Goal: Information Seeking & Learning: Learn about a topic

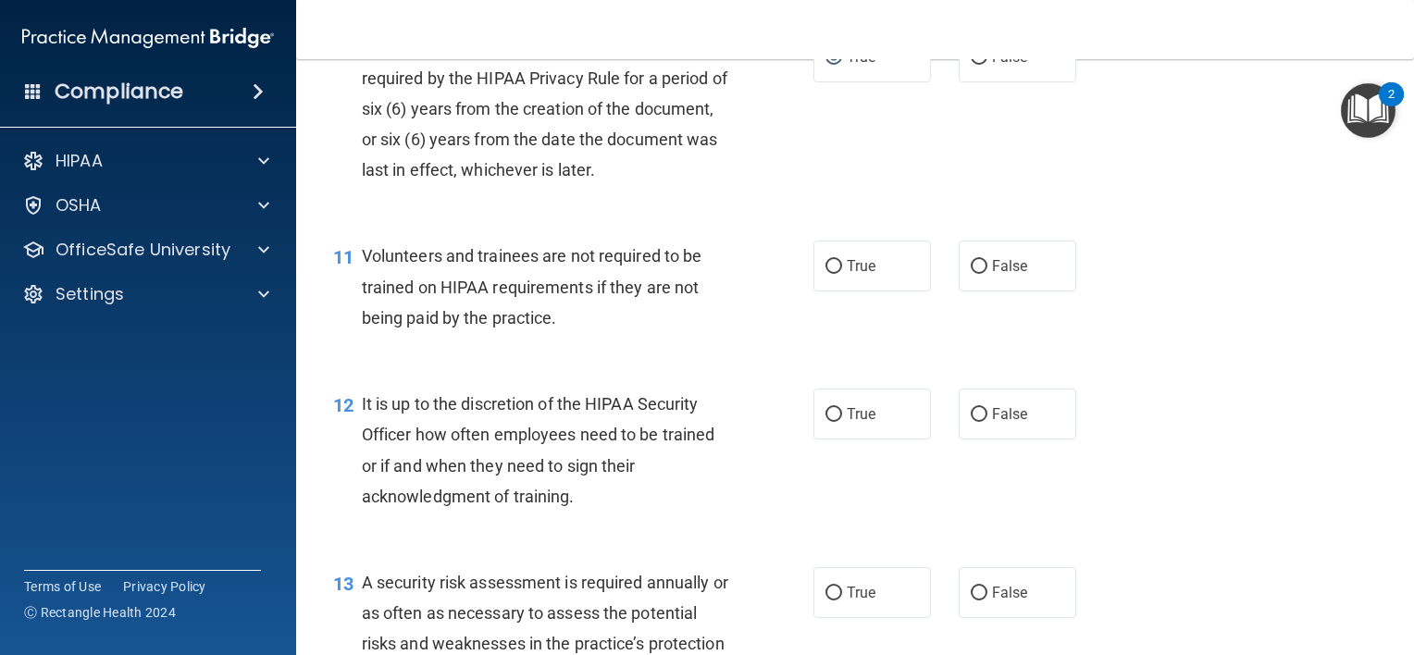
scroll to position [1867, 0]
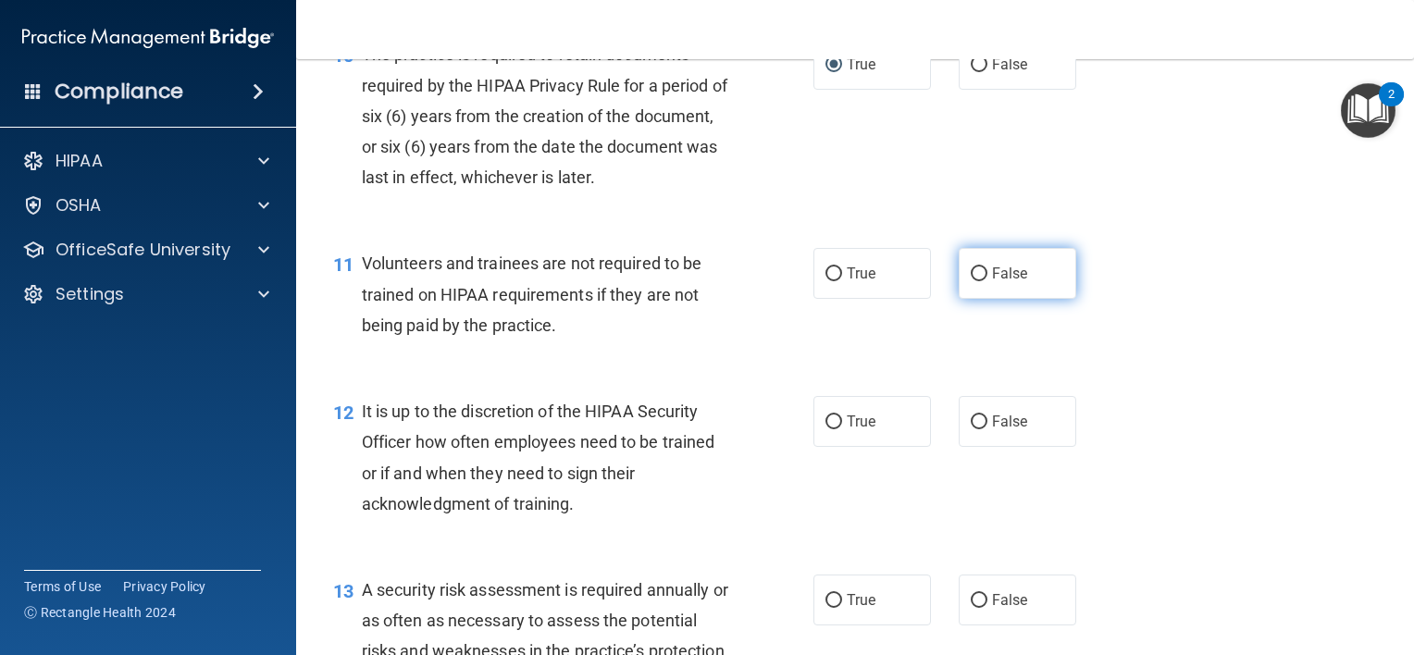
click at [980, 299] on label "False" at bounding box center [1016, 273] width 117 height 51
click at [980, 281] on input "False" at bounding box center [978, 274] width 17 height 14
radio input "true"
click at [832, 429] on input "True" at bounding box center [833, 422] width 17 height 14
radio input "true"
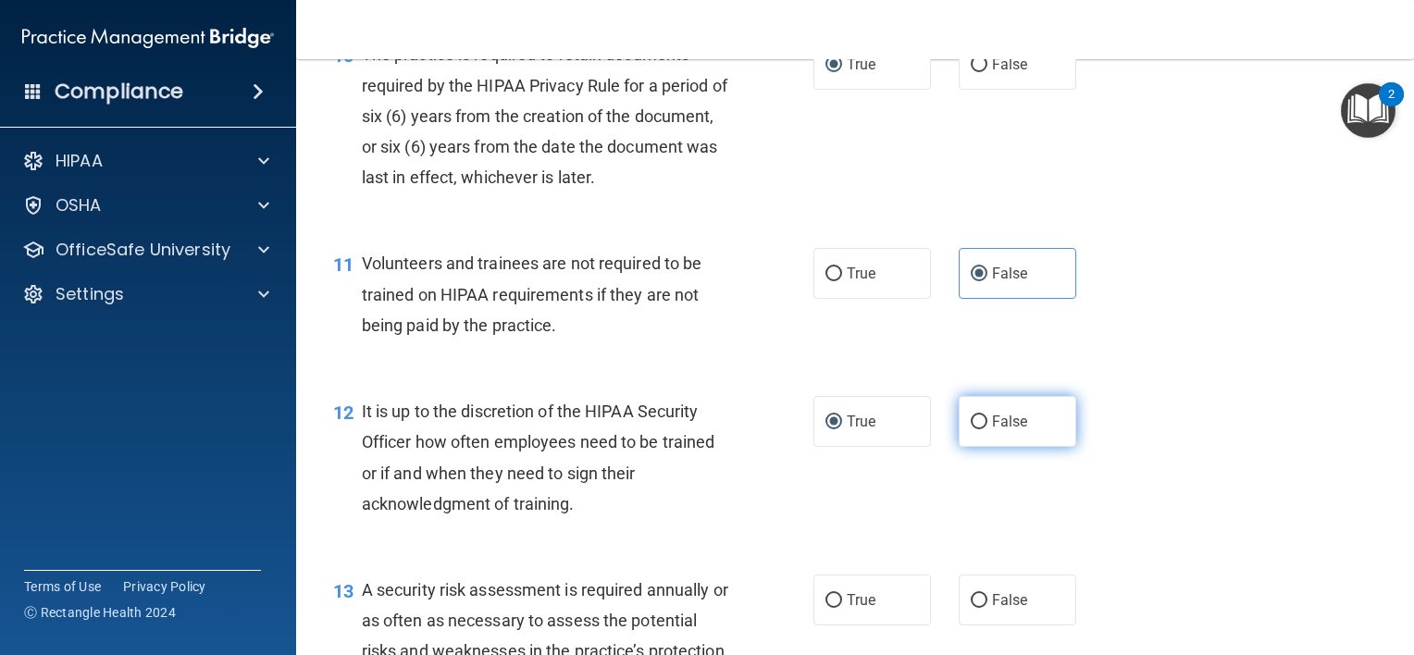
click at [973, 447] on label "False" at bounding box center [1016, 421] width 117 height 51
click at [973, 429] on input "False" at bounding box center [978, 422] width 17 height 14
radio input "true"
radio input "false"
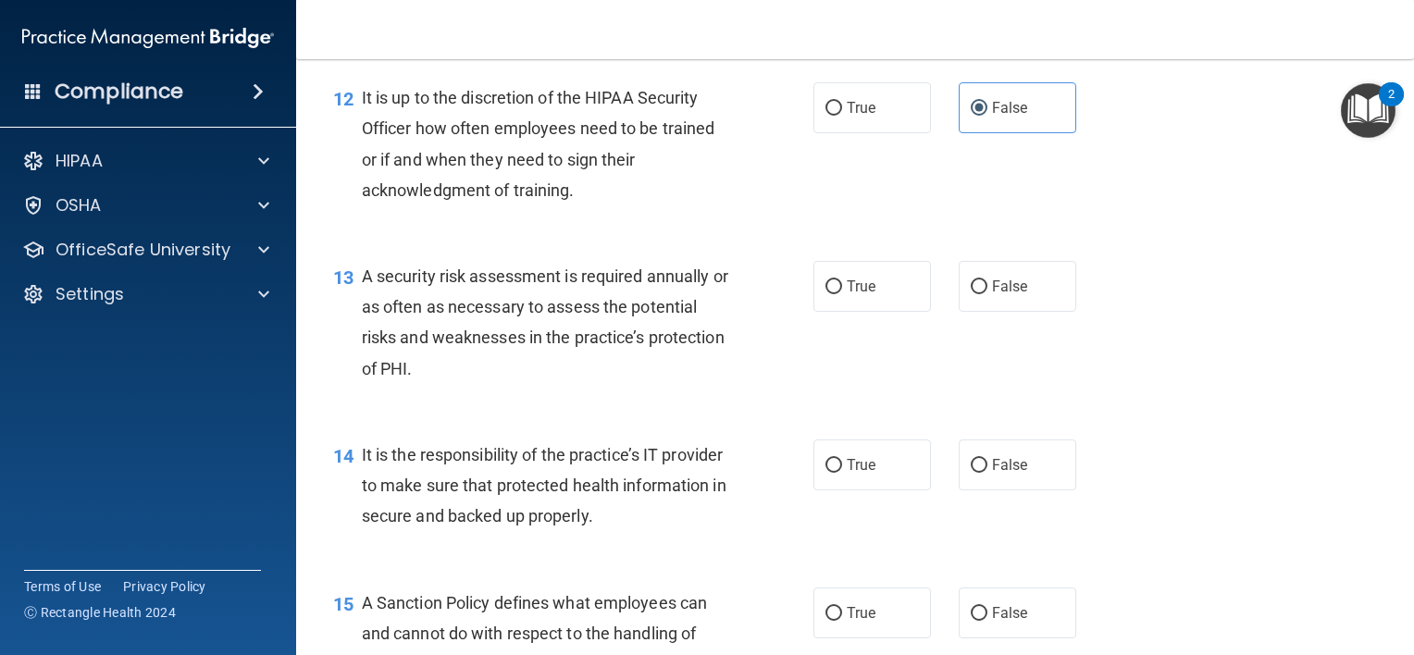
scroll to position [2195, 0]
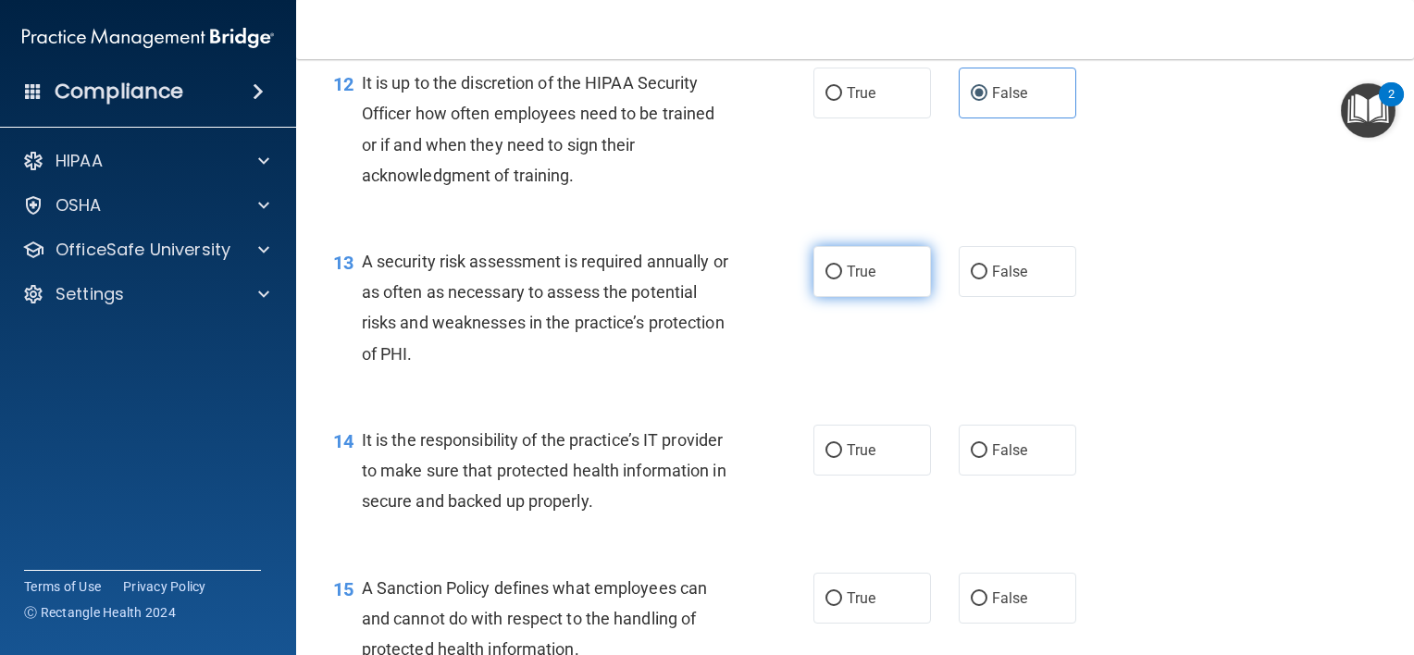
click at [846, 280] on span "True" at bounding box center [860, 272] width 29 height 18
click at [839, 279] on input "True" at bounding box center [833, 273] width 17 height 14
radio input "true"
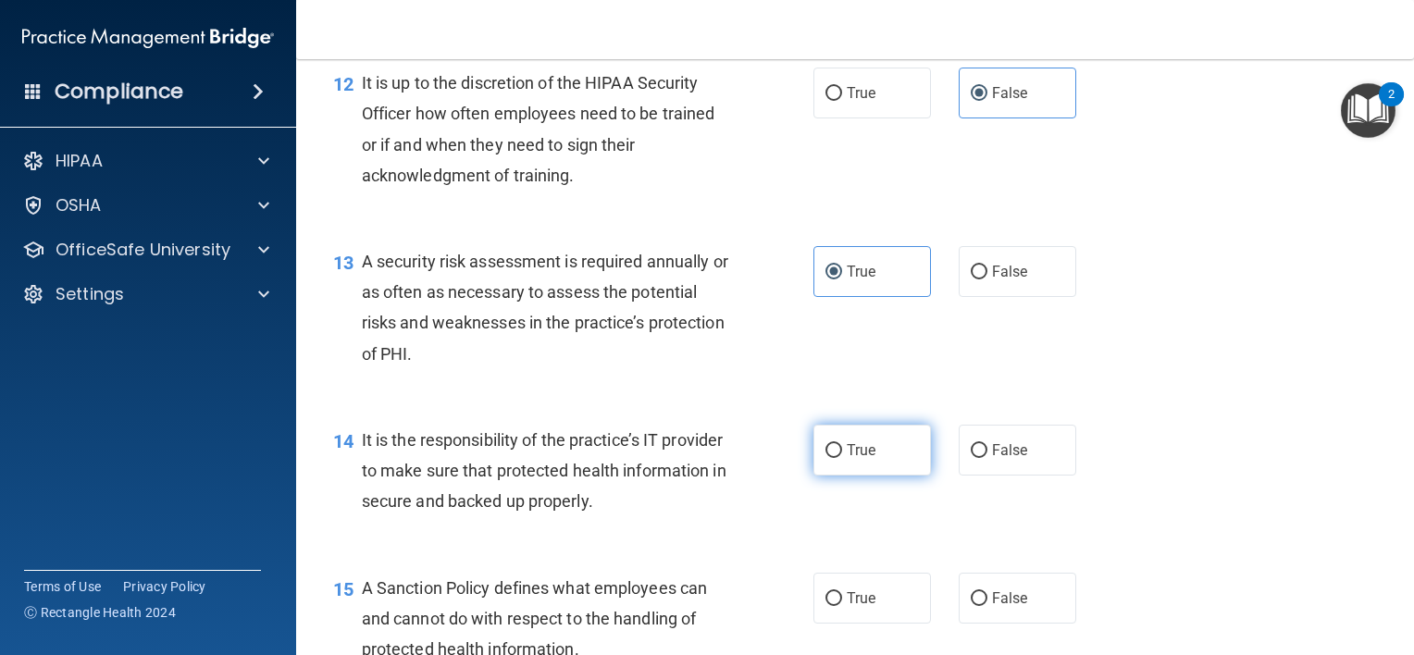
click at [824, 466] on label "True" at bounding box center [871, 450] width 117 height 51
click at [825, 458] on input "True" at bounding box center [833, 451] width 17 height 14
radio input "true"
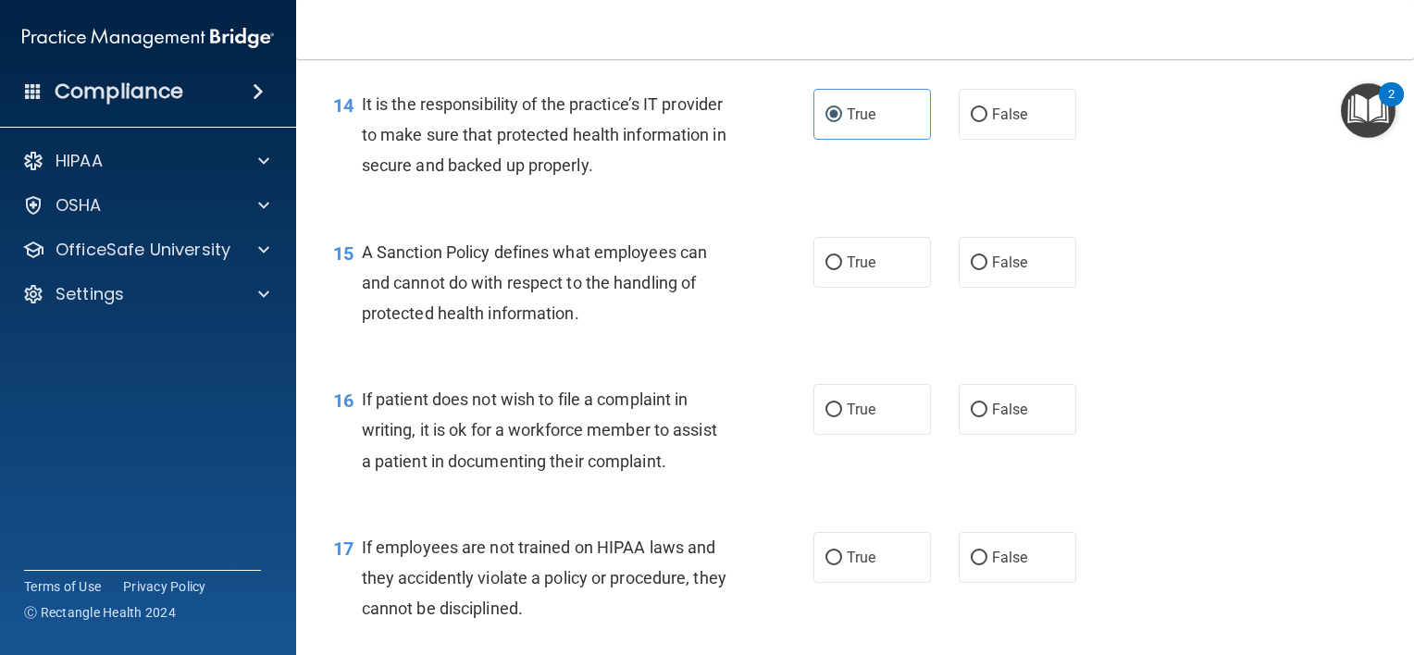
scroll to position [2567, 0]
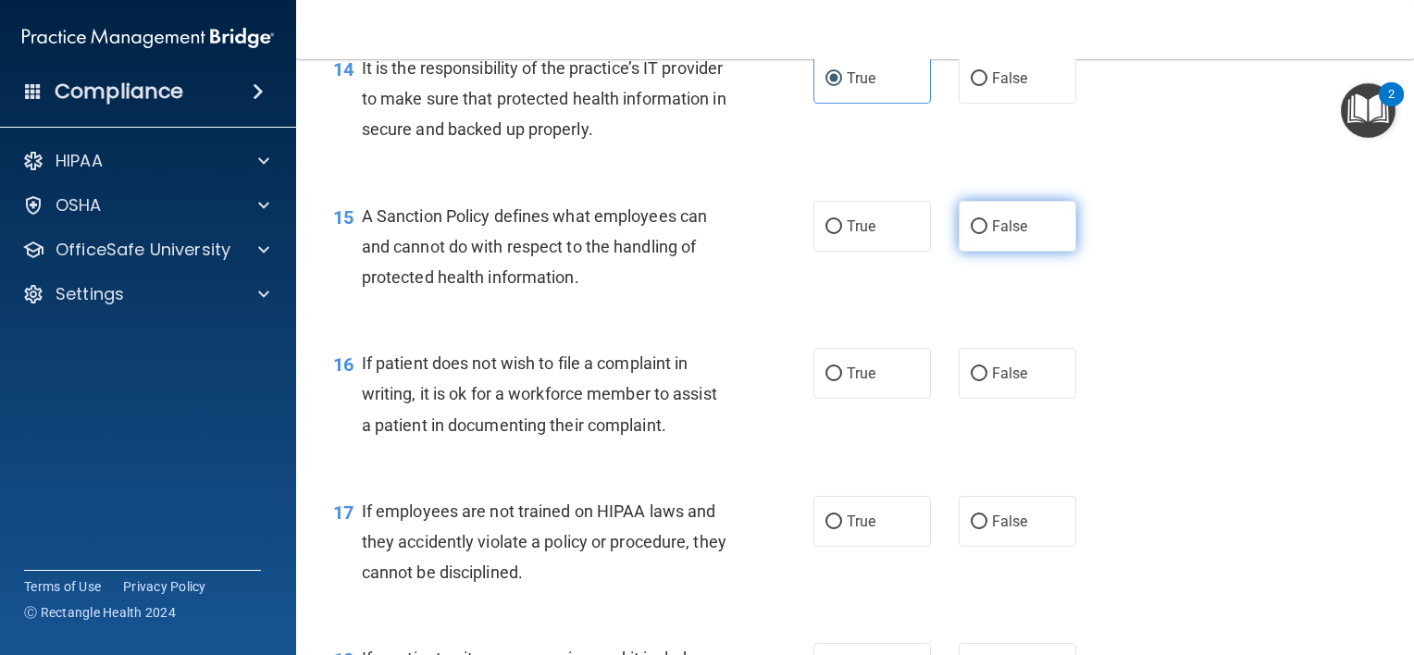
click at [958, 252] on label "False" at bounding box center [1016, 226] width 117 height 51
click at [970, 234] on input "False" at bounding box center [978, 227] width 17 height 14
radio input "true"
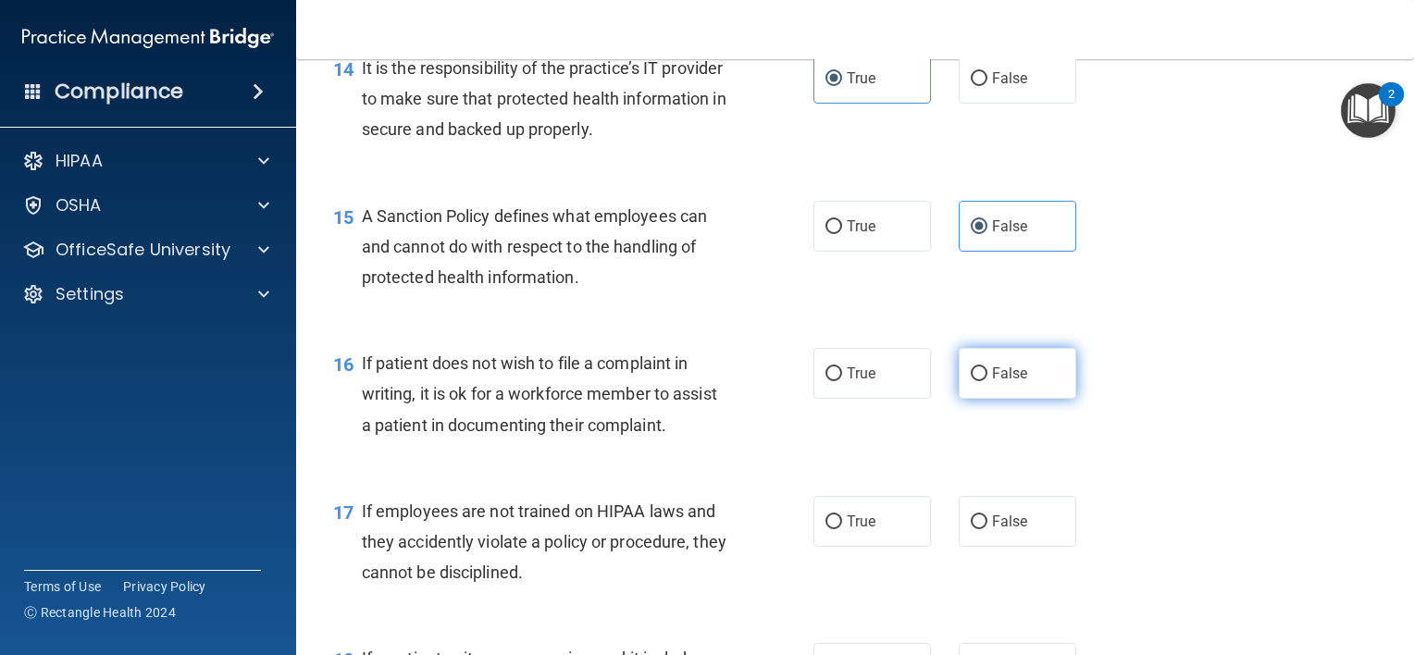
click at [992, 382] on span "False" at bounding box center [1010, 374] width 36 height 18
click at [983, 381] on input "False" at bounding box center [978, 374] width 17 height 14
radio input "true"
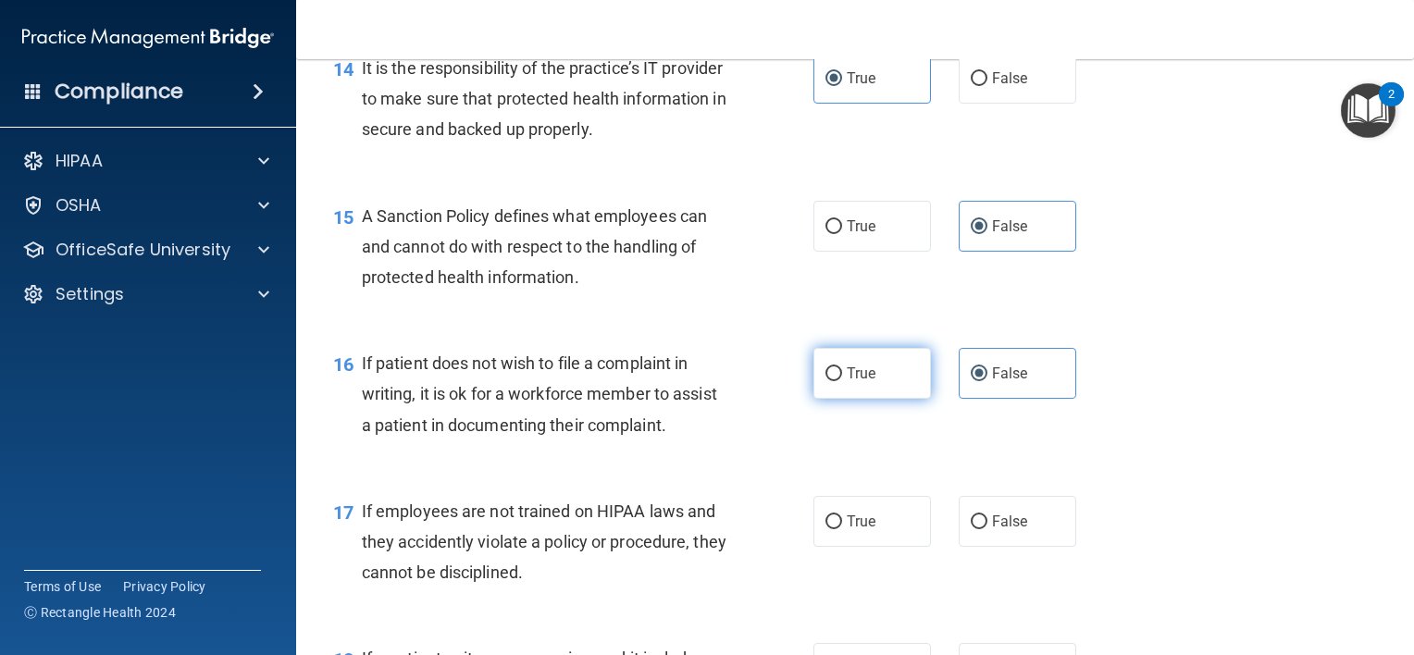
click at [861, 382] on span "True" at bounding box center [860, 374] width 29 height 18
click at [842, 381] on input "True" at bounding box center [833, 374] width 17 height 14
radio input "true"
radio input "false"
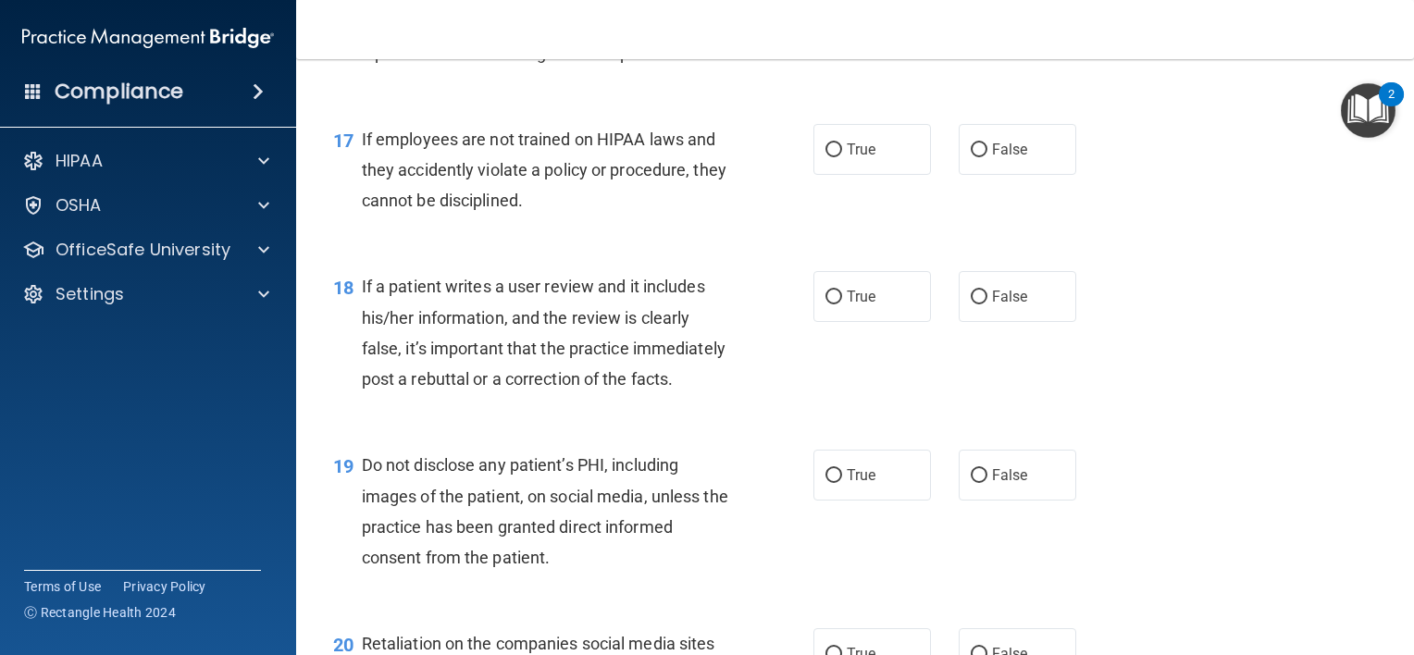
scroll to position [2960, 0]
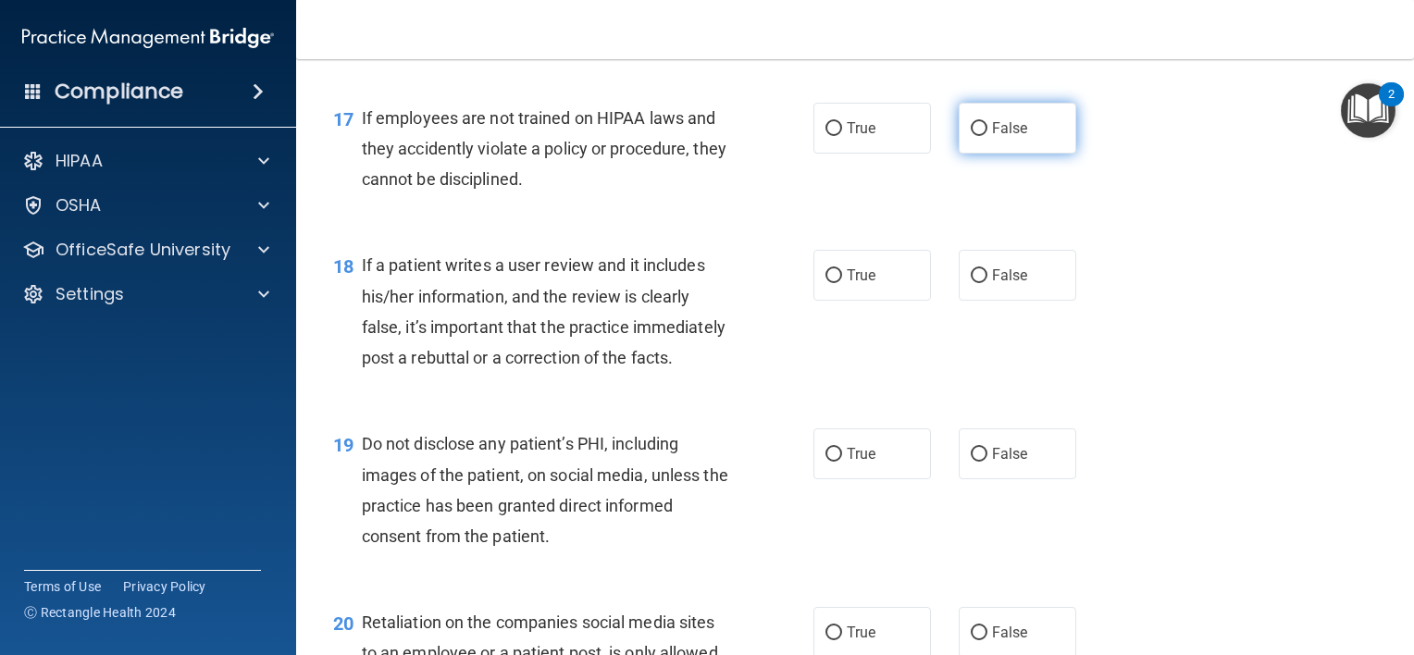
click at [977, 136] on input "False" at bounding box center [978, 129] width 17 height 14
radio input "true"
click at [970, 283] on input "False" at bounding box center [978, 276] width 17 height 14
radio input "true"
click at [858, 463] on span "True" at bounding box center [860, 454] width 29 height 18
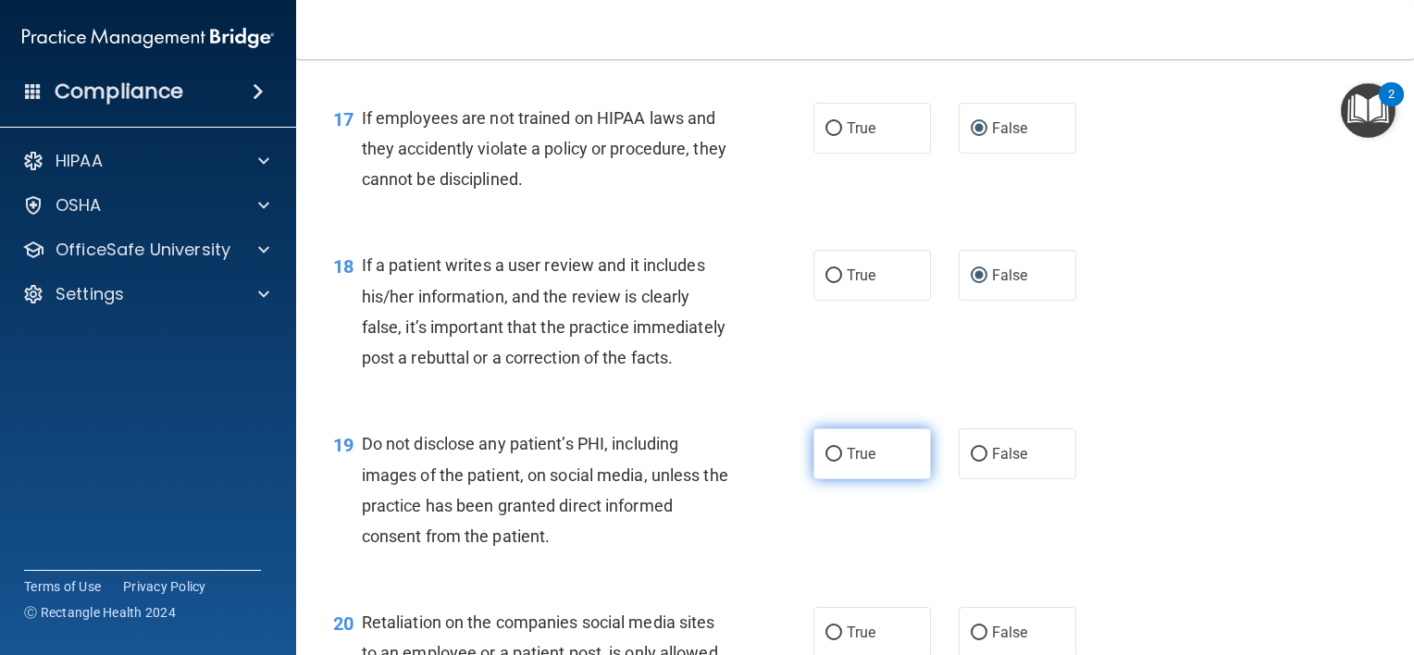
click at [842, 462] on input "True" at bounding box center [833, 455] width 17 height 14
radio input "true"
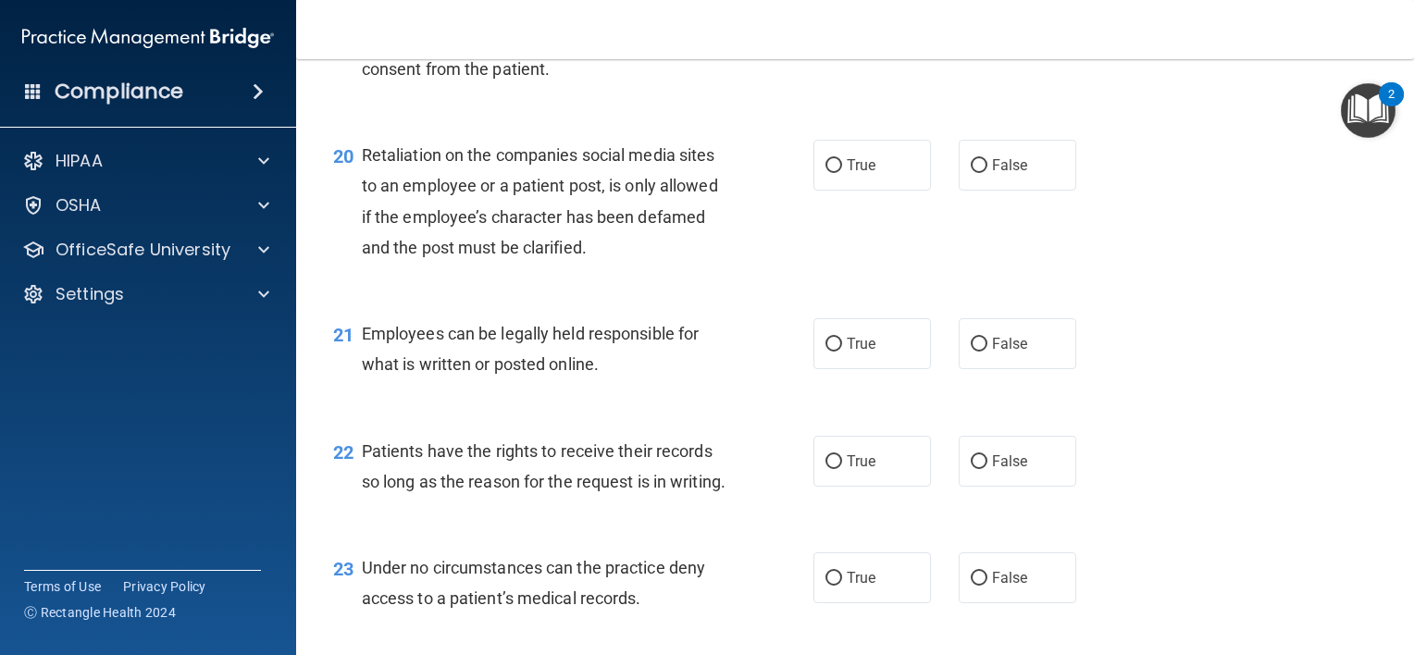
scroll to position [3435, 0]
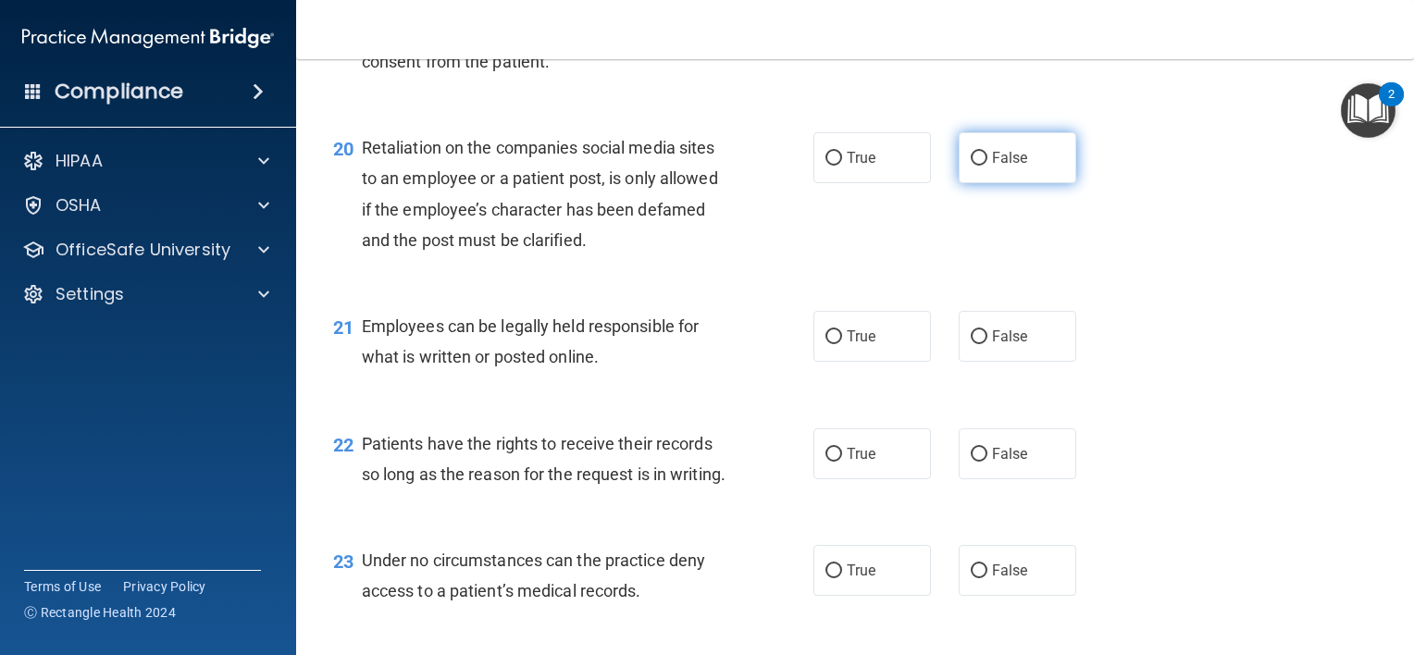
click at [970, 166] on input "False" at bounding box center [978, 159] width 17 height 14
radio input "true"
click at [825, 362] on label "True" at bounding box center [871, 336] width 117 height 51
click at [825, 344] on input "True" at bounding box center [833, 337] width 17 height 14
radio input "true"
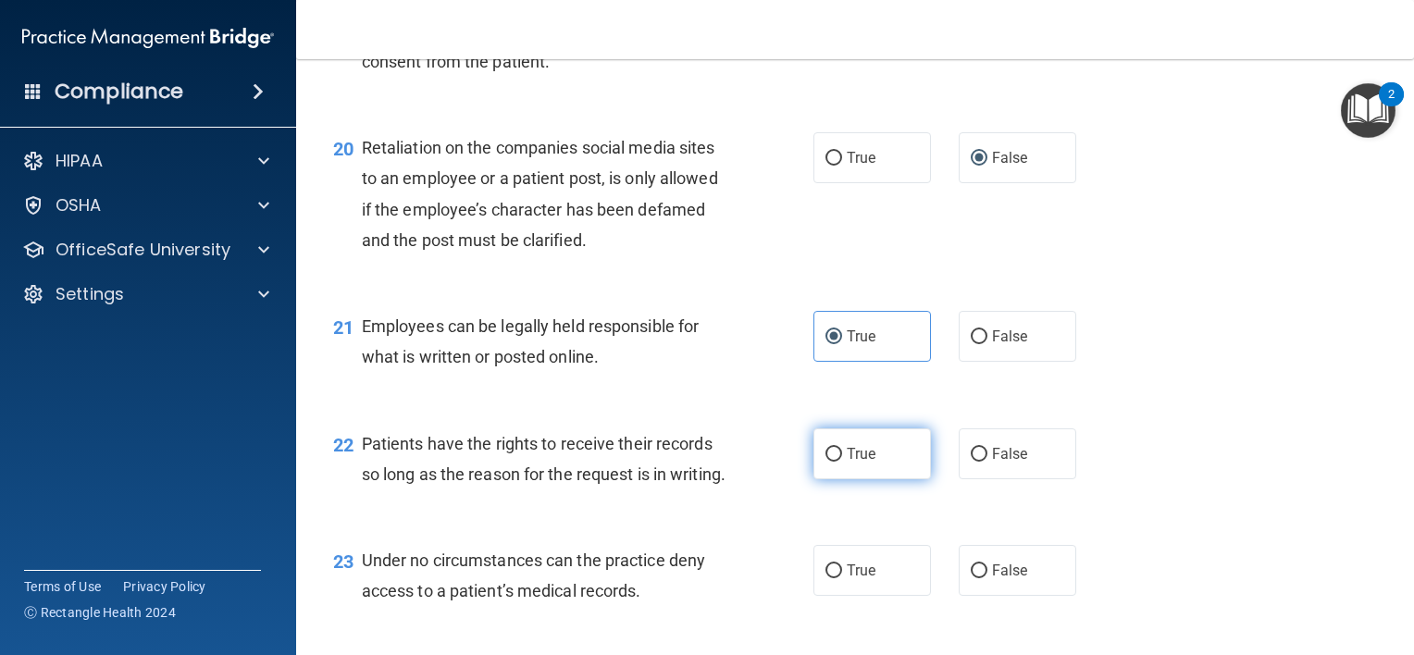
click at [873, 479] on label "True" at bounding box center [871, 453] width 117 height 51
click at [842, 462] on input "True" at bounding box center [833, 455] width 17 height 14
radio input "true"
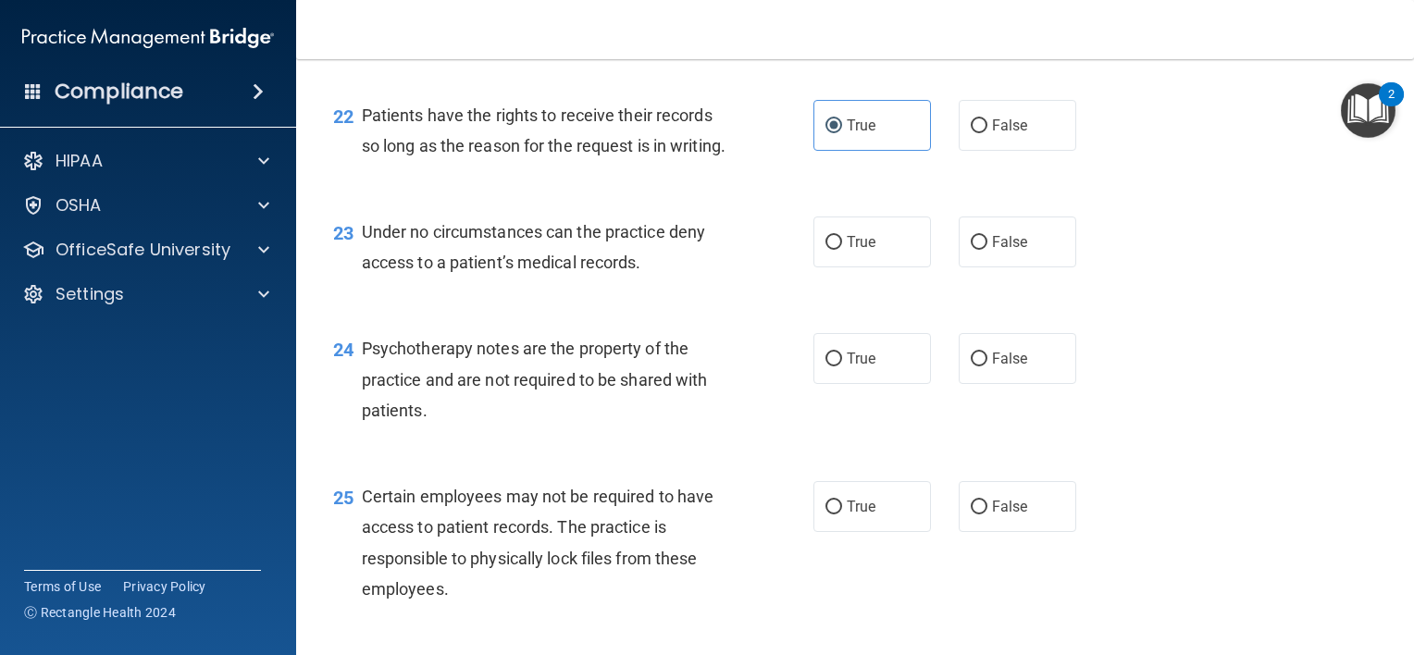
scroll to position [3793, 0]
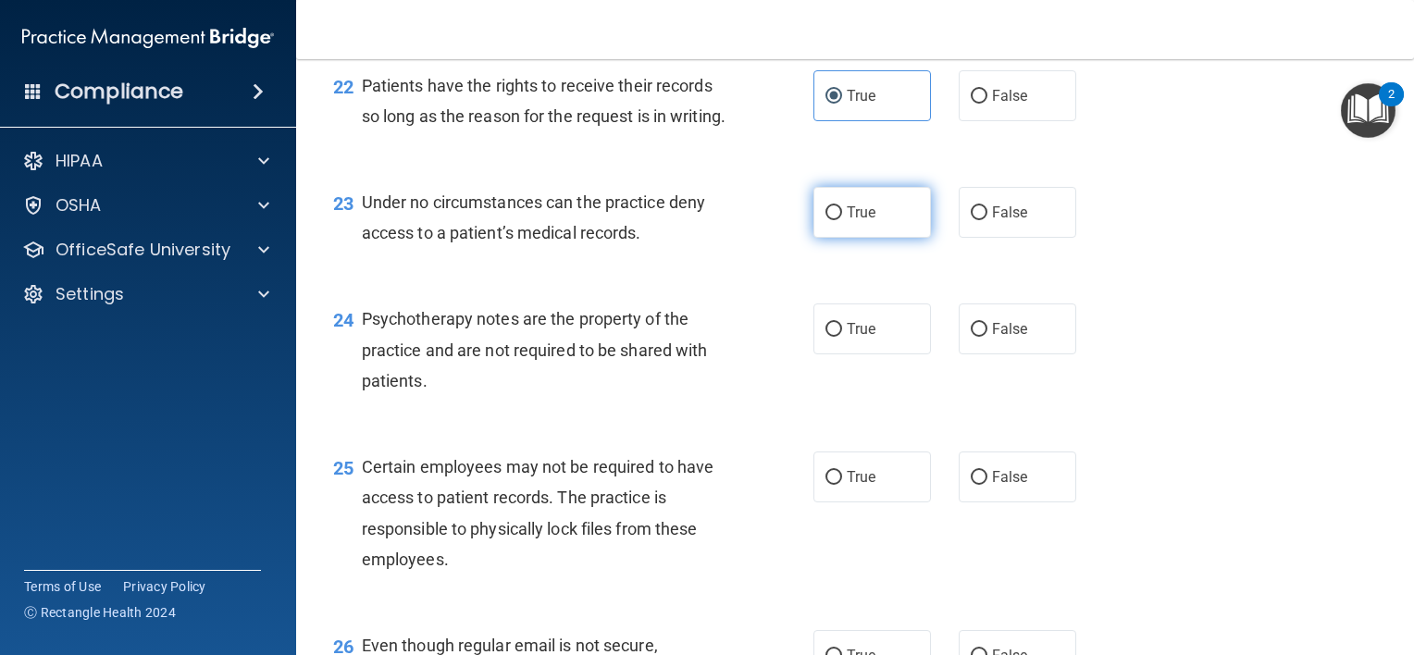
click at [870, 238] on label "True" at bounding box center [871, 212] width 117 height 51
click at [842, 220] on input "True" at bounding box center [833, 213] width 17 height 14
radio input "true"
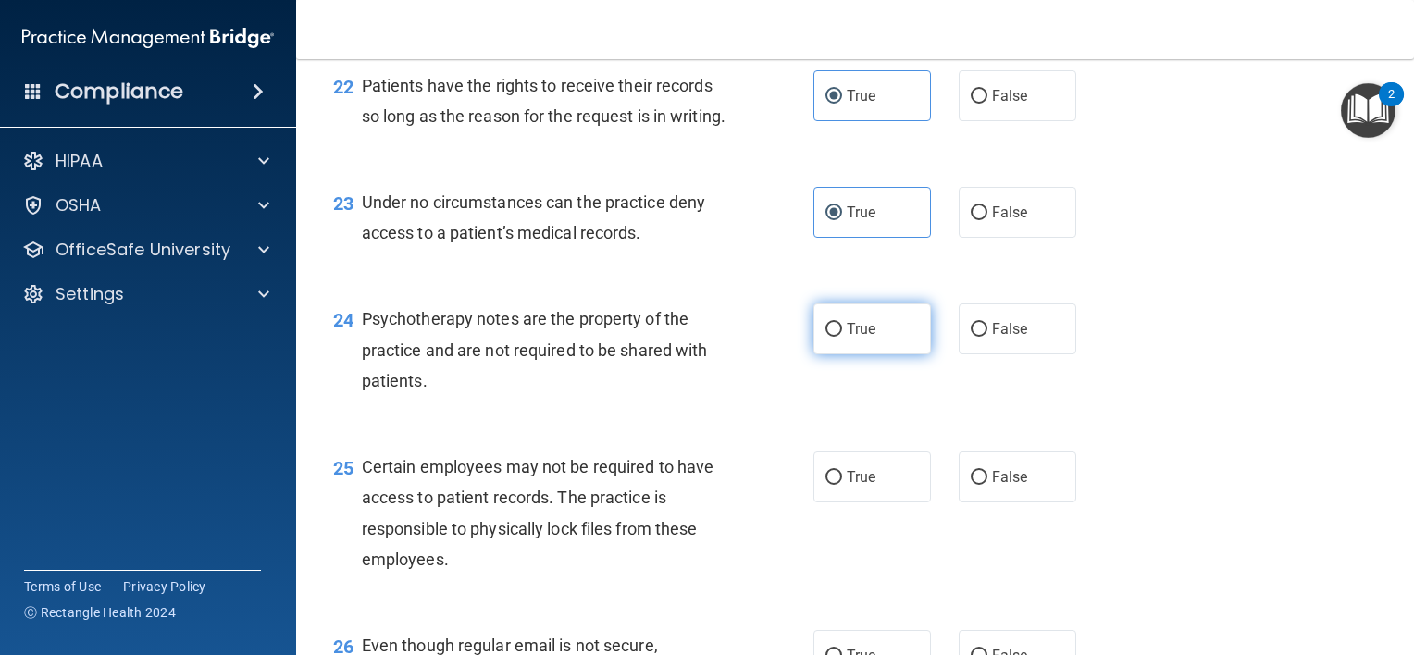
click at [862, 338] on span "True" at bounding box center [860, 329] width 29 height 18
click at [842, 337] on input "True" at bounding box center [833, 330] width 17 height 14
radio input "true"
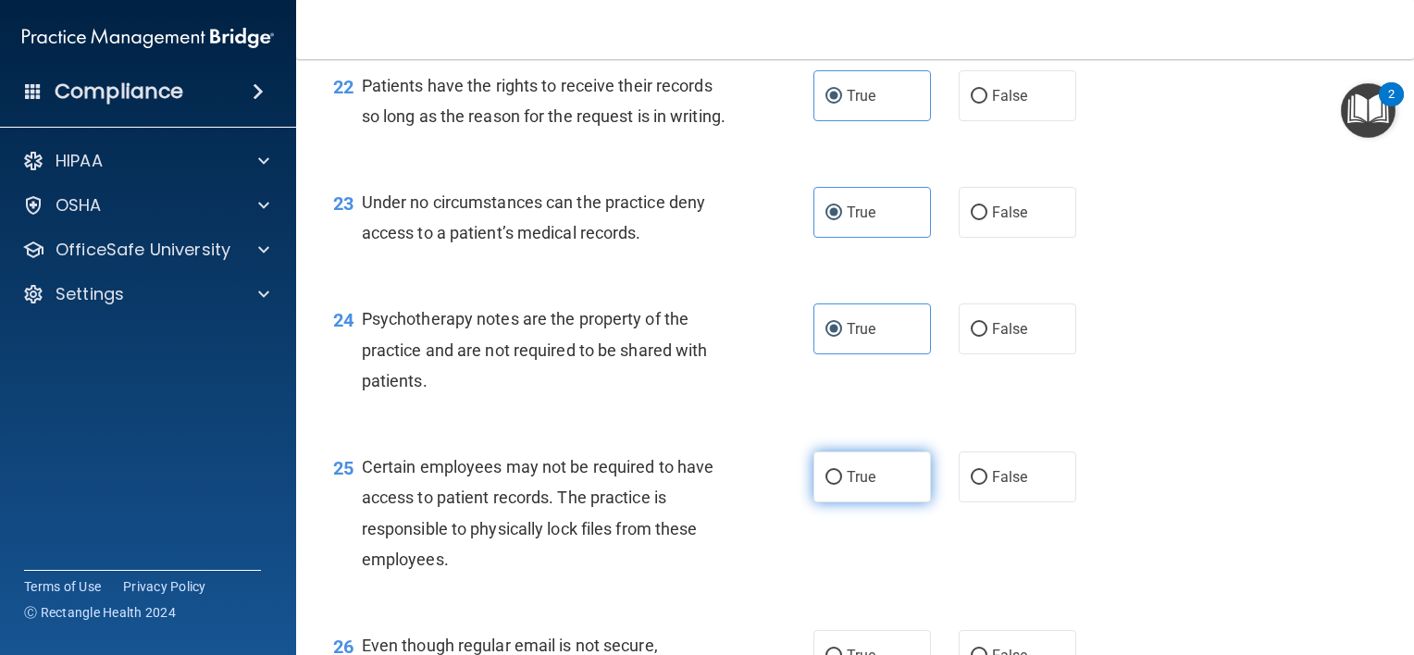
click at [825, 485] on input "True" at bounding box center [833, 478] width 17 height 14
radio input "true"
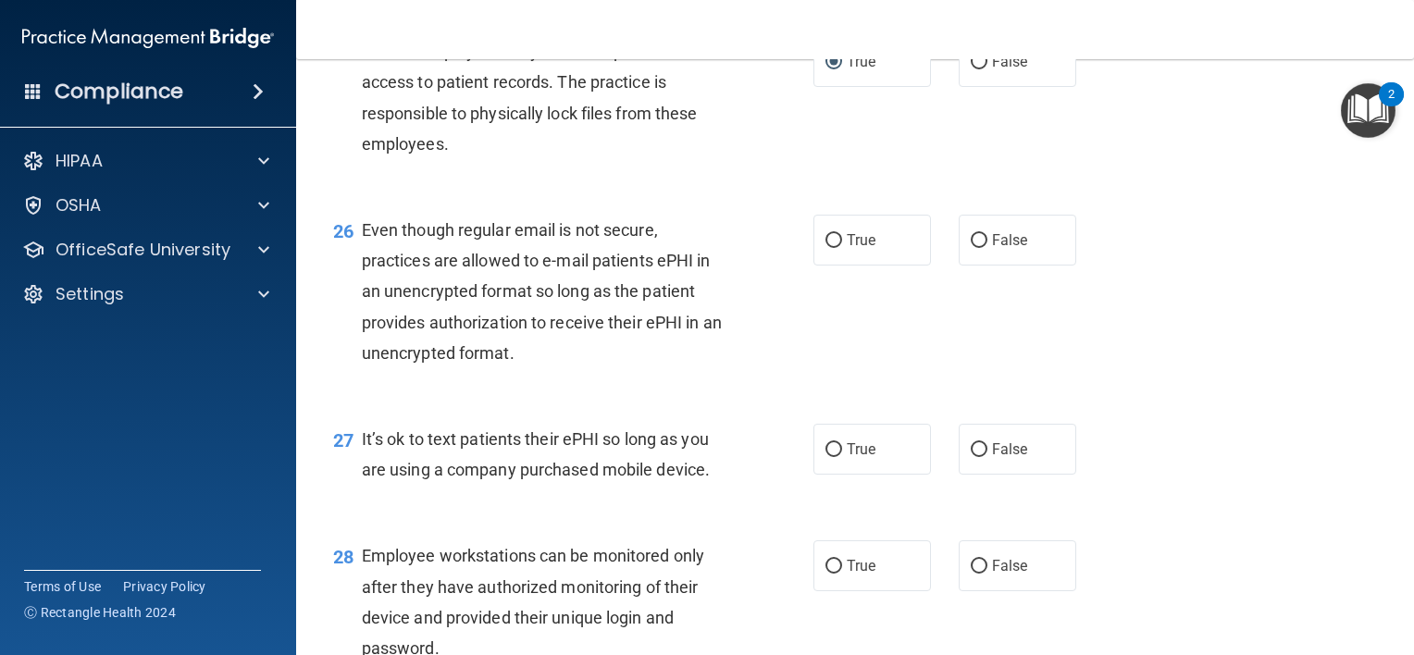
scroll to position [4194, 0]
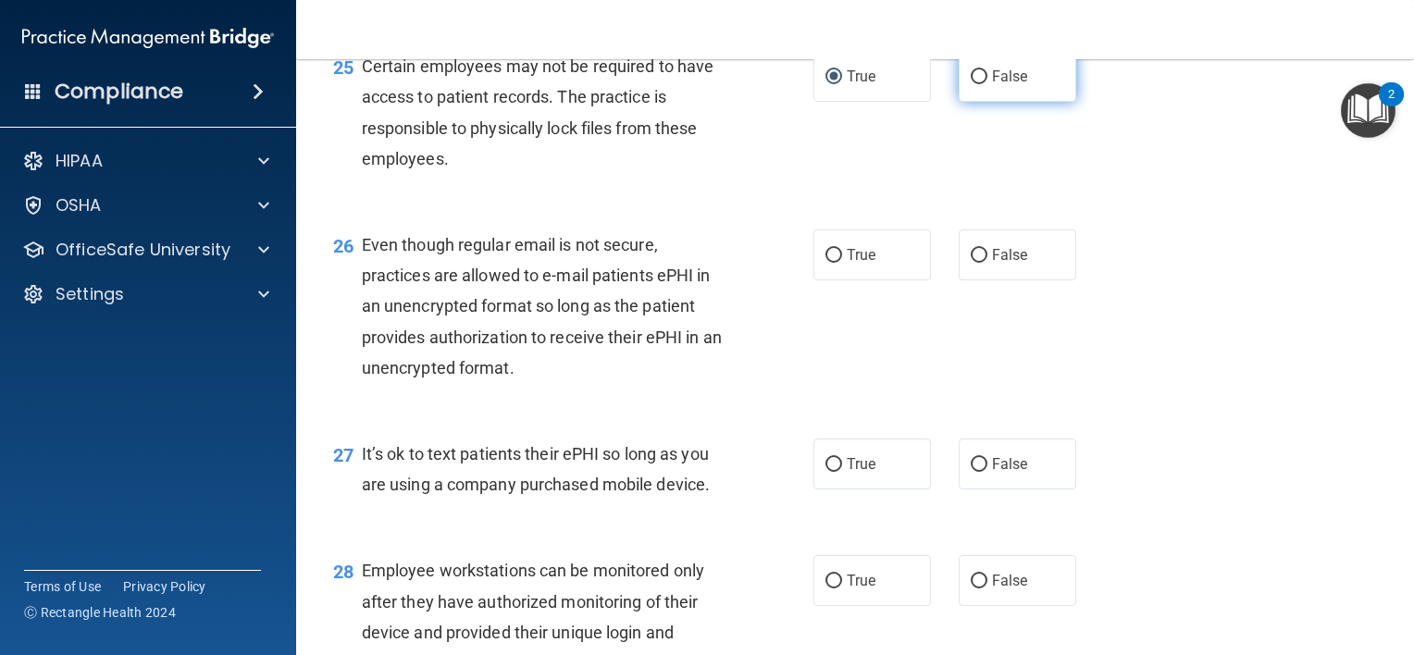
click at [999, 85] on span "False" at bounding box center [1010, 77] width 36 height 18
click at [987, 84] on input "False" at bounding box center [978, 77] width 17 height 14
radio input "true"
radio input "false"
click at [825, 280] on label "True" at bounding box center [871, 254] width 117 height 51
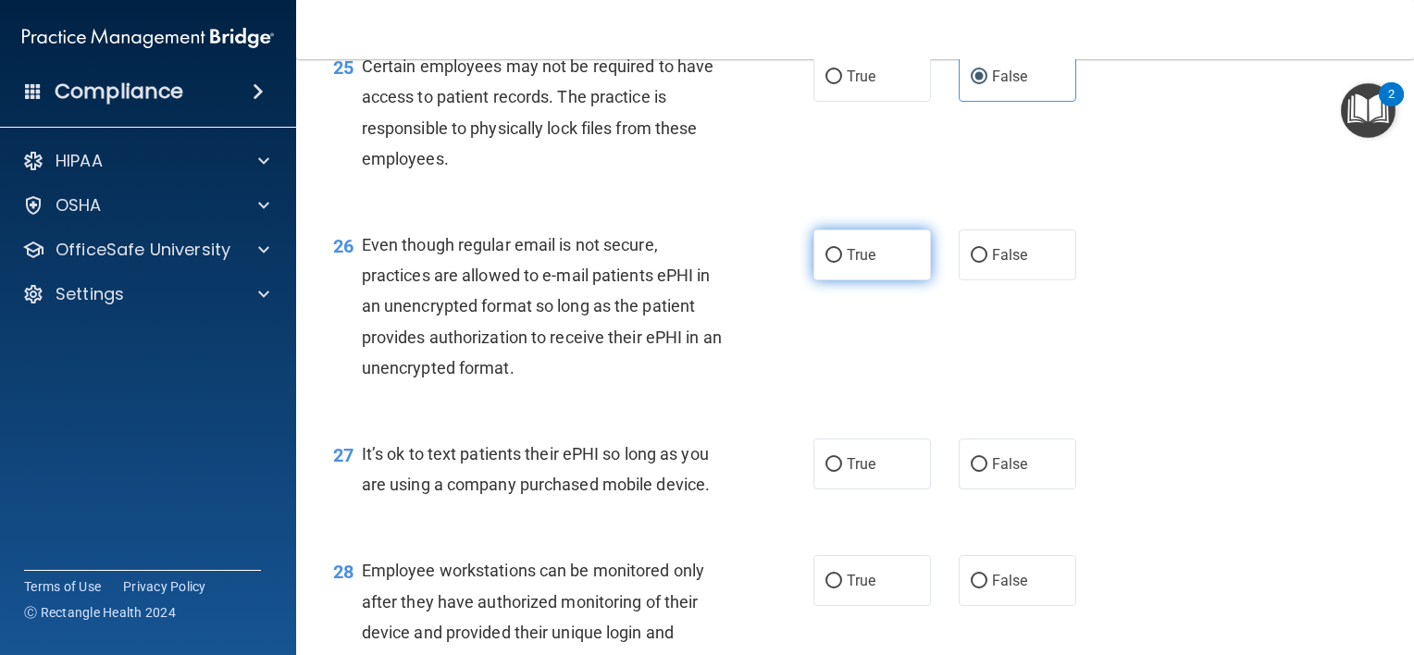
click at [825, 263] on input "True" at bounding box center [833, 256] width 17 height 14
radio input "true"
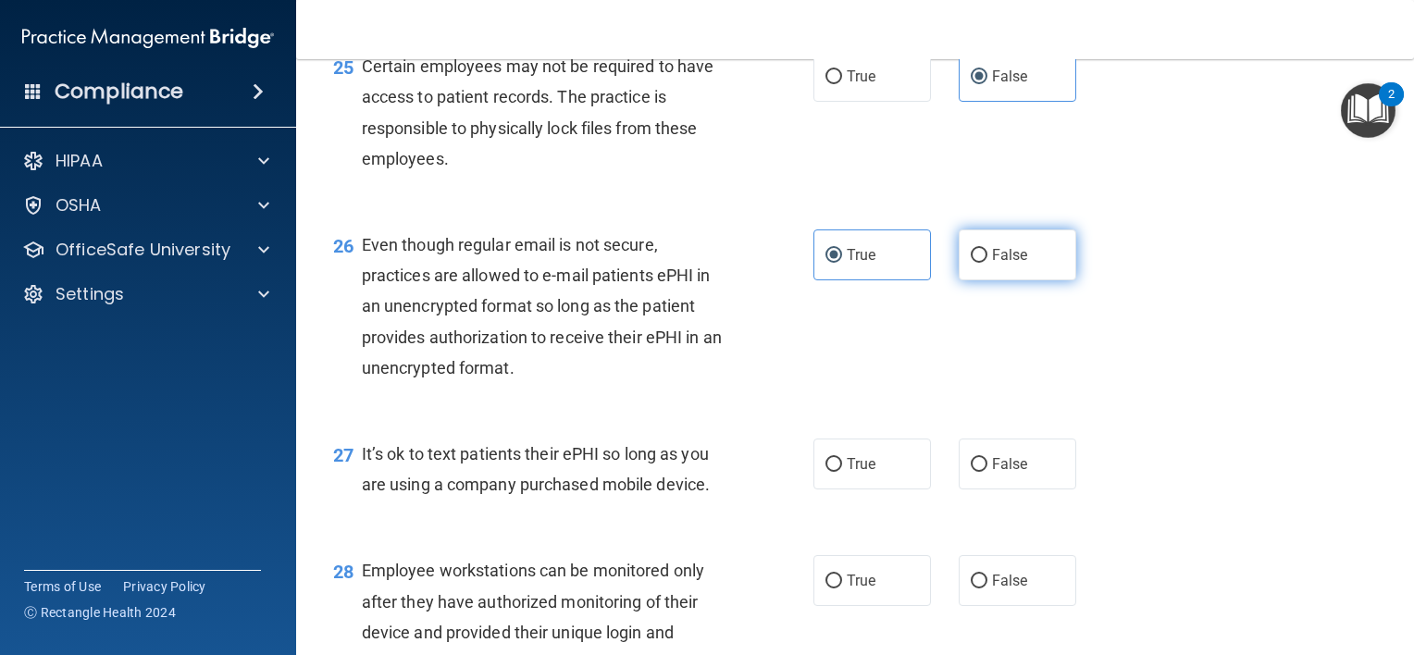
click at [976, 280] on label "False" at bounding box center [1016, 254] width 117 height 51
click at [976, 263] on input "False" at bounding box center [978, 256] width 17 height 14
radio input "true"
radio input "false"
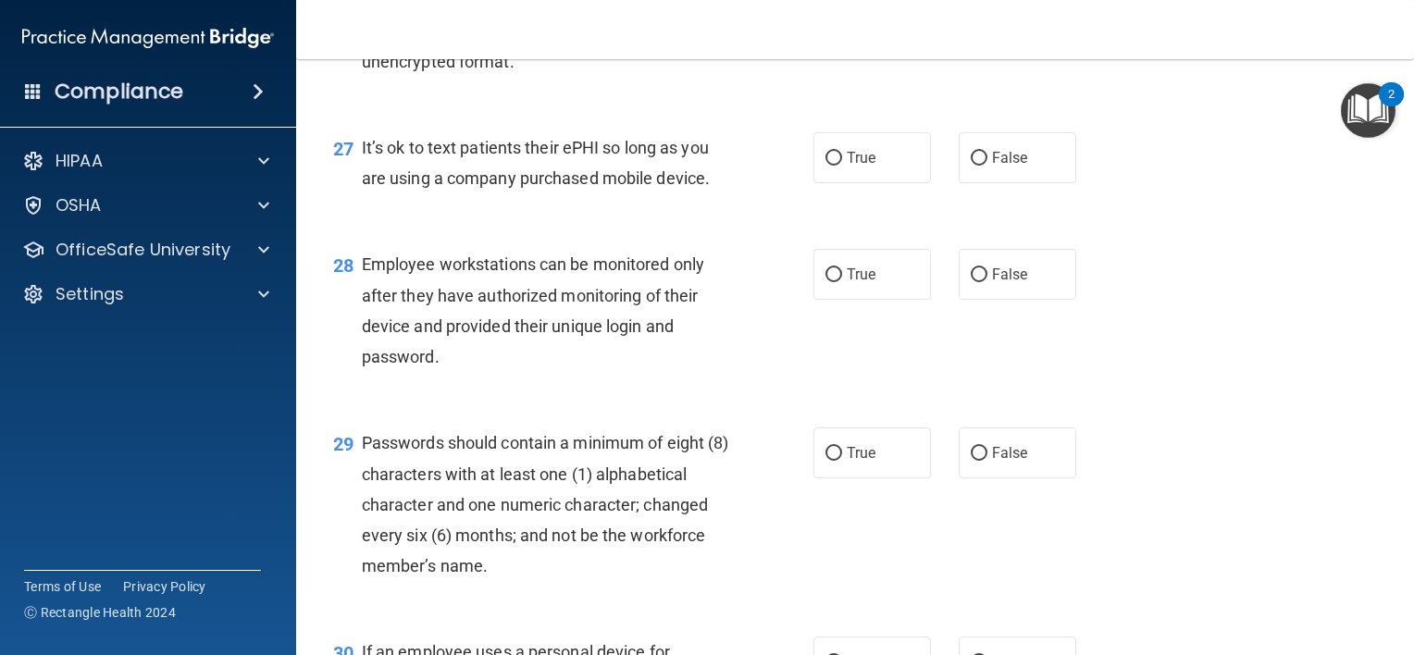
scroll to position [4529, 0]
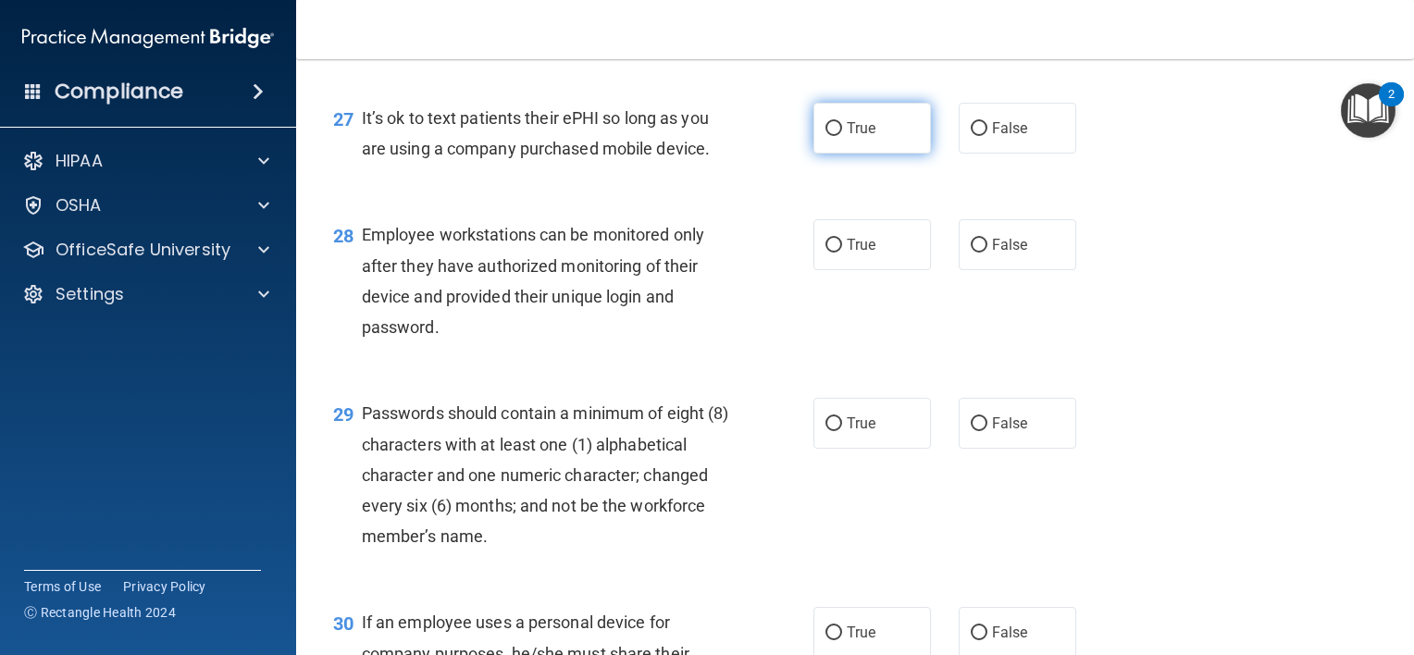
click at [892, 154] on label "True" at bounding box center [871, 128] width 117 height 51
click at [842, 136] on input "True" at bounding box center [833, 129] width 17 height 14
radio input "true"
click at [977, 136] on input "False" at bounding box center [978, 129] width 17 height 14
radio input "true"
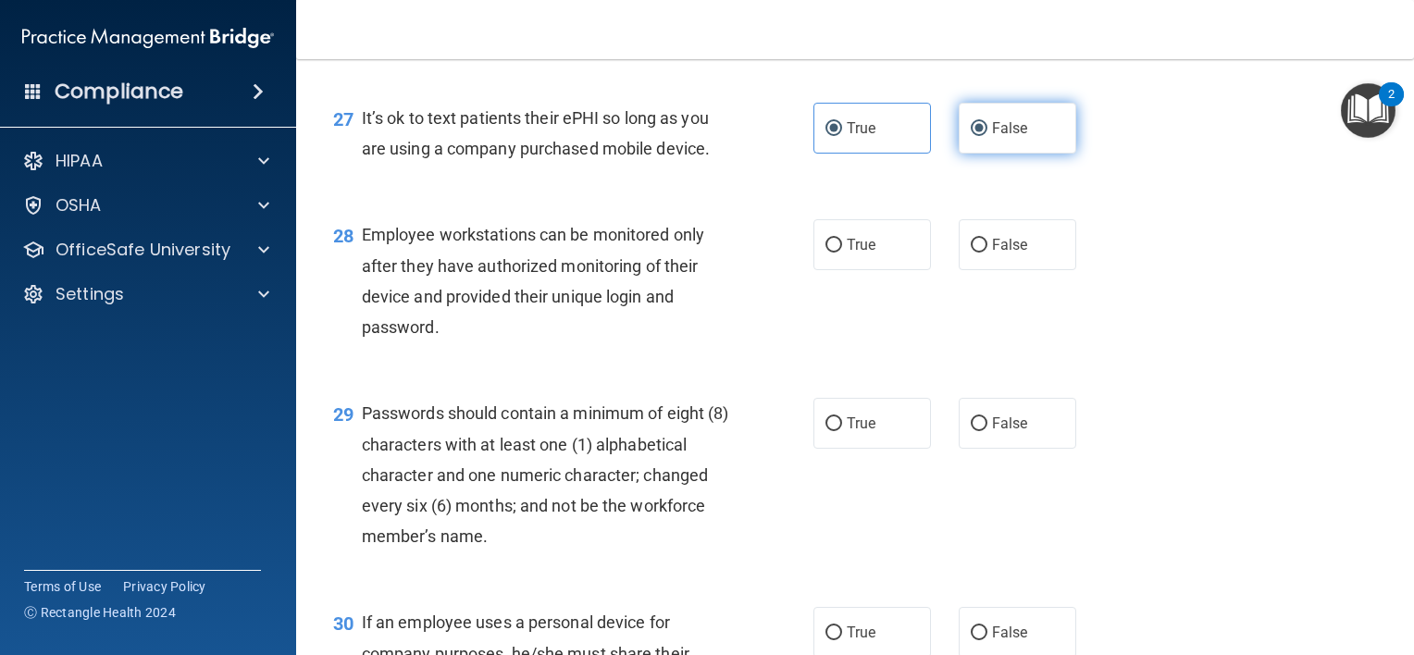
radio input "false"
click at [863, 253] on span "True" at bounding box center [860, 245] width 29 height 18
click at [842, 253] on input "True" at bounding box center [833, 246] width 17 height 14
radio input "true"
click at [851, 432] on span "True" at bounding box center [860, 423] width 29 height 18
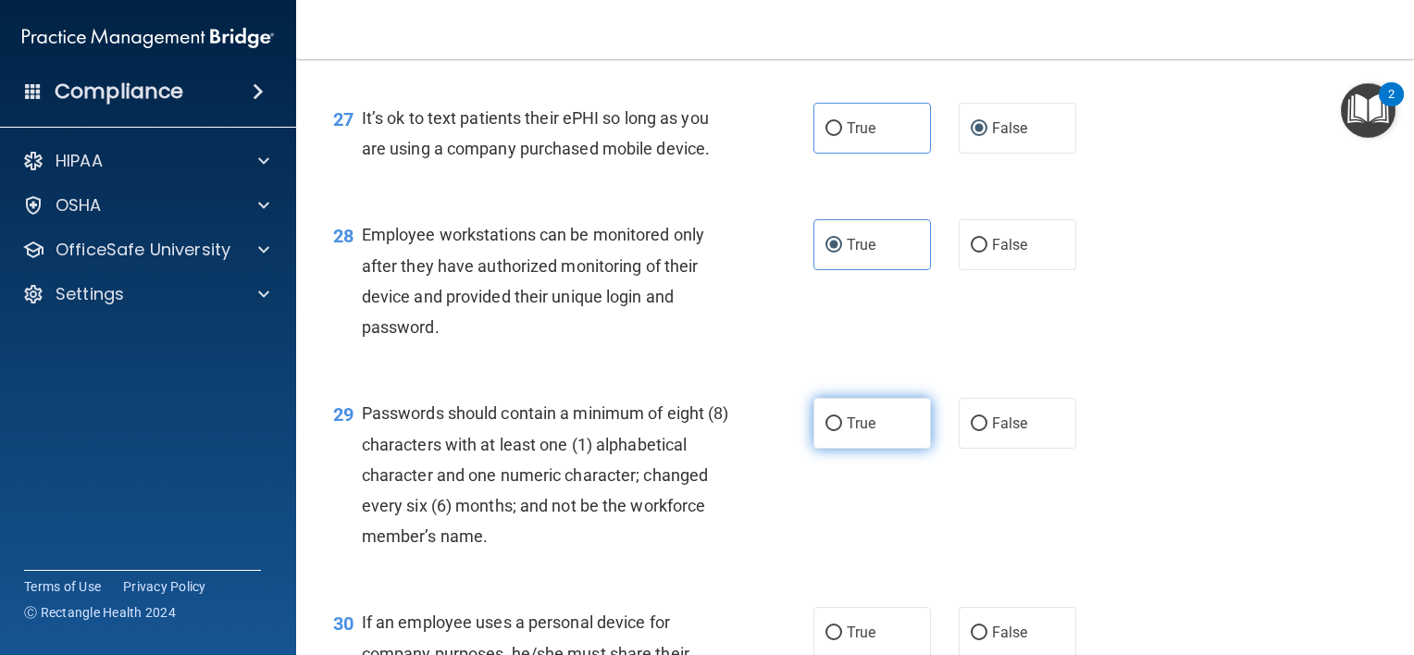
click at [842, 431] on input "True" at bounding box center [833, 424] width 17 height 14
radio input "true"
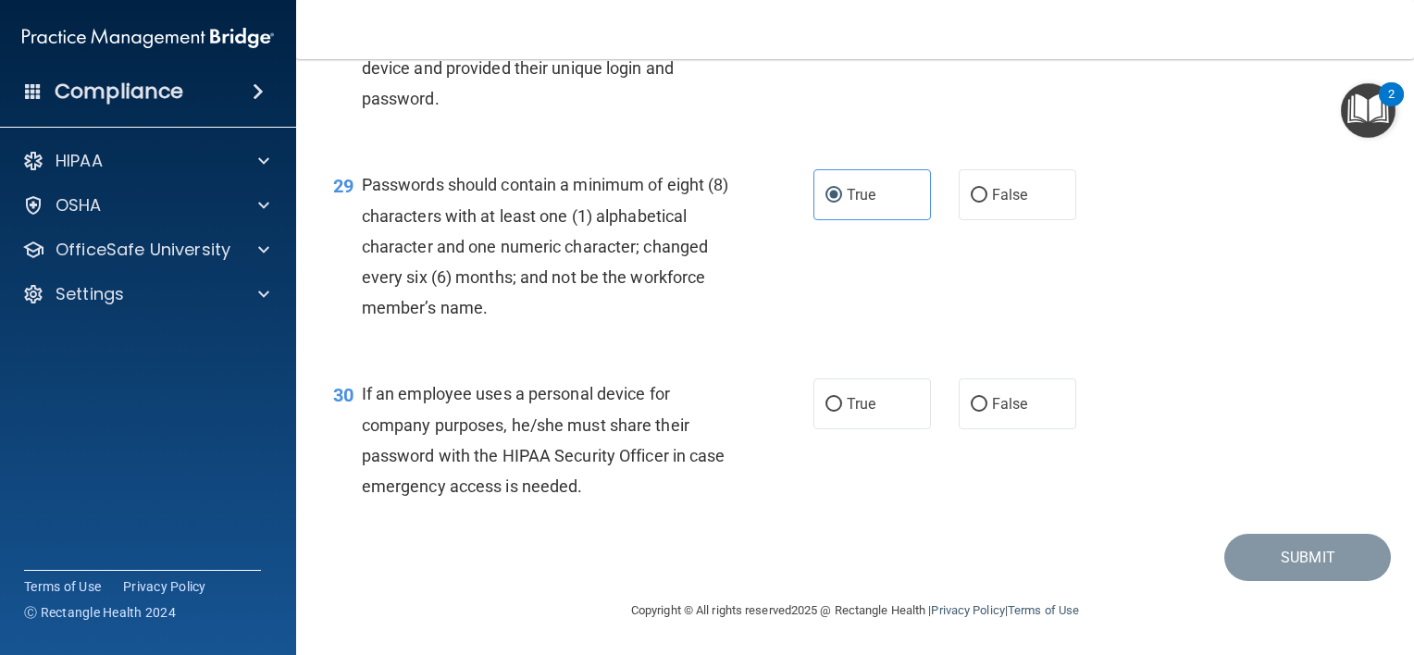
scroll to position [4850, 0]
click at [830, 421] on label "True" at bounding box center [871, 403] width 117 height 51
click at [830, 412] on input "True" at bounding box center [833, 405] width 17 height 14
radio input "true"
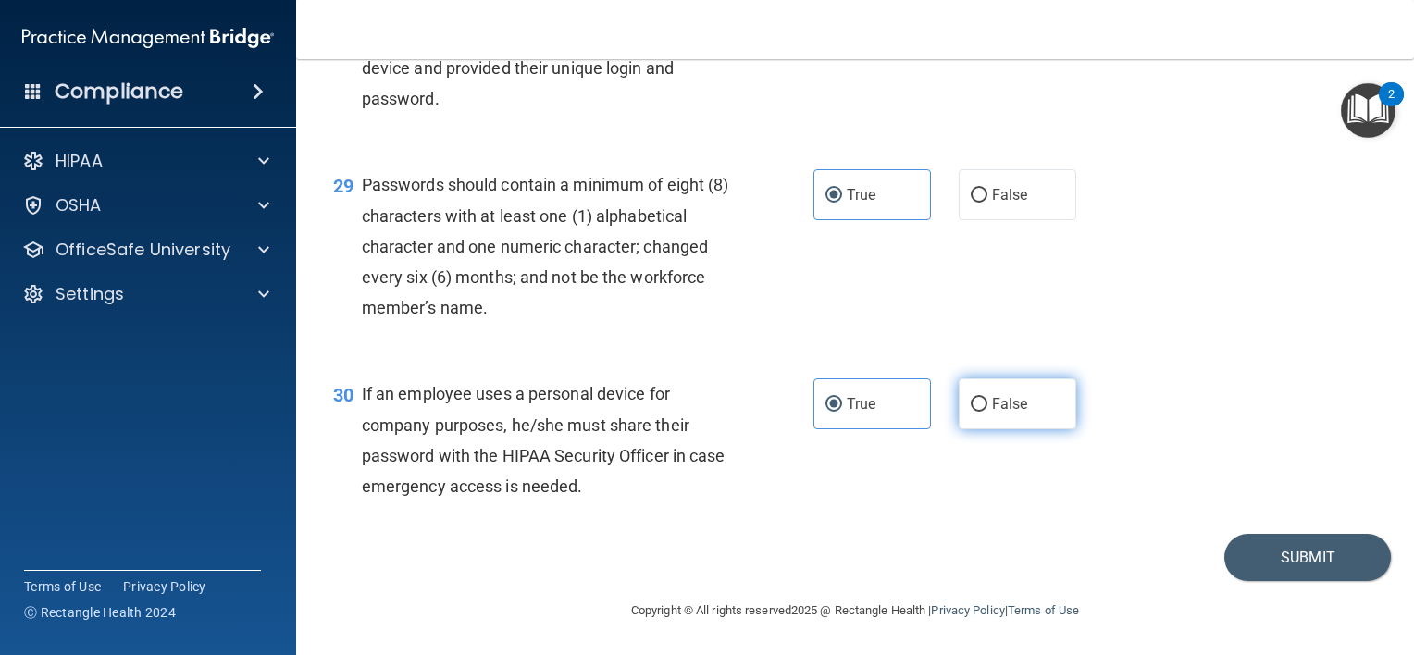
click at [994, 409] on span "False" at bounding box center [1010, 404] width 36 height 18
click at [987, 409] on input "False" at bounding box center [978, 405] width 17 height 14
radio input "true"
radio input "false"
click at [1255, 561] on button "Submit" at bounding box center [1307, 557] width 167 height 47
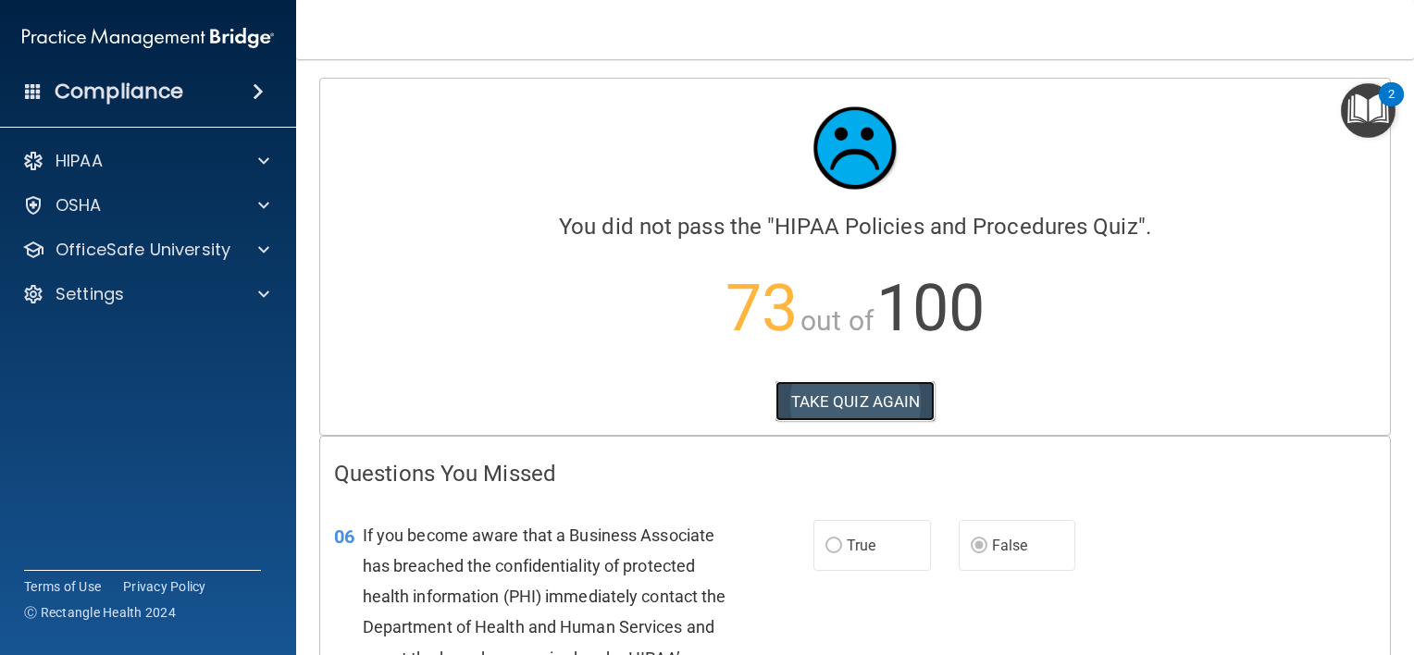
click at [870, 396] on button "TAKE QUIZ AGAIN" at bounding box center [855, 401] width 160 height 41
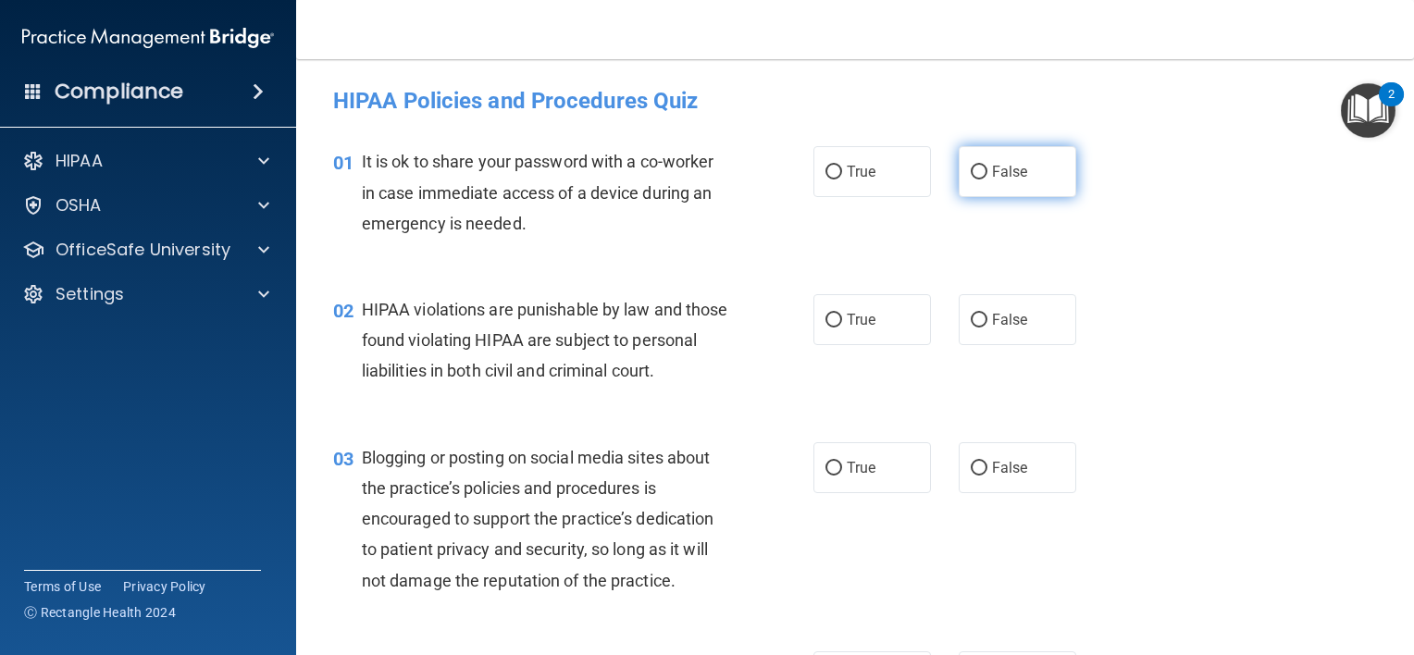
click at [1007, 178] on span "False" at bounding box center [1010, 172] width 36 height 18
click at [987, 178] on input "False" at bounding box center [978, 173] width 17 height 14
radio input "true"
click at [865, 299] on label "True" at bounding box center [871, 319] width 117 height 51
click at [842, 314] on input "True" at bounding box center [833, 321] width 17 height 14
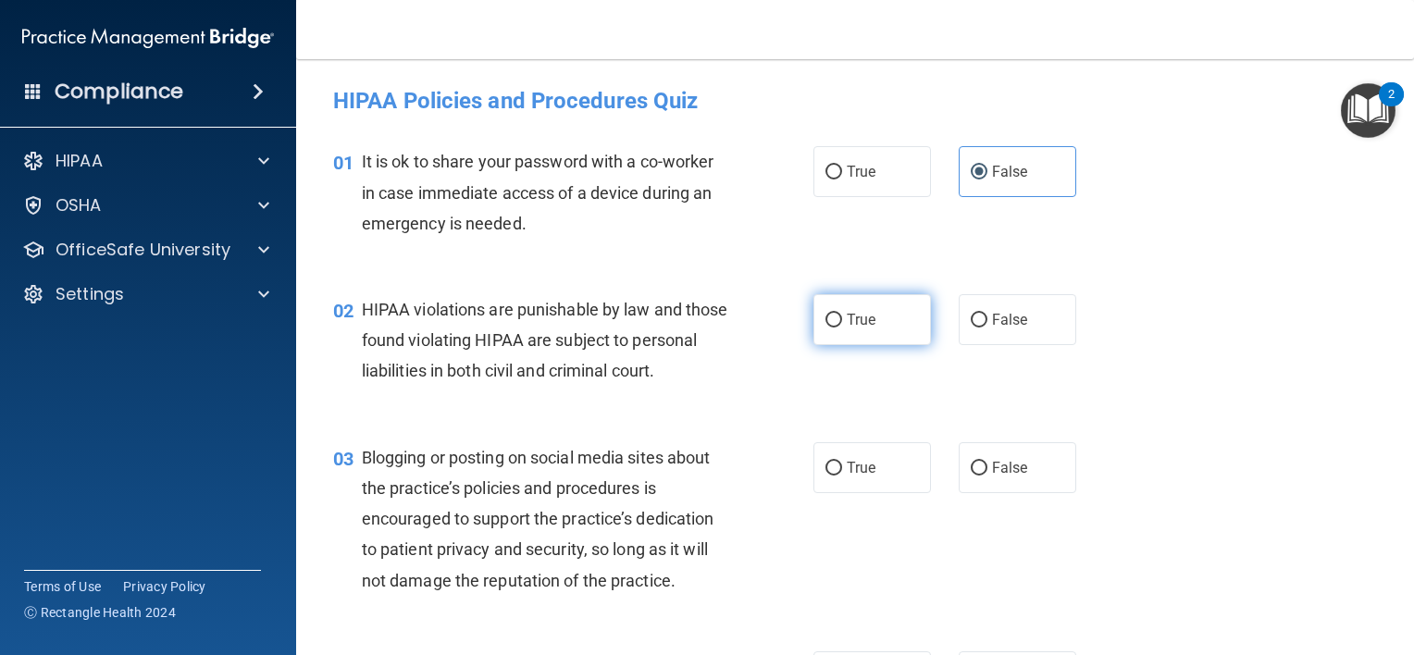
radio input "true"
click at [958, 493] on label "False" at bounding box center [1016, 467] width 117 height 51
click at [970, 476] on input "False" at bounding box center [978, 469] width 17 height 14
radio input "true"
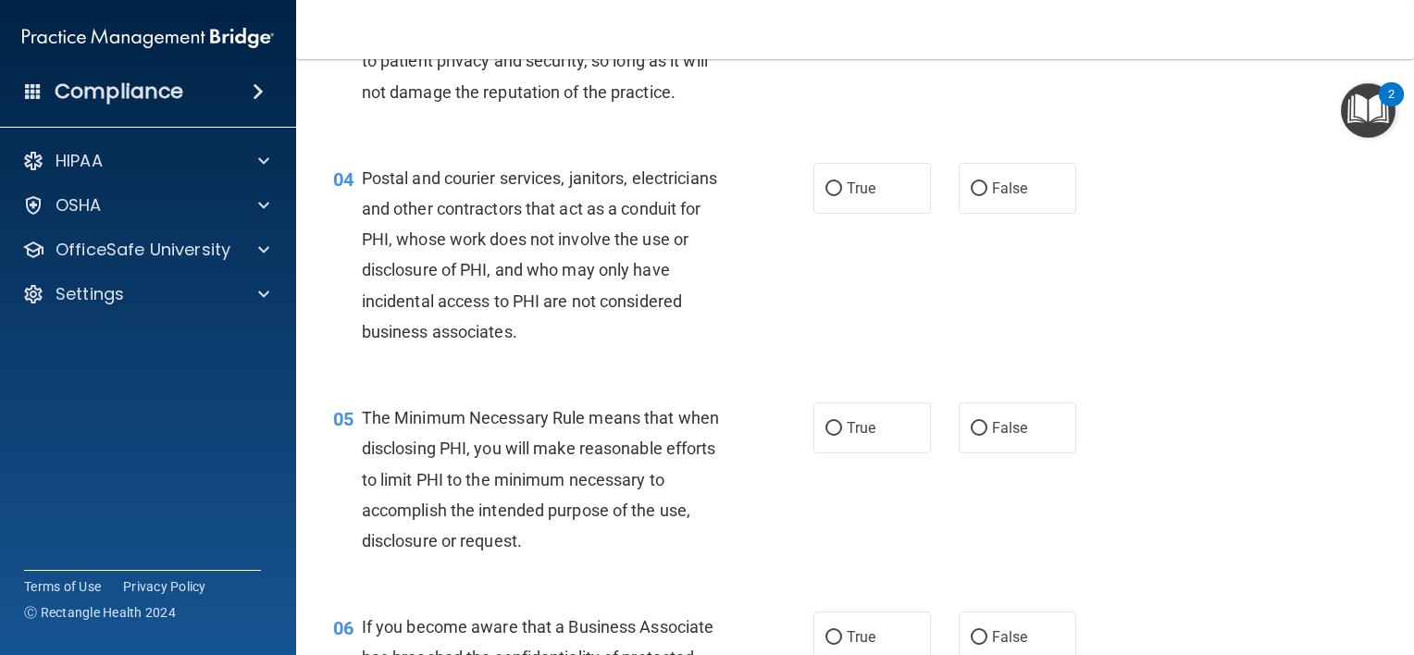
scroll to position [503, 0]
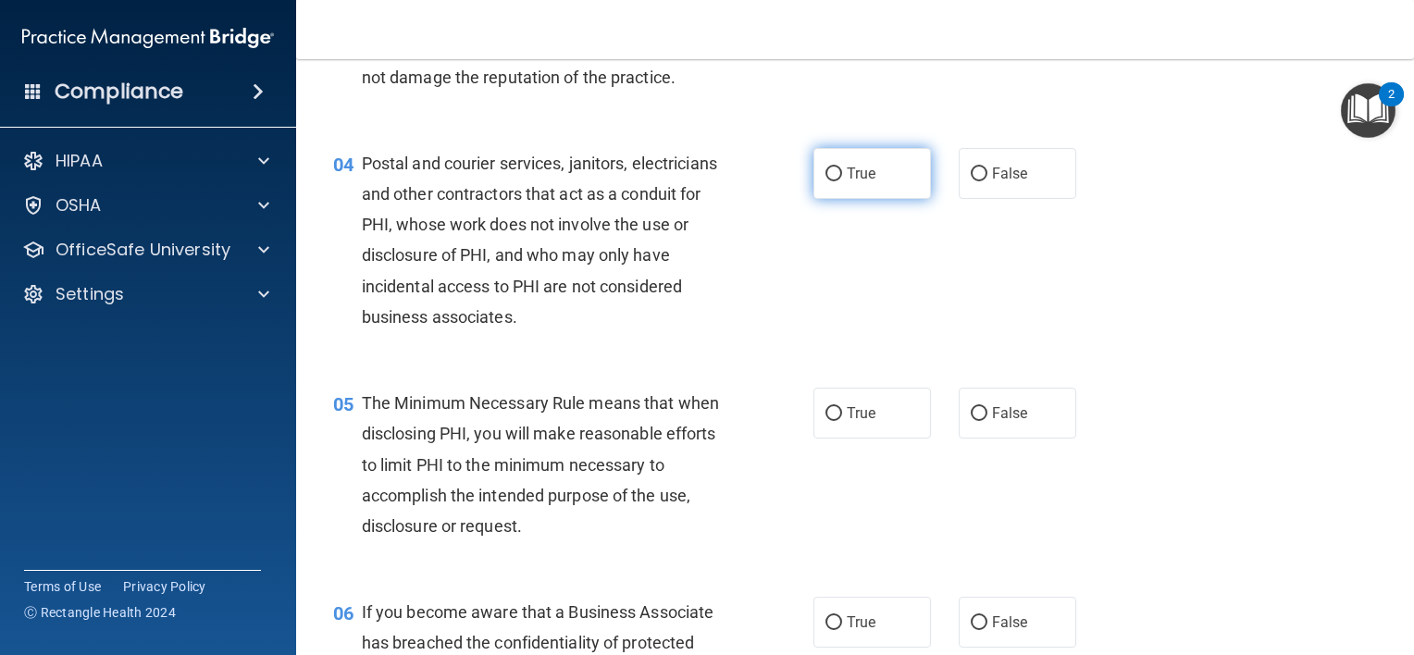
click at [833, 181] on input "True" at bounding box center [833, 174] width 17 height 14
radio input "true"
click at [826, 421] on input "True" at bounding box center [833, 414] width 17 height 14
radio input "true"
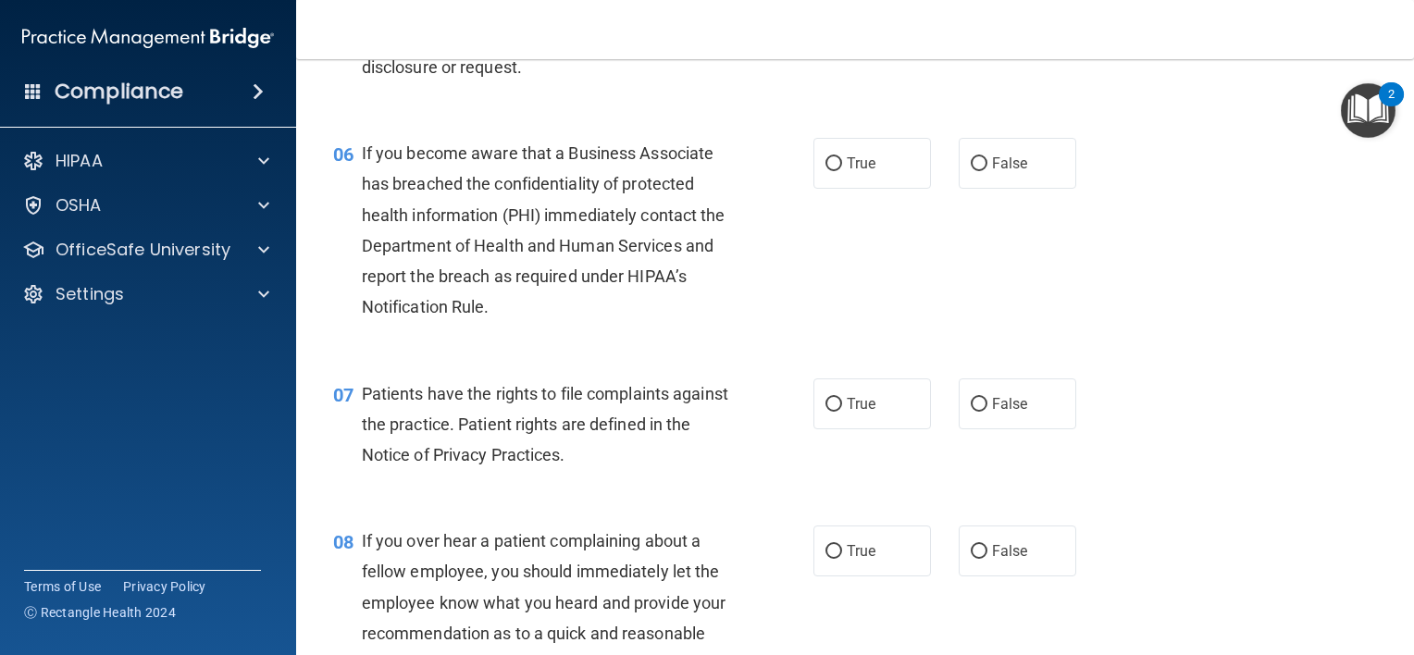
scroll to position [1007, 0]
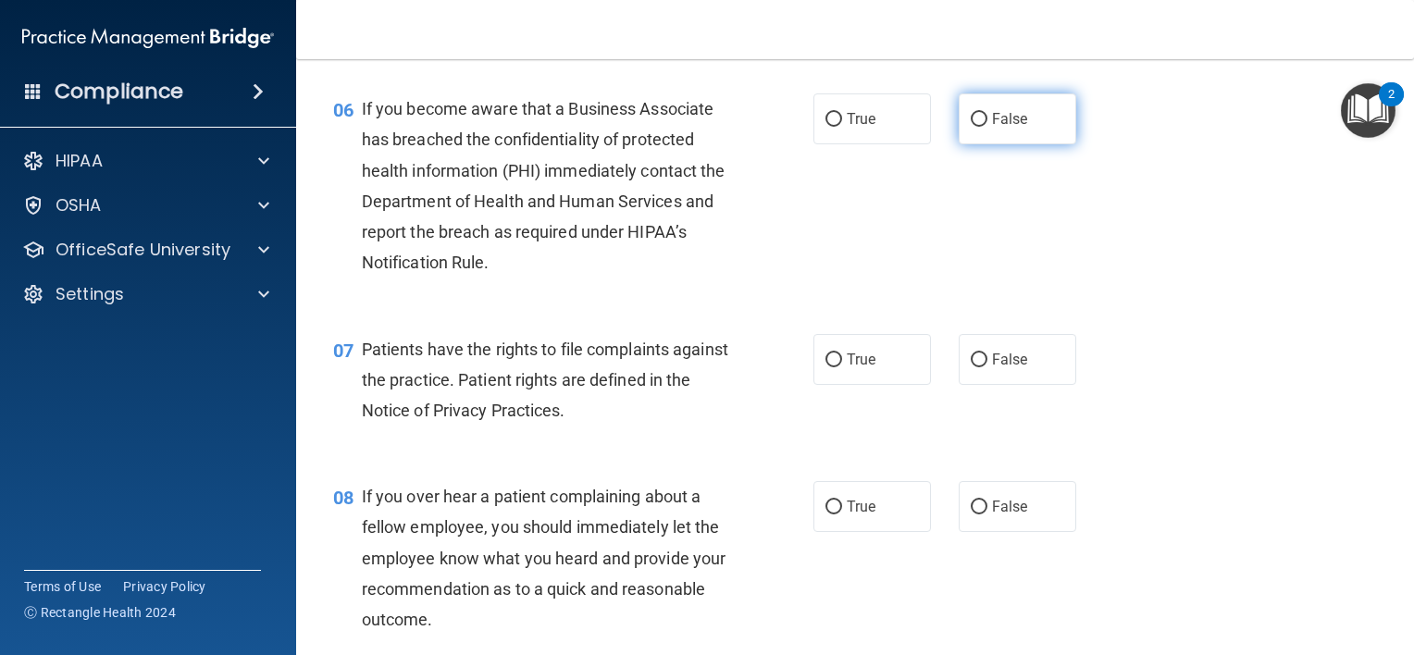
click at [992, 128] on span "False" at bounding box center [1010, 119] width 36 height 18
click at [987, 127] on input "False" at bounding box center [978, 120] width 17 height 14
radio input "true"
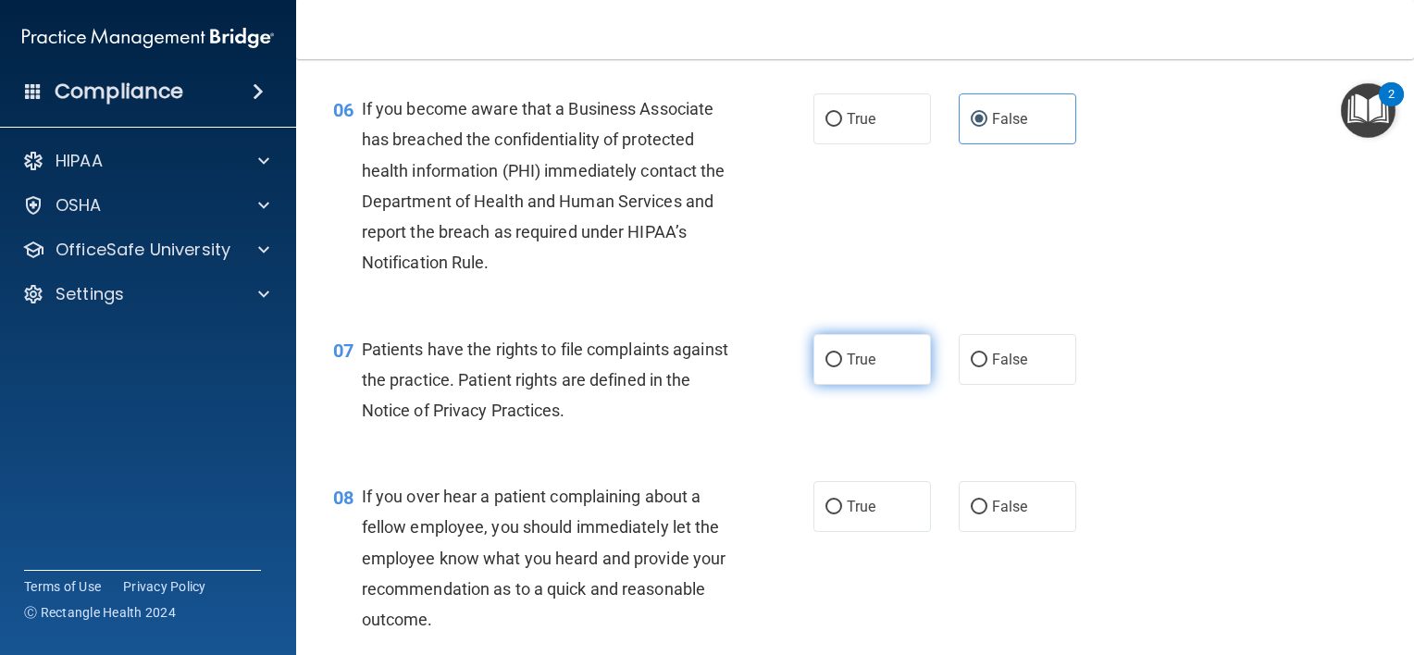
click at [835, 385] on label "True" at bounding box center [871, 359] width 117 height 51
click at [835, 367] on input "True" at bounding box center [833, 360] width 17 height 14
radio input "true"
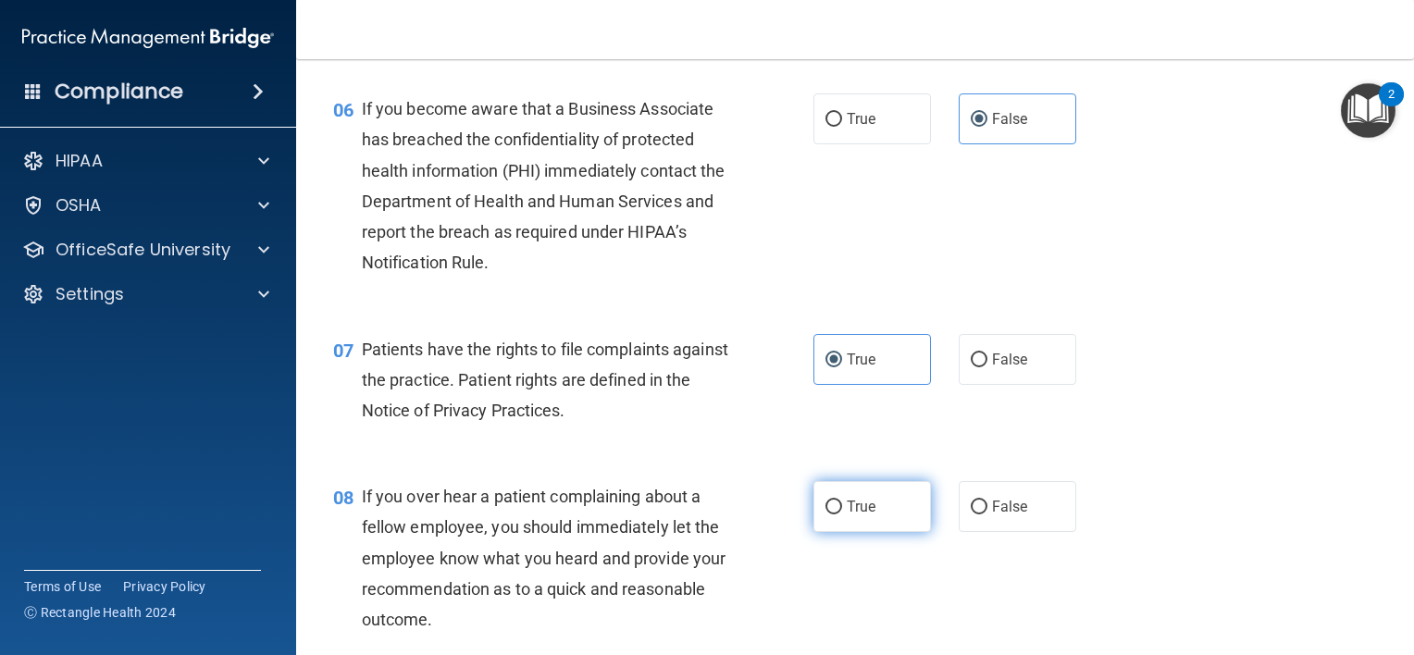
click at [859, 515] on span "True" at bounding box center [860, 507] width 29 height 18
click at [842, 514] on input "True" at bounding box center [833, 507] width 17 height 14
radio input "true"
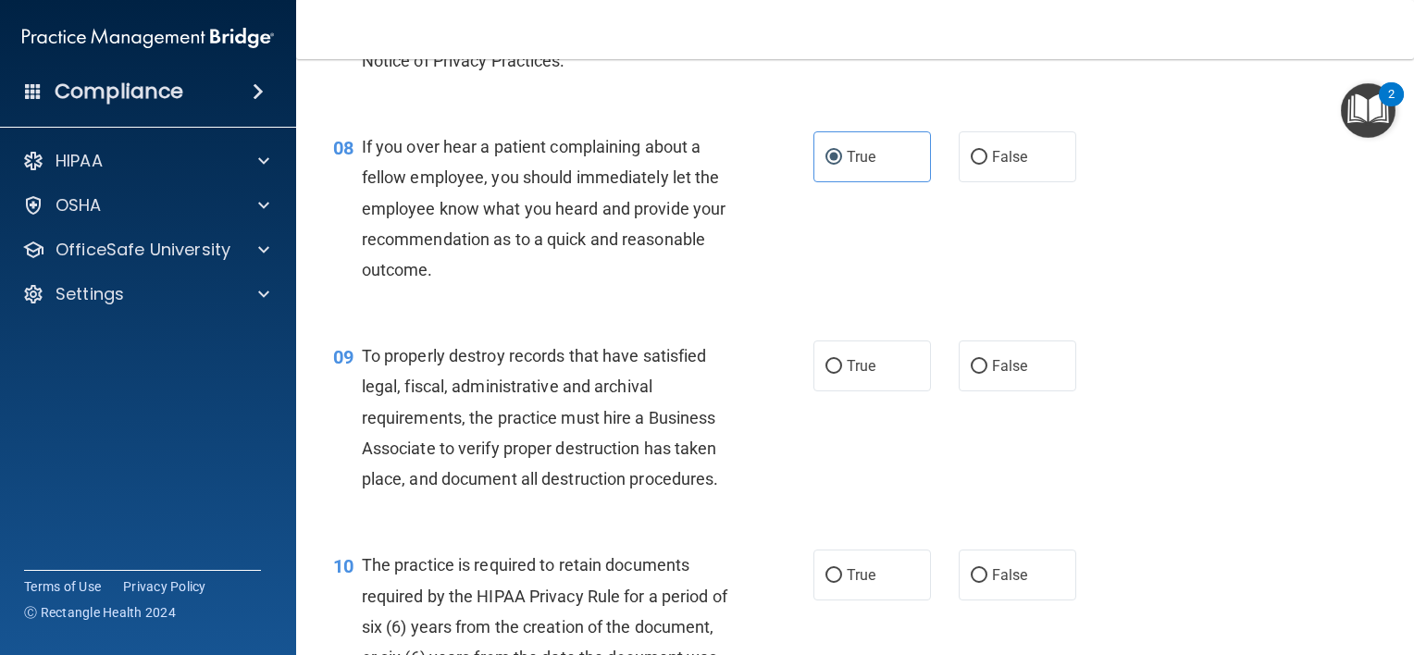
scroll to position [1429, 0]
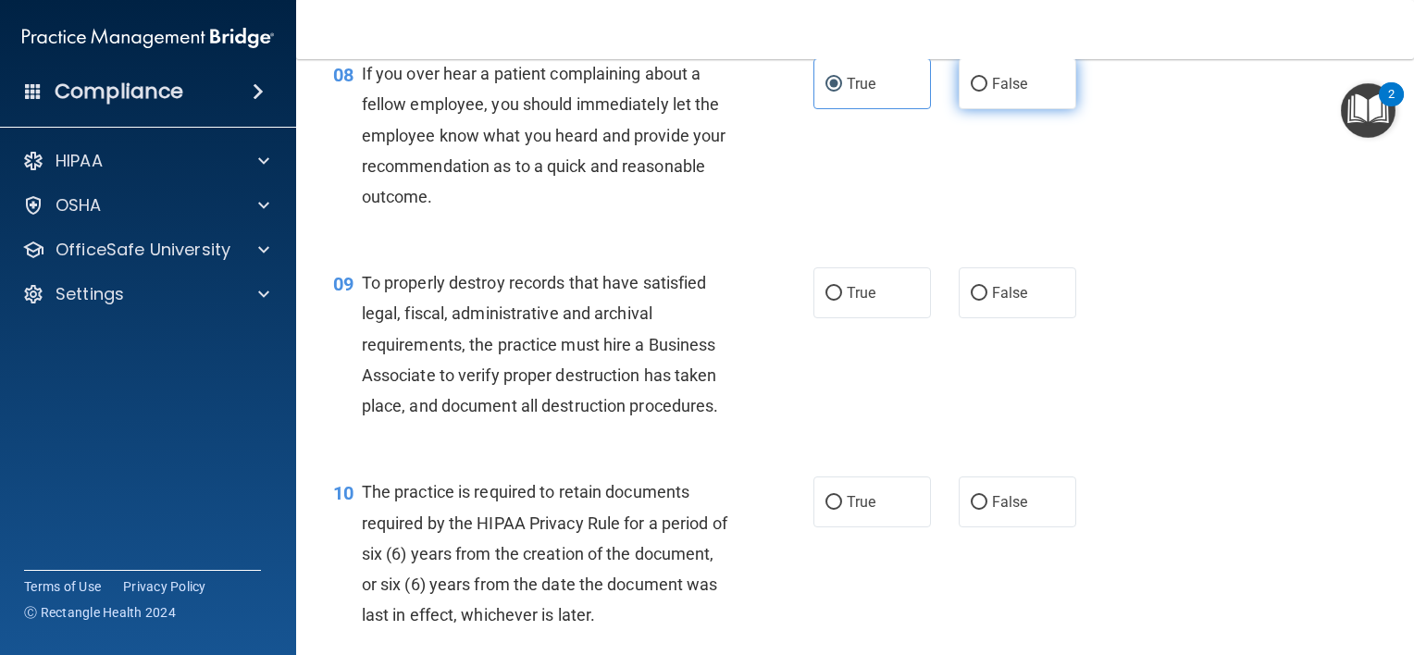
click at [978, 109] on label "False" at bounding box center [1016, 83] width 117 height 51
click at [978, 92] on input "False" at bounding box center [978, 85] width 17 height 14
radio input "true"
radio input "false"
click at [970, 301] on input "False" at bounding box center [978, 294] width 17 height 14
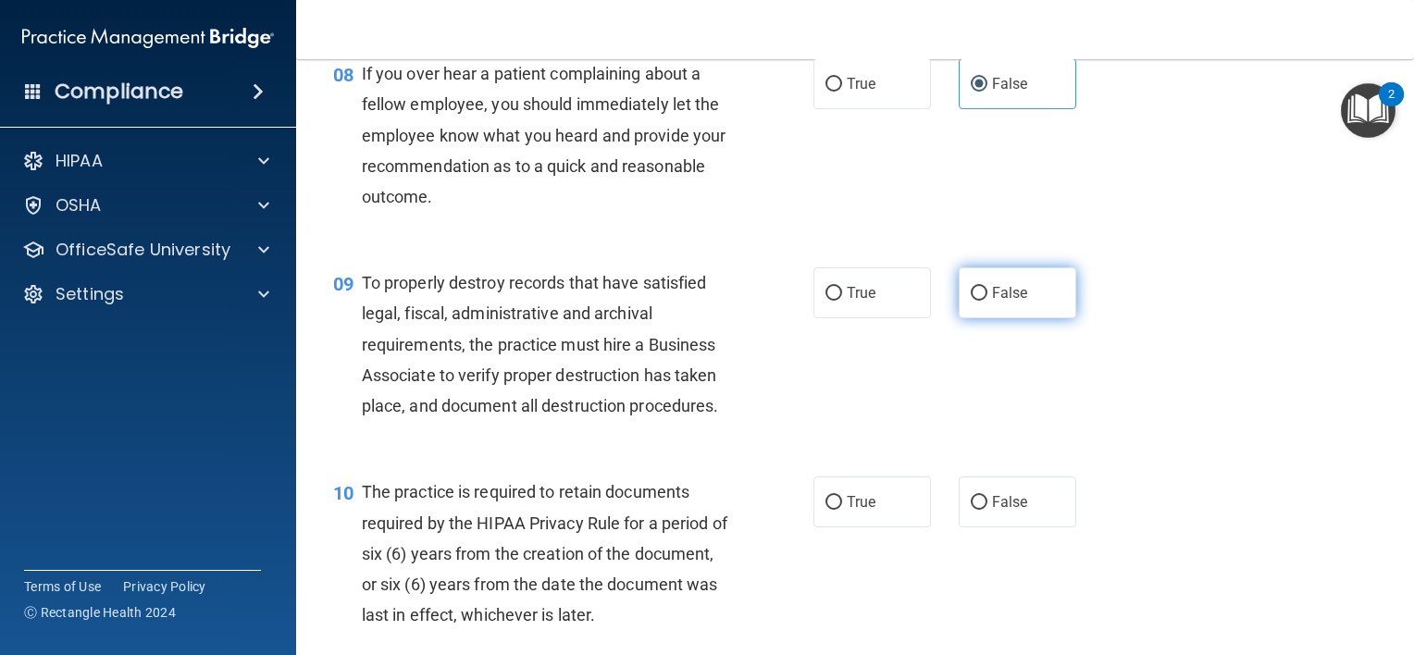
radio input "true"
click at [820, 307] on label "True" at bounding box center [871, 292] width 117 height 51
click at [825, 301] on input "True" at bounding box center [833, 294] width 17 height 14
radio input "true"
radio input "false"
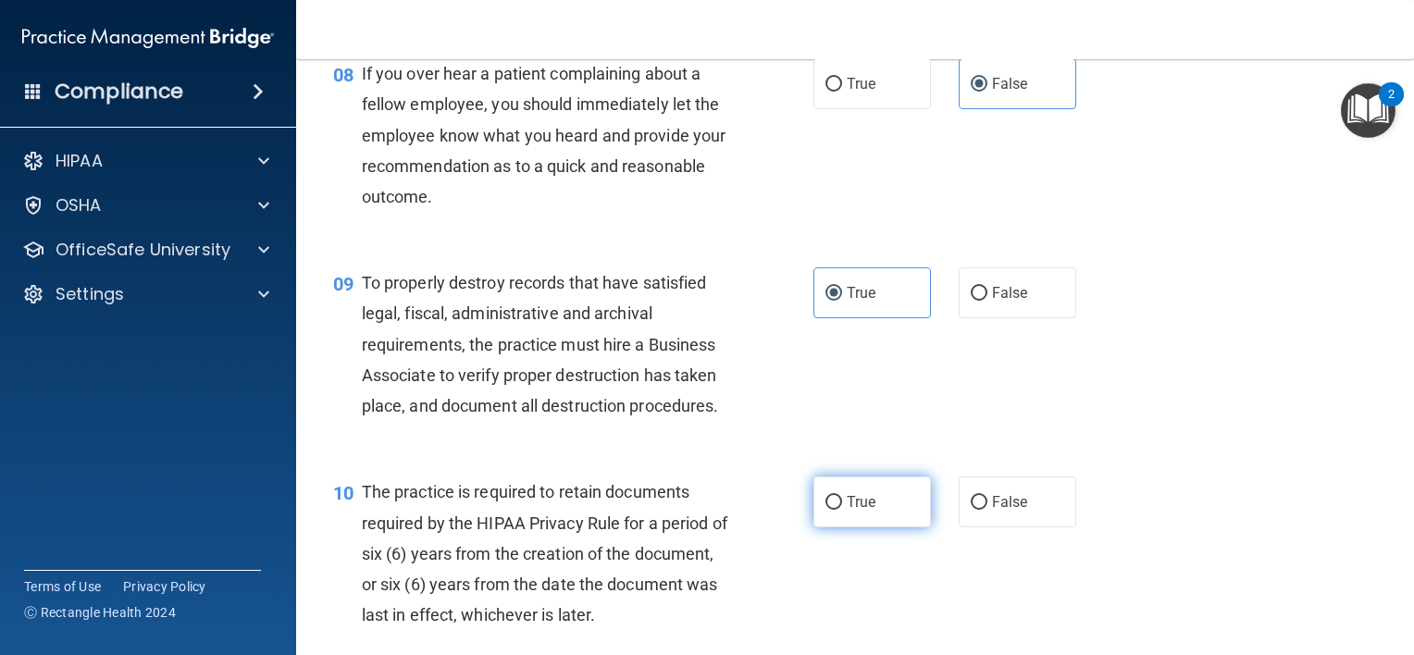
click at [837, 527] on label "True" at bounding box center [871, 501] width 117 height 51
click at [837, 510] on input "True" at bounding box center [833, 503] width 17 height 14
radio input "true"
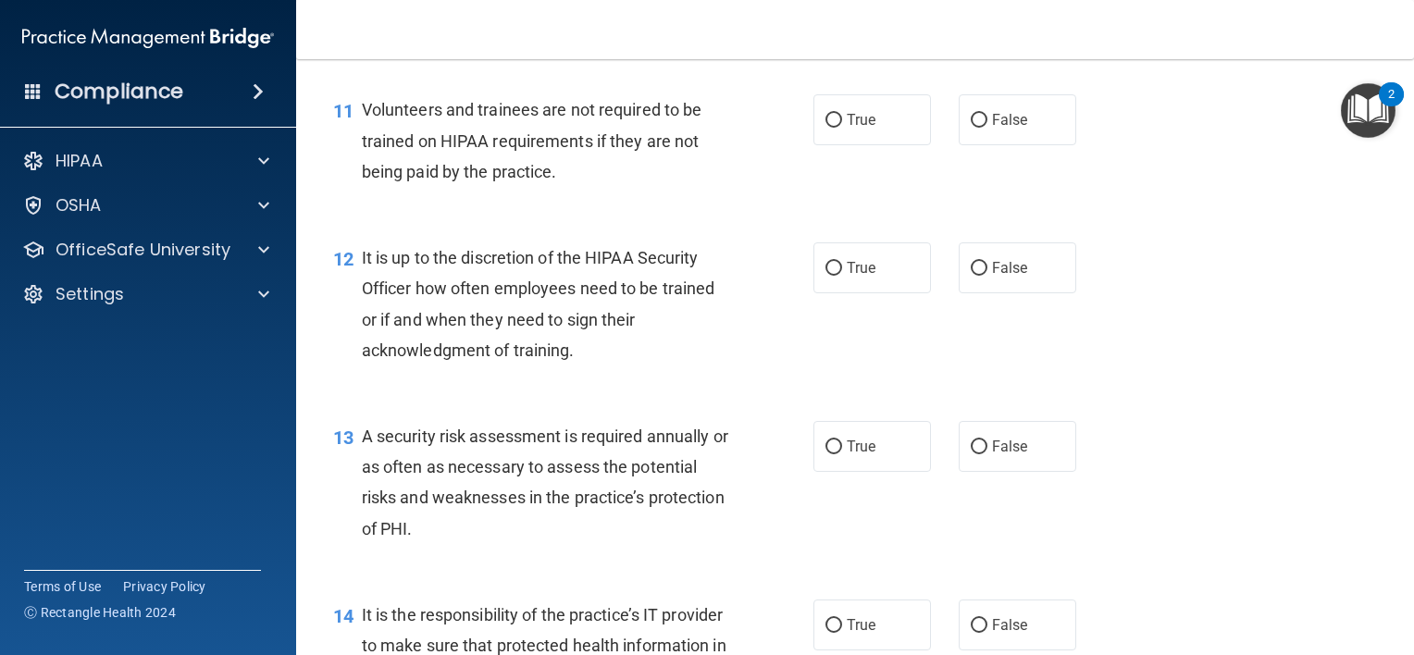
scroll to position [2013, 0]
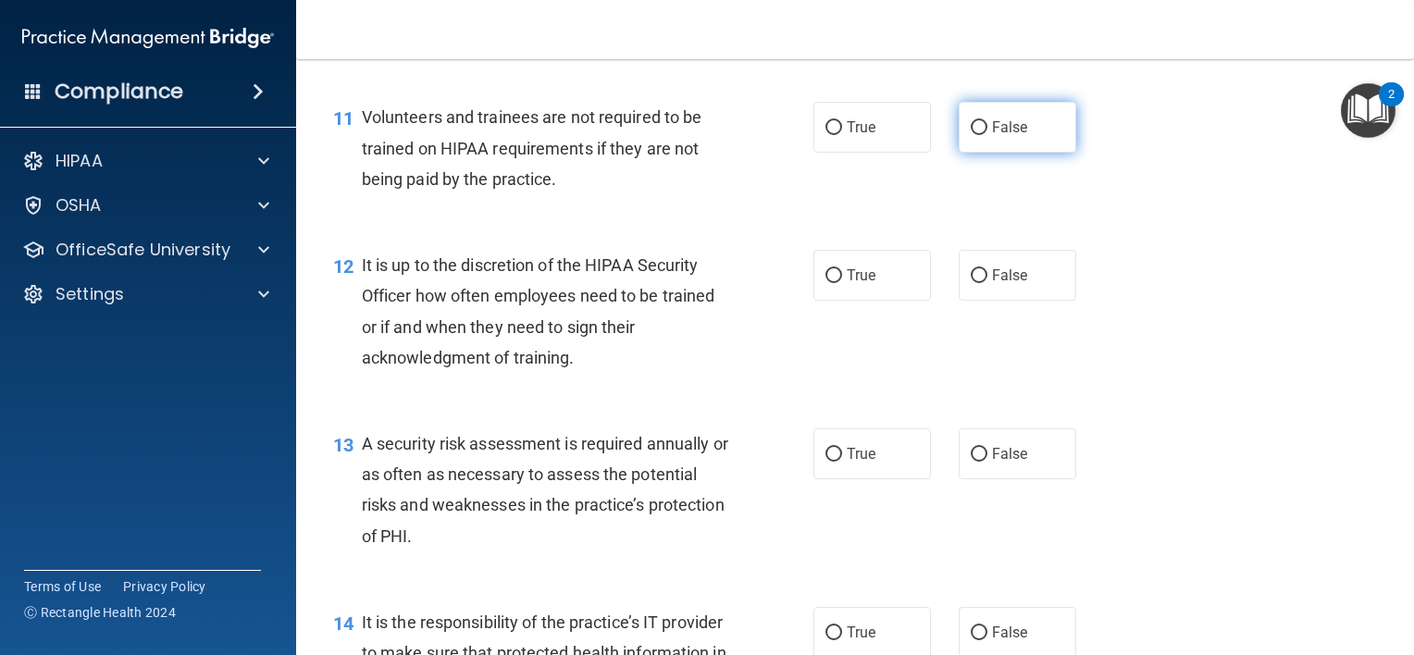
click at [992, 136] on span "False" at bounding box center [1010, 127] width 36 height 18
click at [987, 135] on input "False" at bounding box center [978, 128] width 17 height 14
radio input "true"
click at [970, 283] on input "False" at bounding box center [978, 276] width 17 height 14
radio input "true"
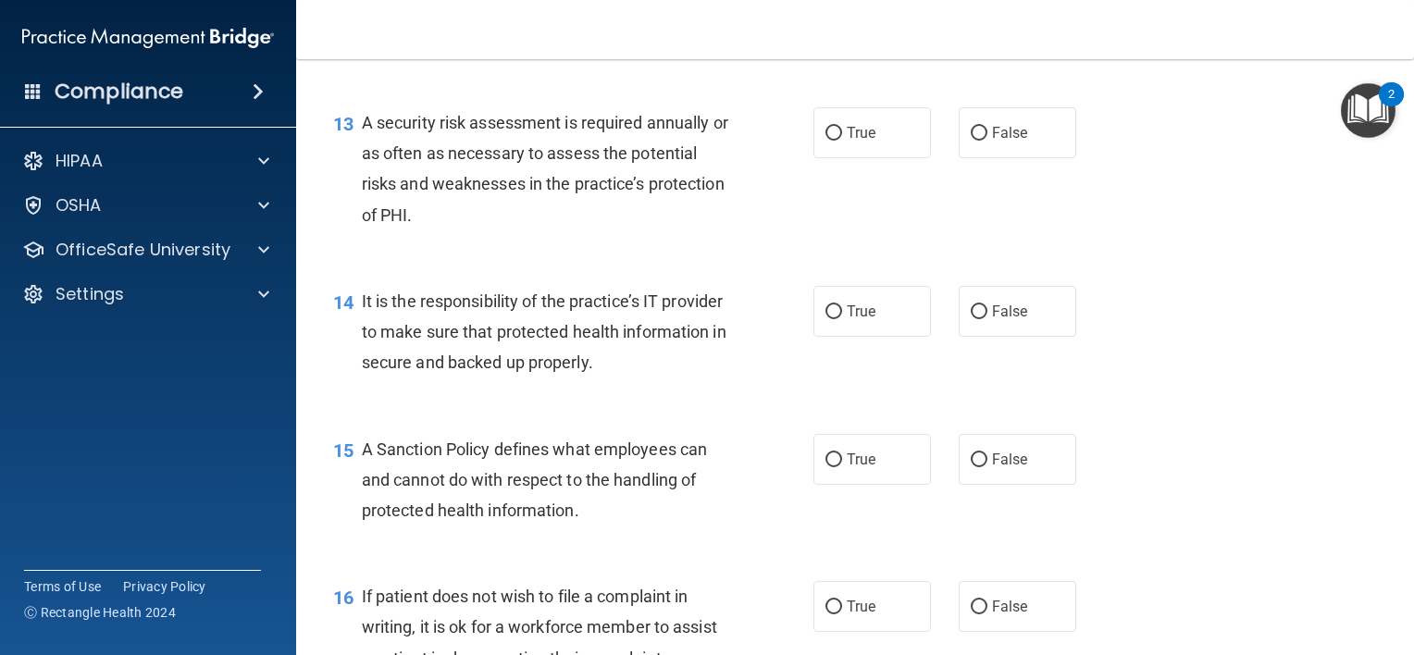
scroll to position [2355, 0]
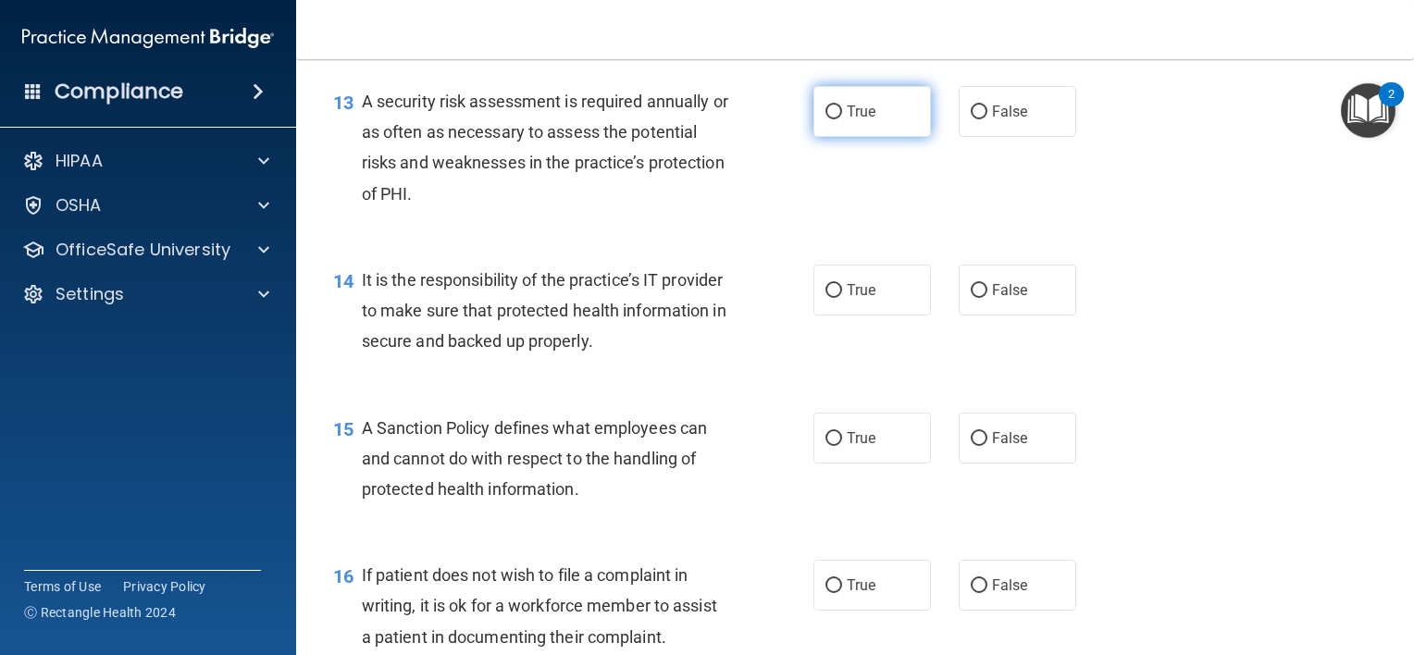
click at [833, 119] on input "True" at bounding box center [833, 112] width 17 height 14
radio input "true"
click at [973, 298] on input "False" at bounding box center [978, 291] width 17 height 14
radio input "true"
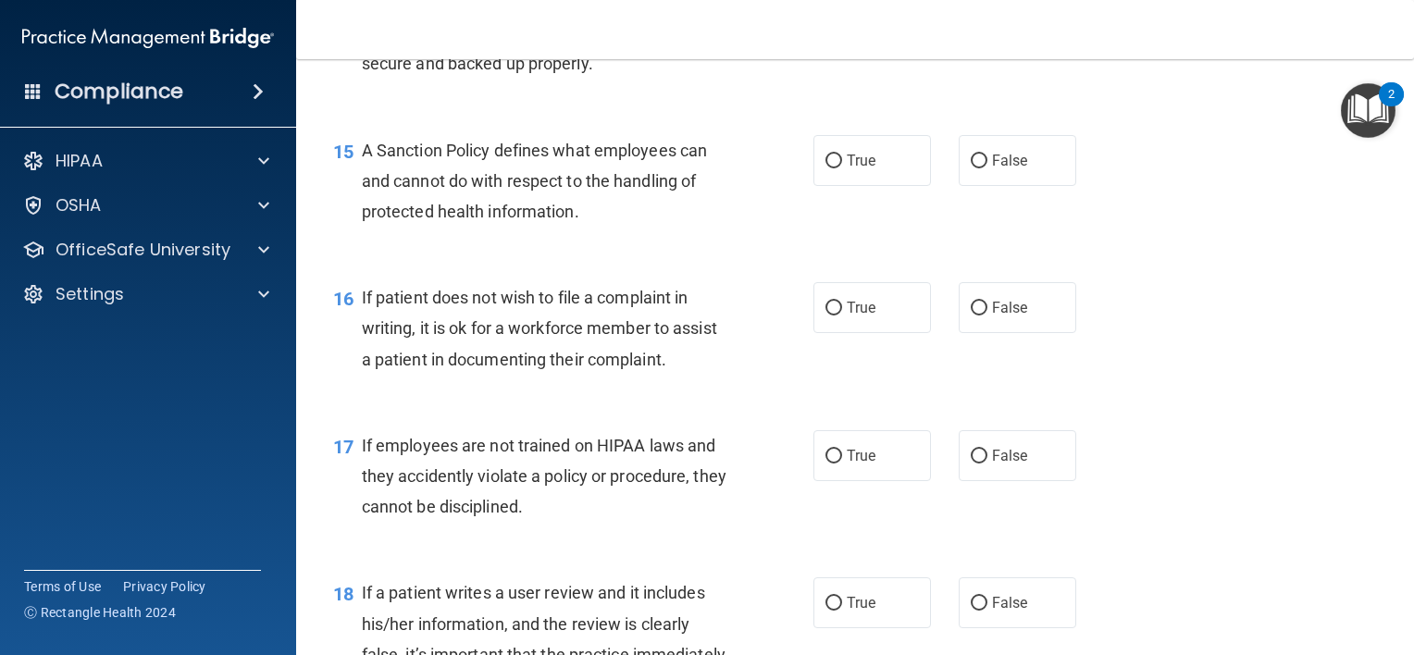
scroll to position [2648, 0]
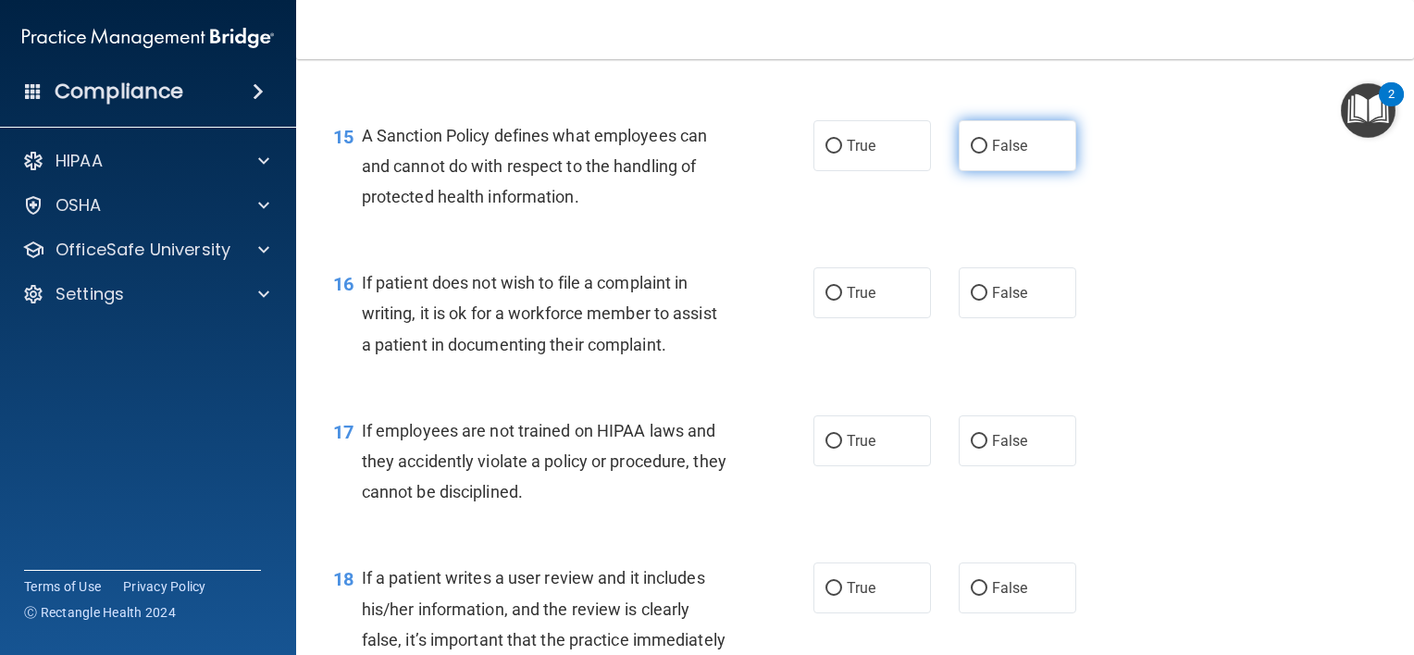
click at [992, 154] on span "False" at bounding box center [1010, 146] width 36 height 18
click at [987, 154] on input "False" at bounding box center [978, 147] width 17 height 14
radio input "true"
click at [868, 302] on span "True" at bounding box center [860, 293] width 29 height 18
click at [842, 301] on input "True" at bounding box center [833, 294] width 17 height 14
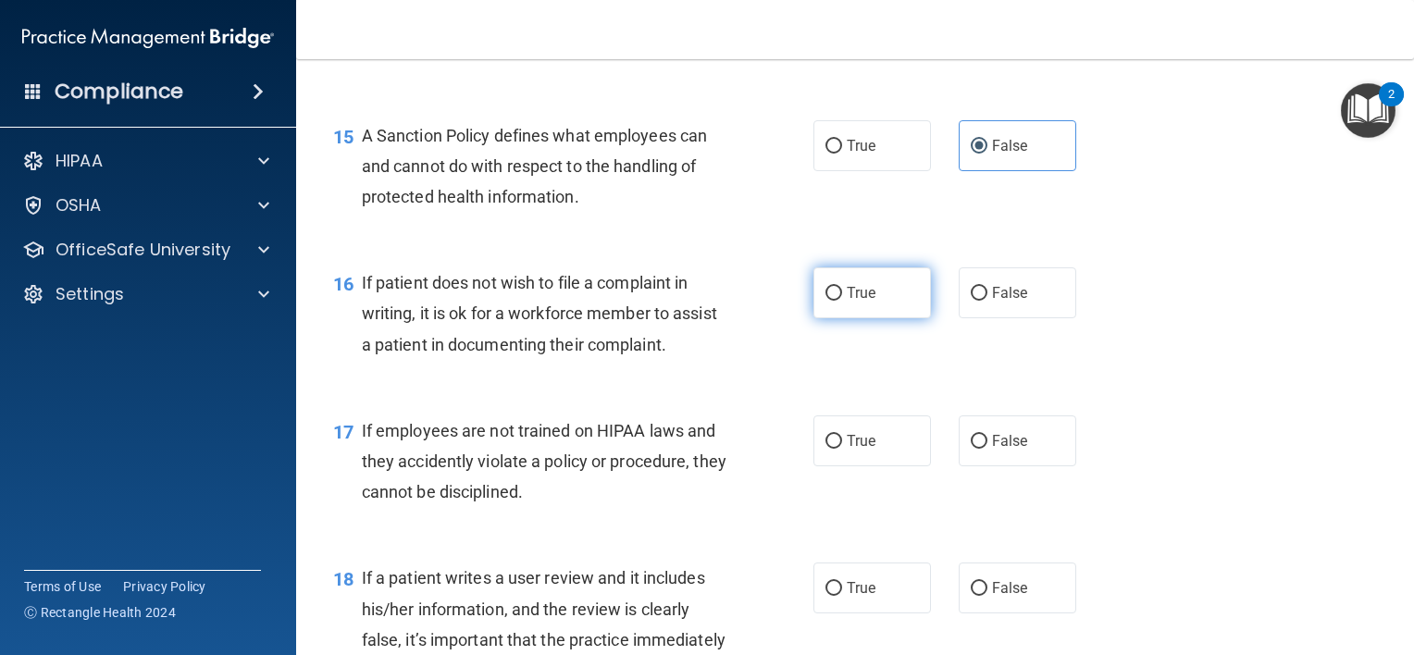
radio input "true"
click at [959, 465] on label "False" at bounding box center [1016, 440] width 117 height 51
click at [970, 449] on input "False" at bounding box center [978, 442] width 17 height 14
radio input "true"
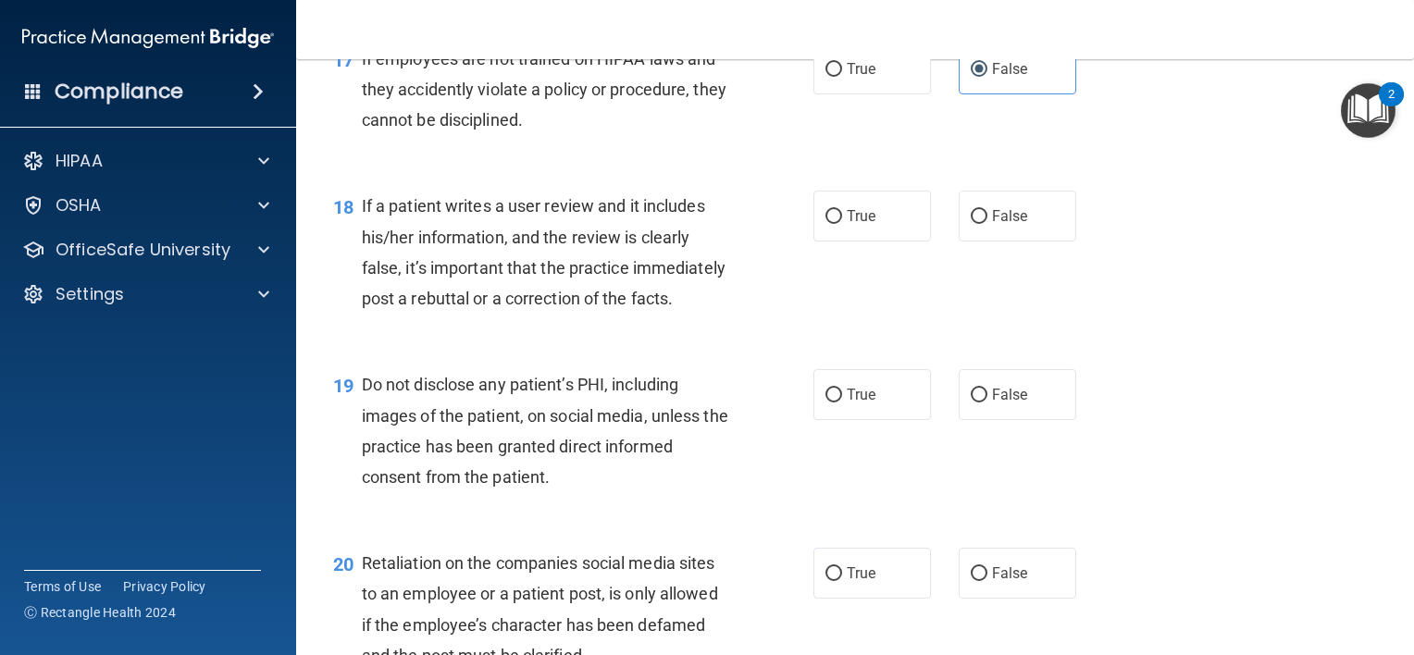
scroll to position [3078, 0]
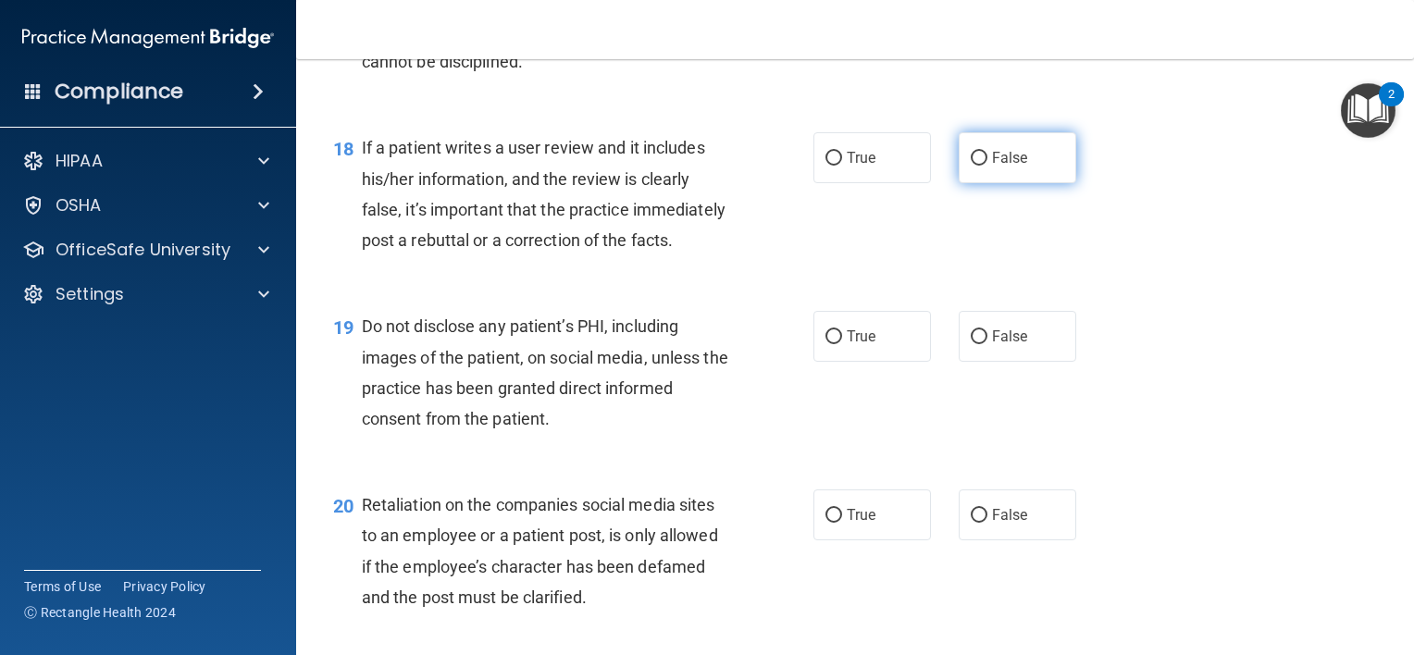
click at [992, 167] on span "False" at bounding box center [1010, 158] width 36 height 18
click at [987, 166] on input "False" at bounding box center [978, 159] width 17 height 14
radio input "true"
click at [837, 362] on label "True" at bounding box center [871, 336] width 117 height 51
click at [837, 344] on input "True" at bounding box center [833, 337] width 17 height 14
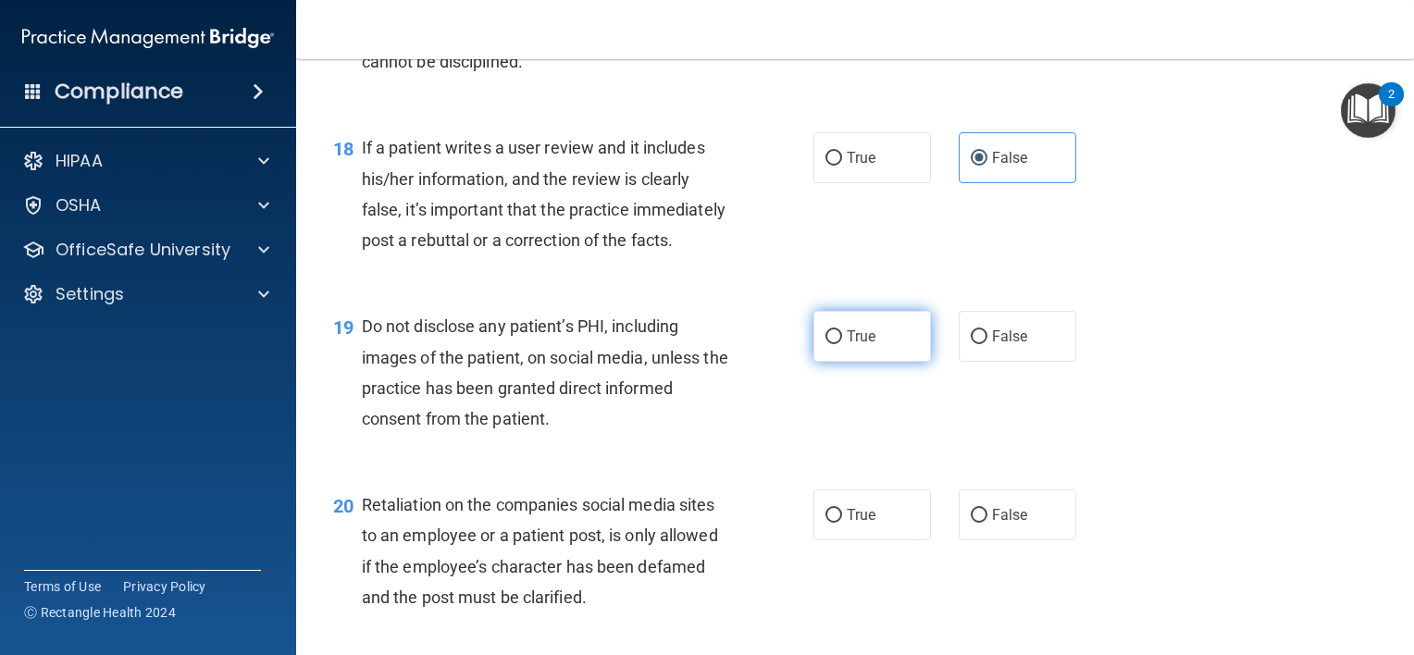
radio input "true"
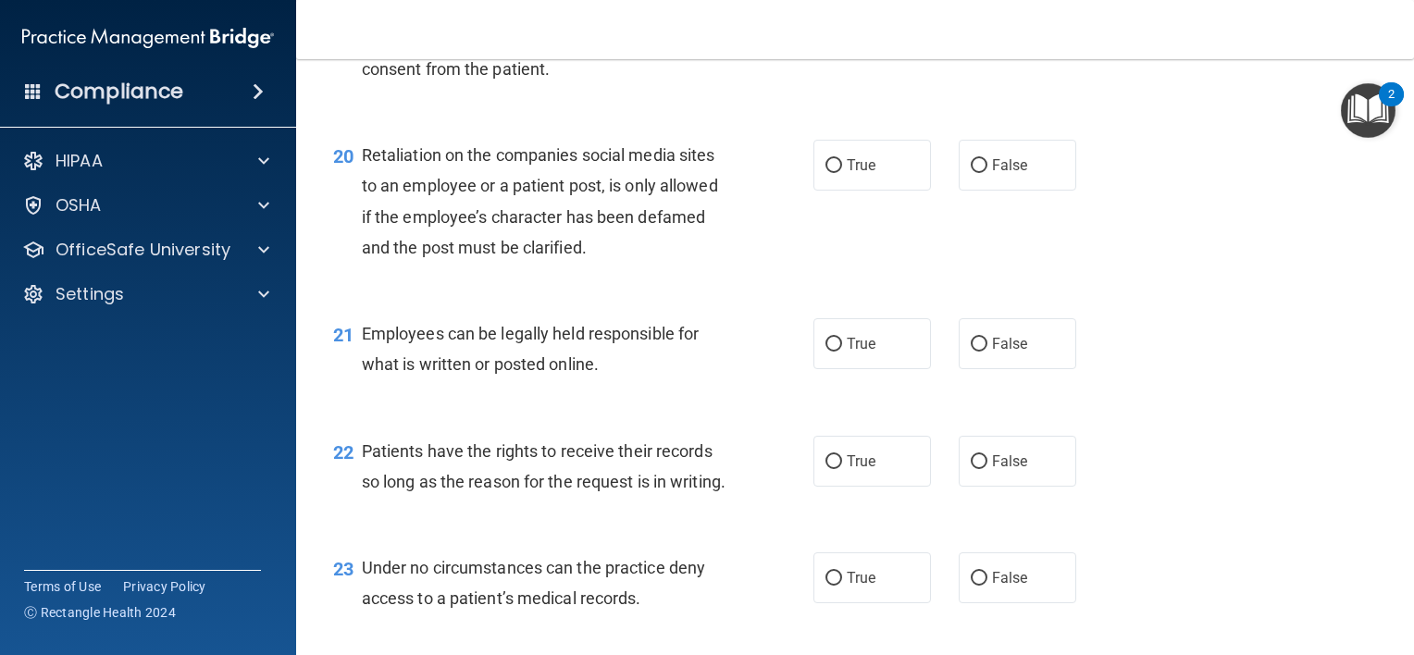
scroll to position [3450, 0]
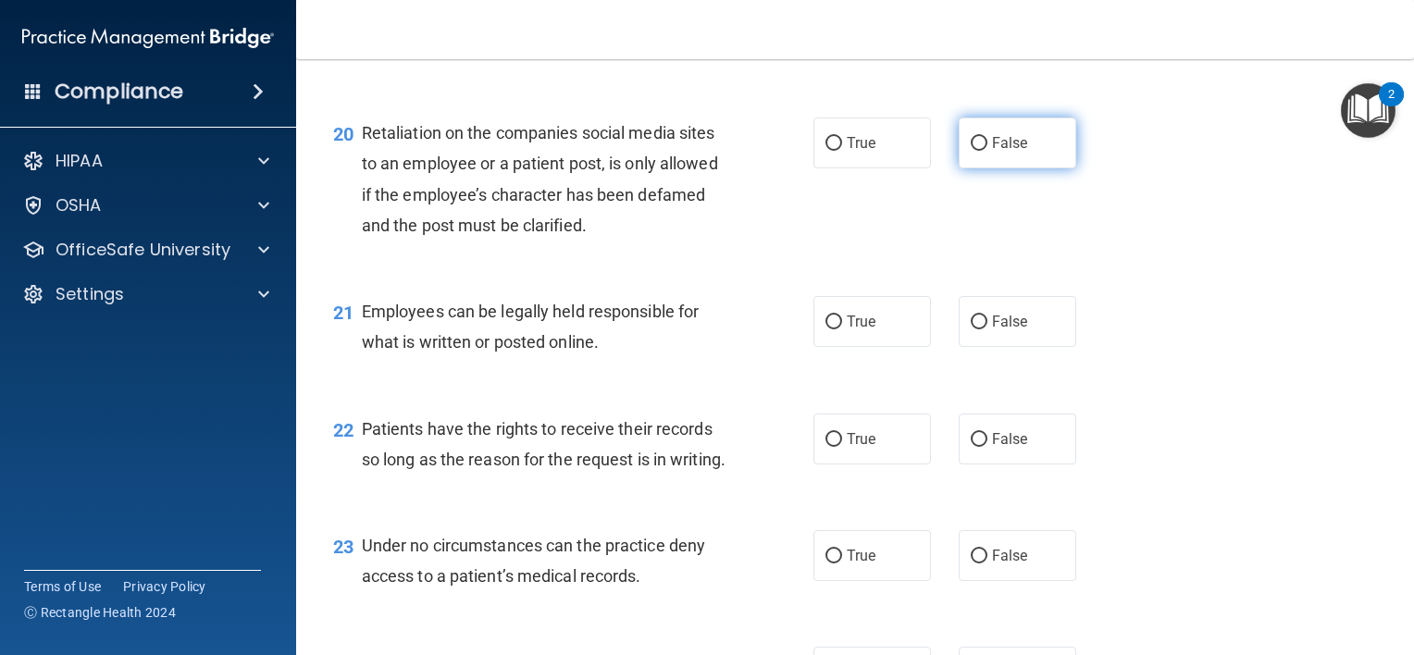
click at [1018, 152] on span "False" at bounding box center [1010, 143] width 36 height 18
click at [987, 151] on input "False" at bounding box center [978, 144] width 17 height 14
radio input "true"
click at [846, 330] on span "True" at bounding box center [860, 322] width 29 height 18
click at [842, 329] on input "True" at bounding box center [833, 322] width 17 height 14
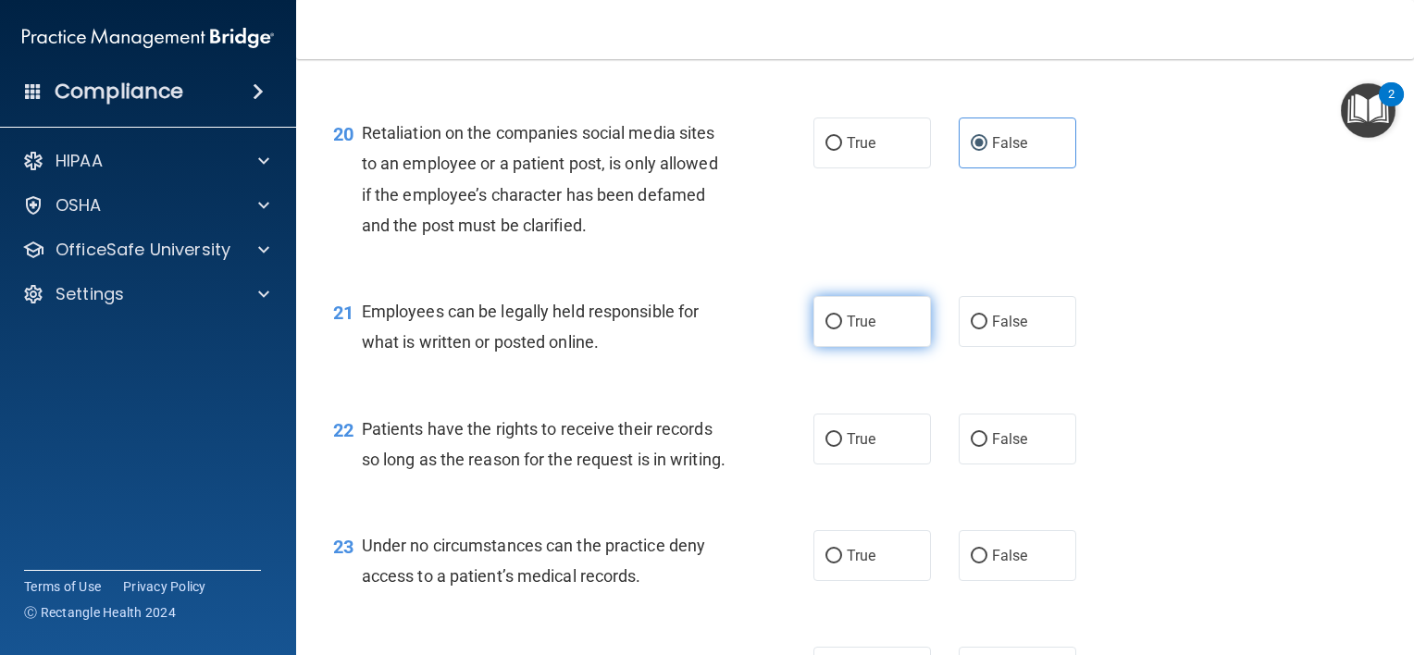
radio input "true"
click at [970, 447] on input "False" at bounding box center [978, 440] width 17 height 14
radio input "true"
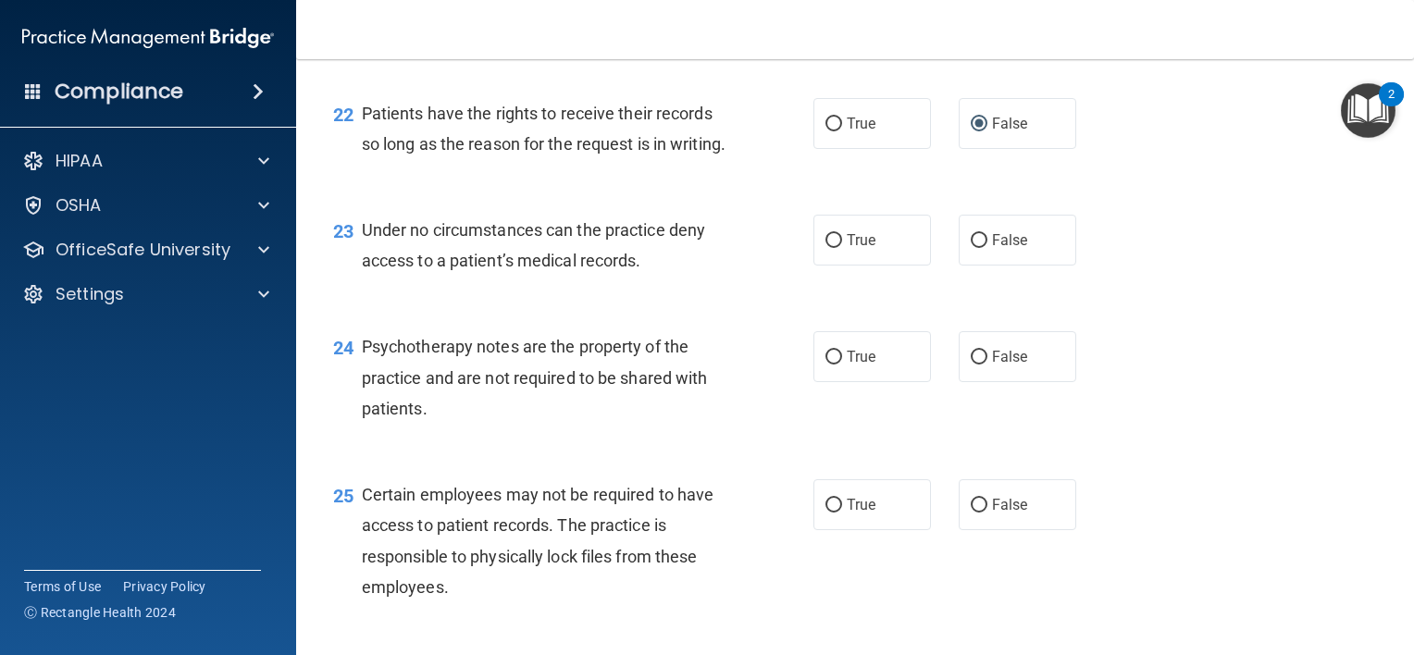
scroll to position [3780, 0]
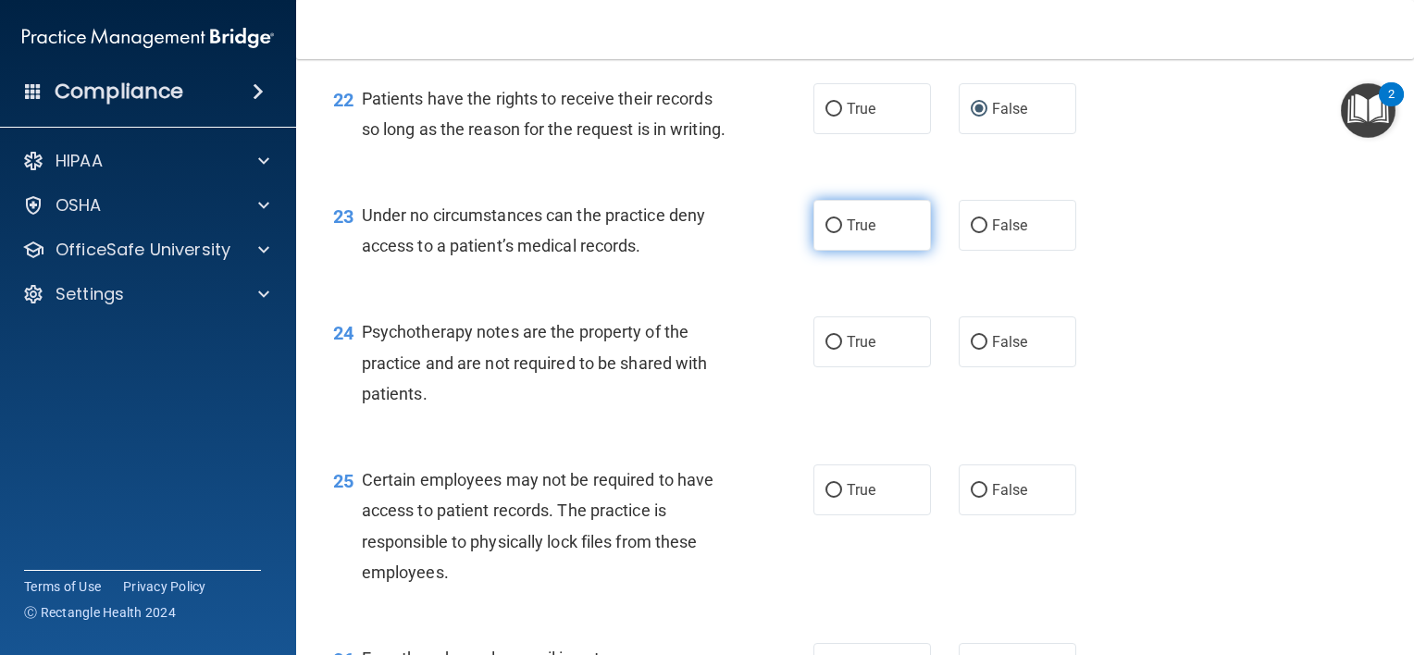
click at [852, 251] on label "True" at bounding box center [871, 225] width 117 height 51
click at [842, 233] on input "True" at bounding box center [833, 226] width 17 height 14
radio input "true"
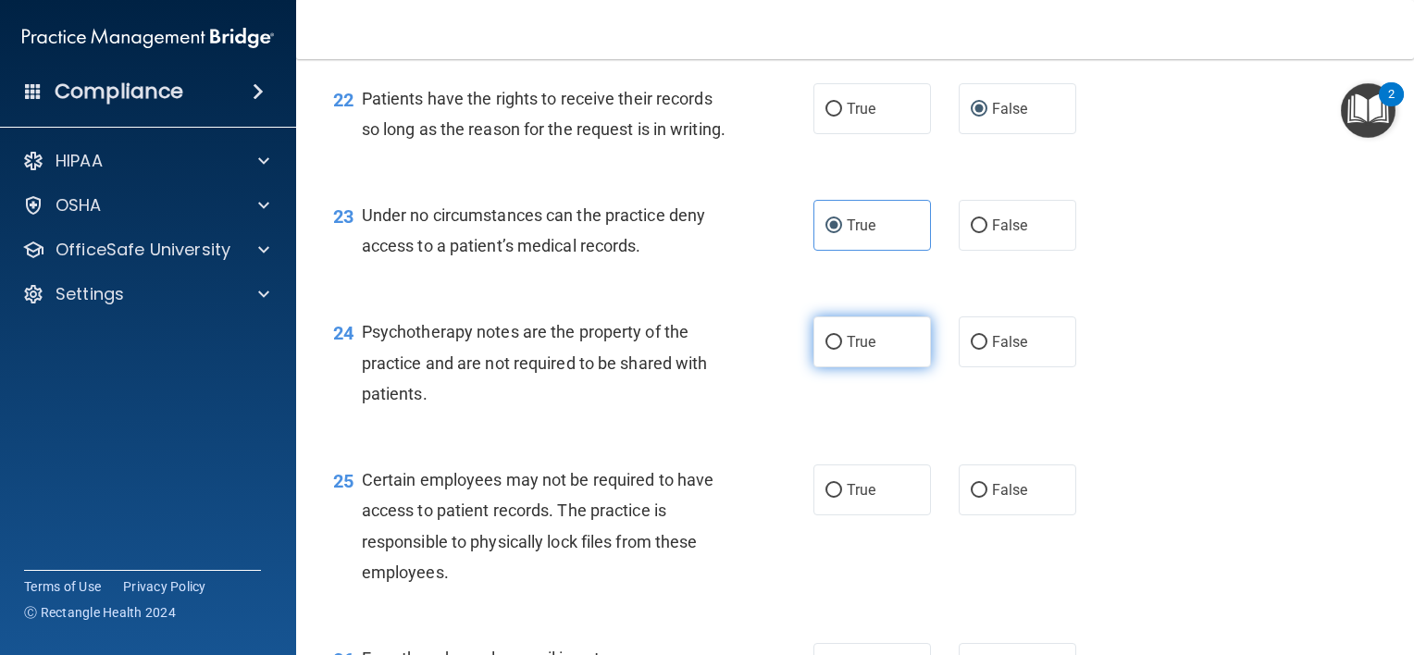
click at [857, 351] on span "True" at bounding box center [860, 342] width 29 height 18
click at [842, 350] on input "True" at bounding box center [833, 343] width 17 height 14
radio input "true"
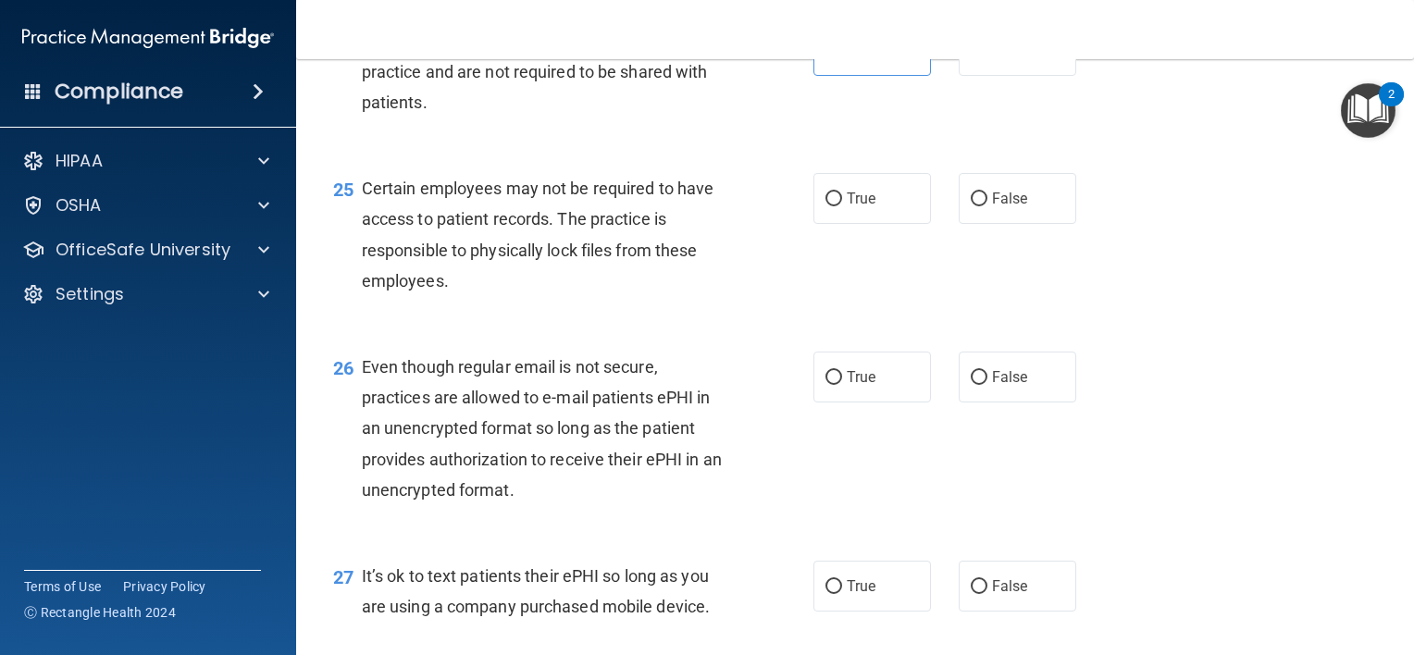
scroll to position [4130, 0]
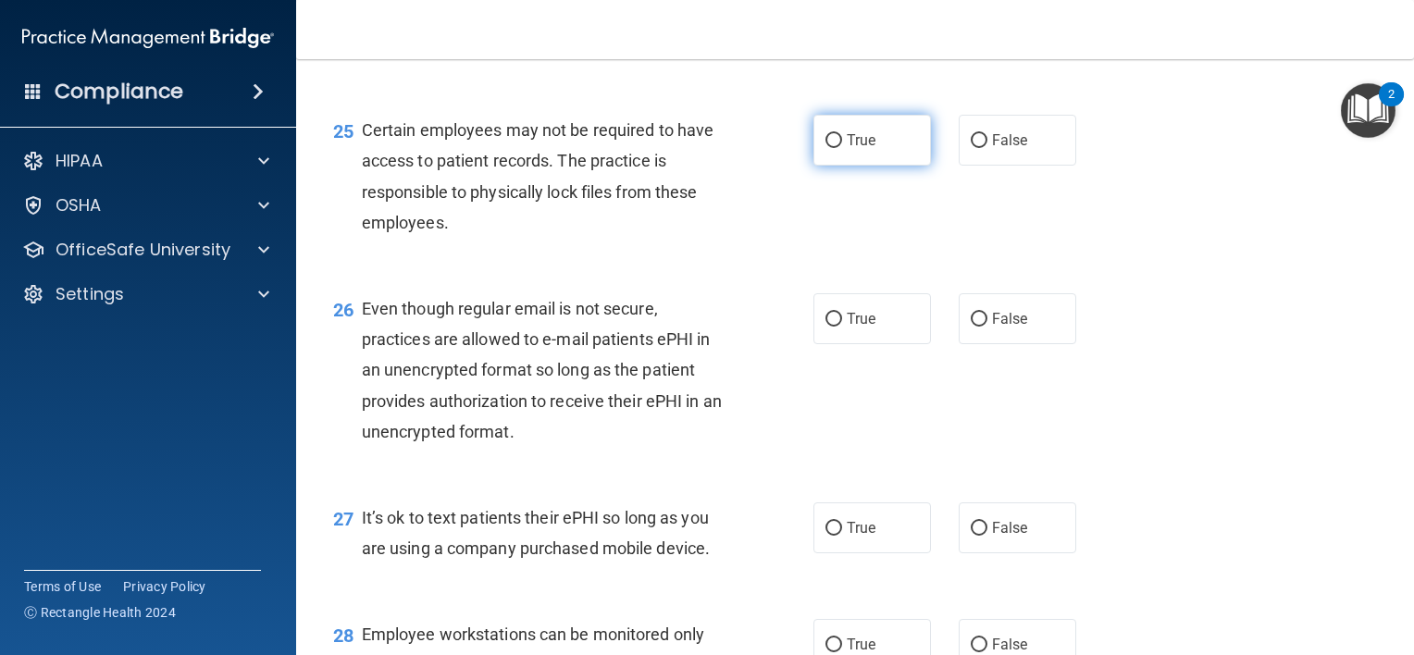
click at [833, 166] on label "True" at bounding box center [871, 140] width 117 height 51
click at [833, 148] on input "True" at bounding box center [833, 141] width 17 height 14
radio input "true"
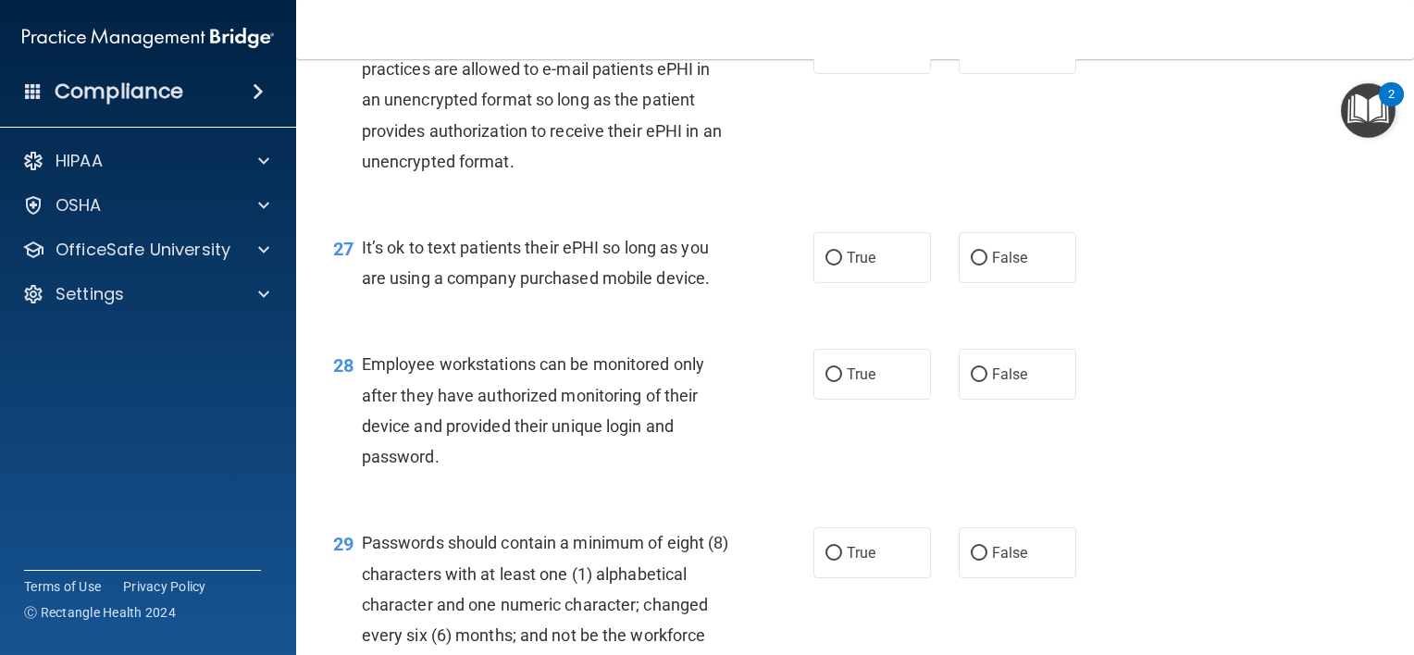
scroll to position [4422, 0]
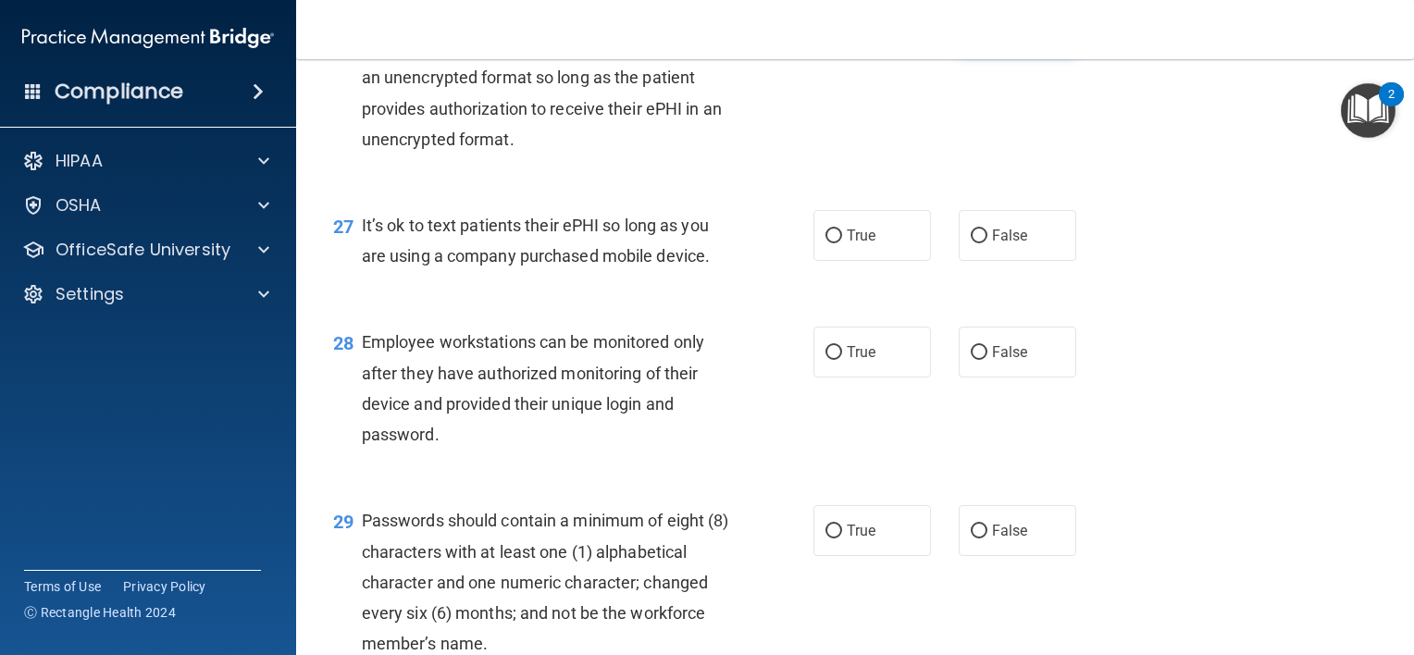
click at [986, 52] on label "False" at bounding box center [1016, 26] width 117 height 51
click at [986, 34] on input "False" at bounding box center [978, 27] width 17 height 14
radio input "true"
click at [980, 261] on label "False" at bounding box center [1016, 235] width 117 height 51
click at [980, 243] on input "False" at bounding box center [978, 236] width 17 height 14
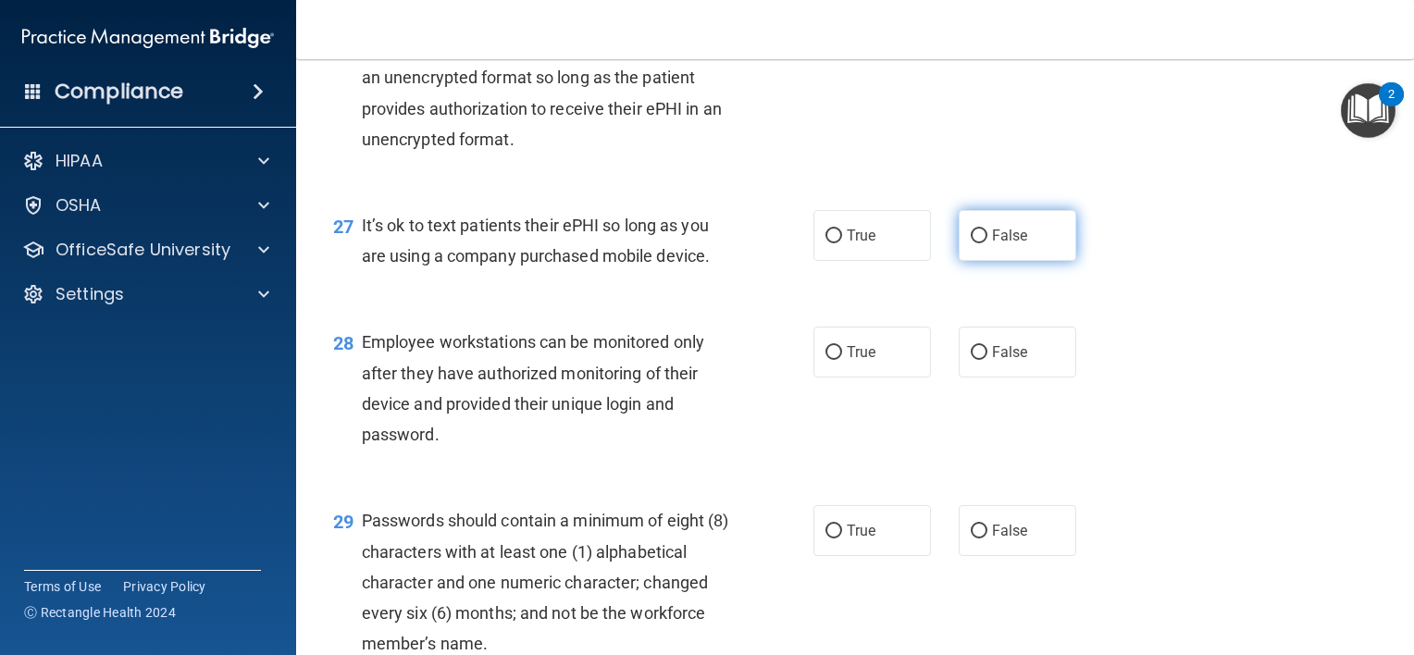
radio input "true"
click at [860, 361] on span "True" at bounding box center [860, 352] width 29 height 18
click at [842, 360] on input "True" at bounding box center [833, 353] width 17 height 14
radio input "true"
click at [869, 556] on label "True" at bounding box center [871, 530] width 117 height 51
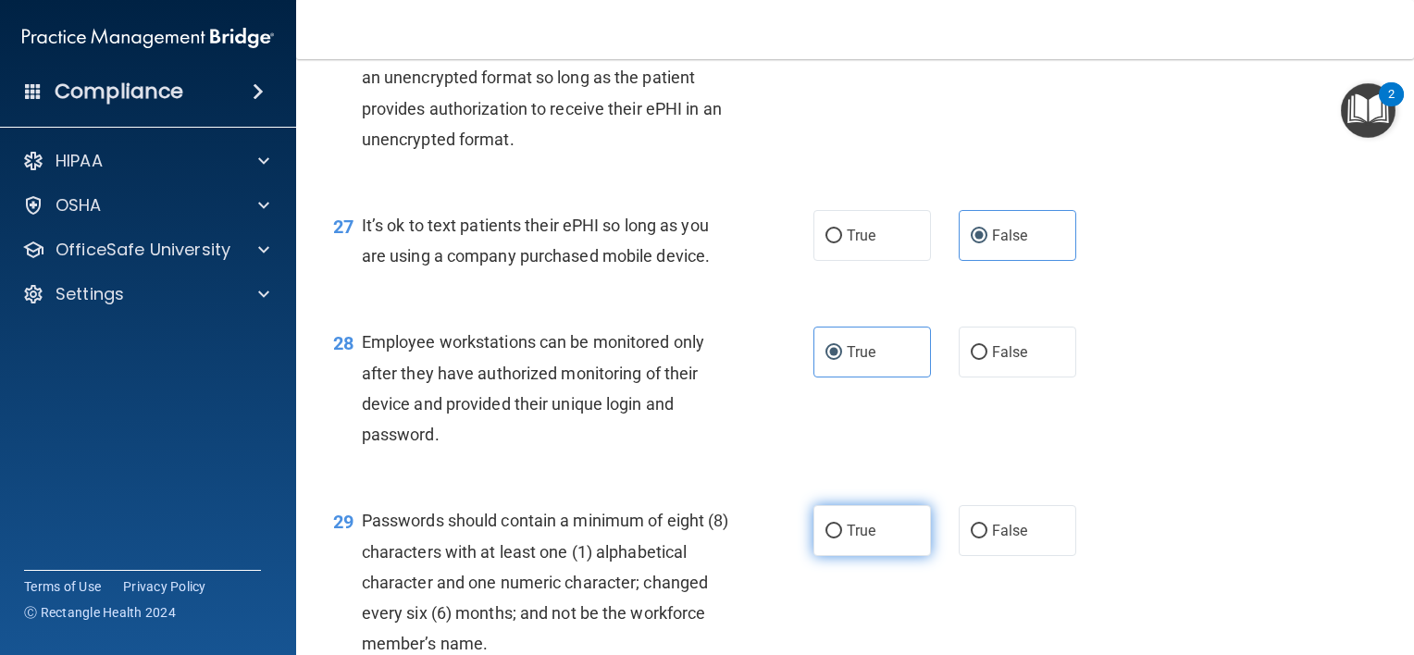
click at [842, 538] on input "True" at bounding box center [833, 532] width 17 height 14
radio input "true"
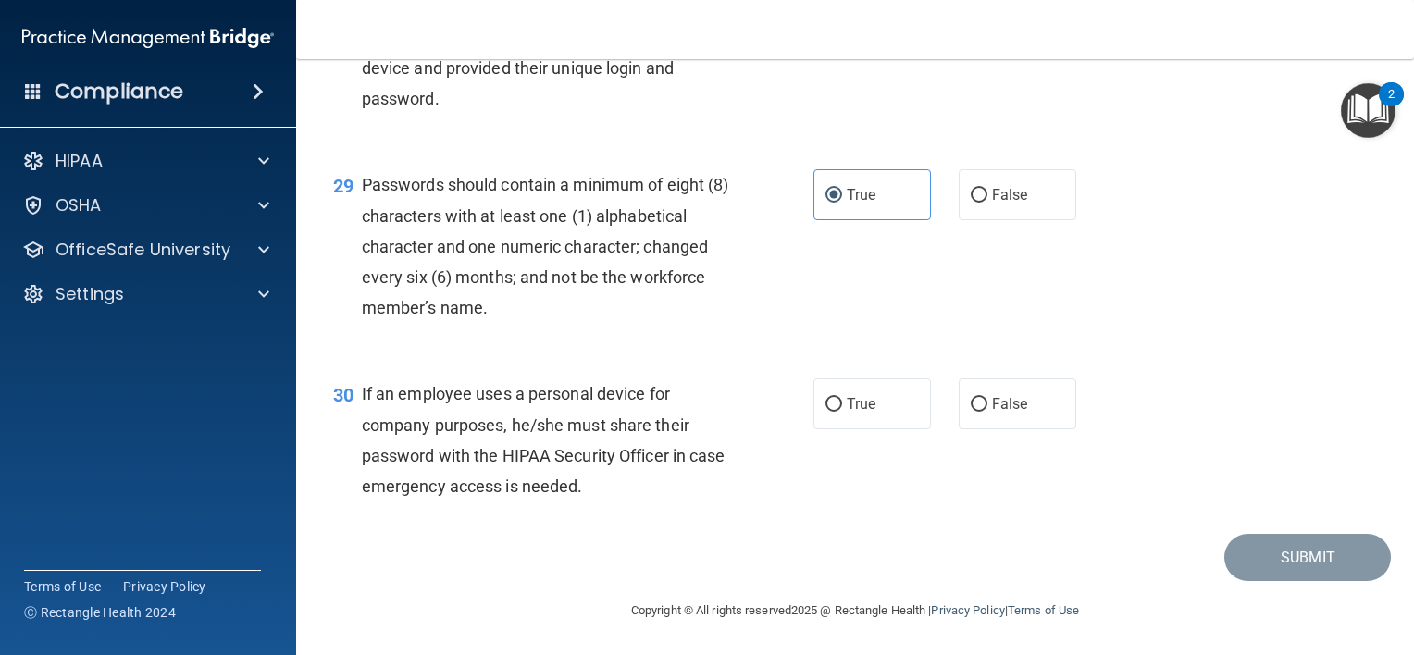
scroll to position [4850, 0]
click at [981, 400] on label "False" at bounding box center [1016, 403] width 117 height 51
click at [981, 400] on input "False" at bounding box center [978, 405] width 17 height 14
radio input "true"
click at [1267, 564] on button "Submit" at bounding box center [1307, 557] width 167 height 47
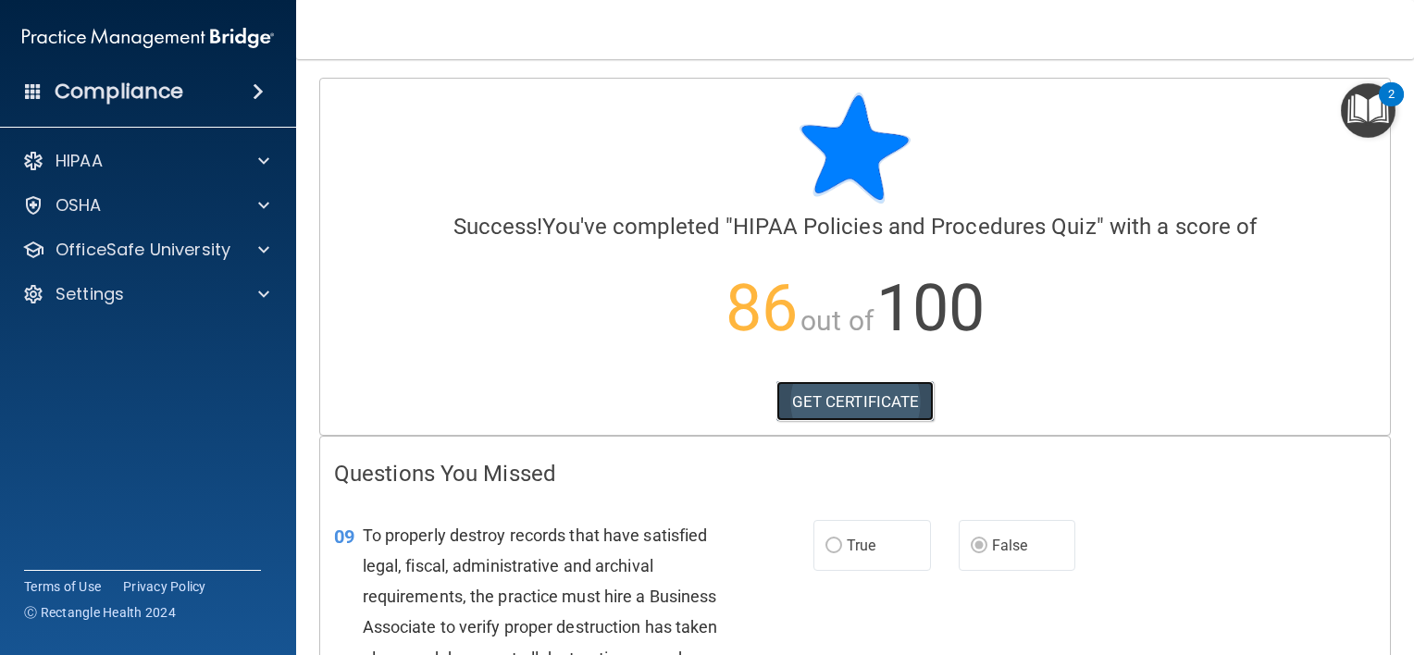
click at [853, 407] on link "GET CERTIFICATE" at bounding box center [855, 401] width 158 height 41
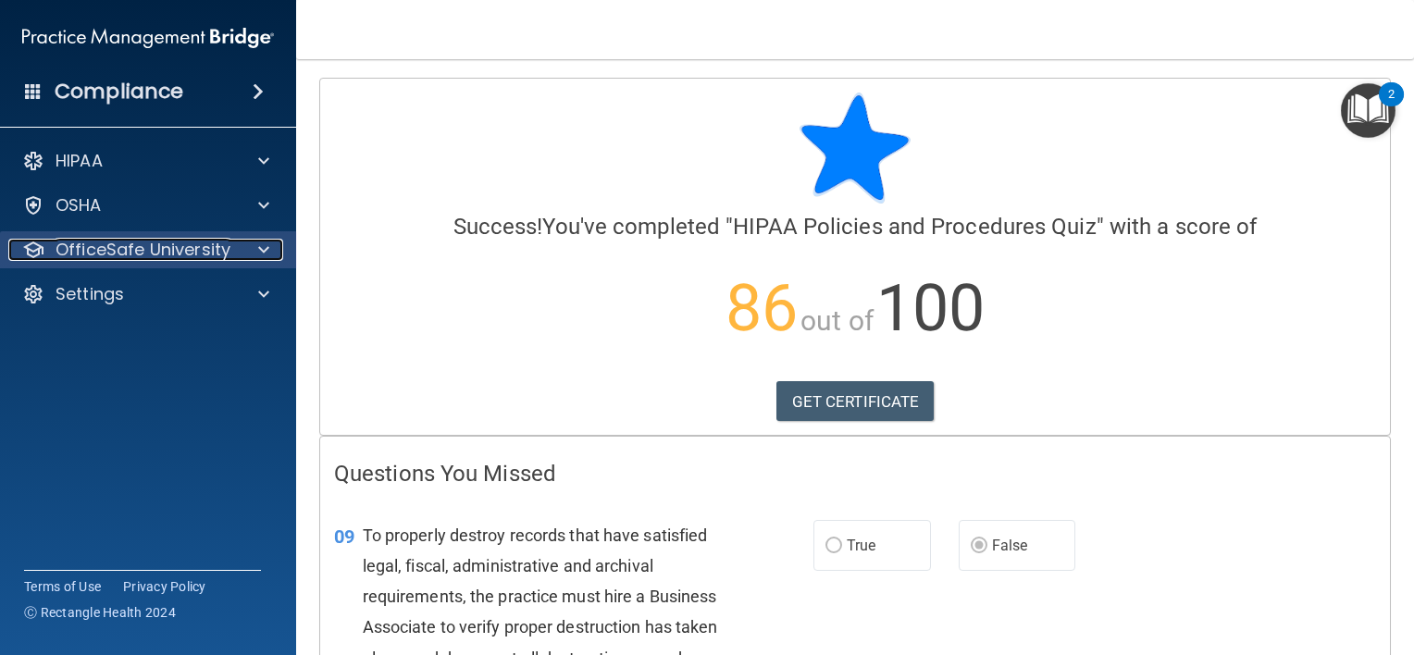
click at [160, 252] on p "OfficeSafe University" at bounding box center [143, 250] width 175 height 22
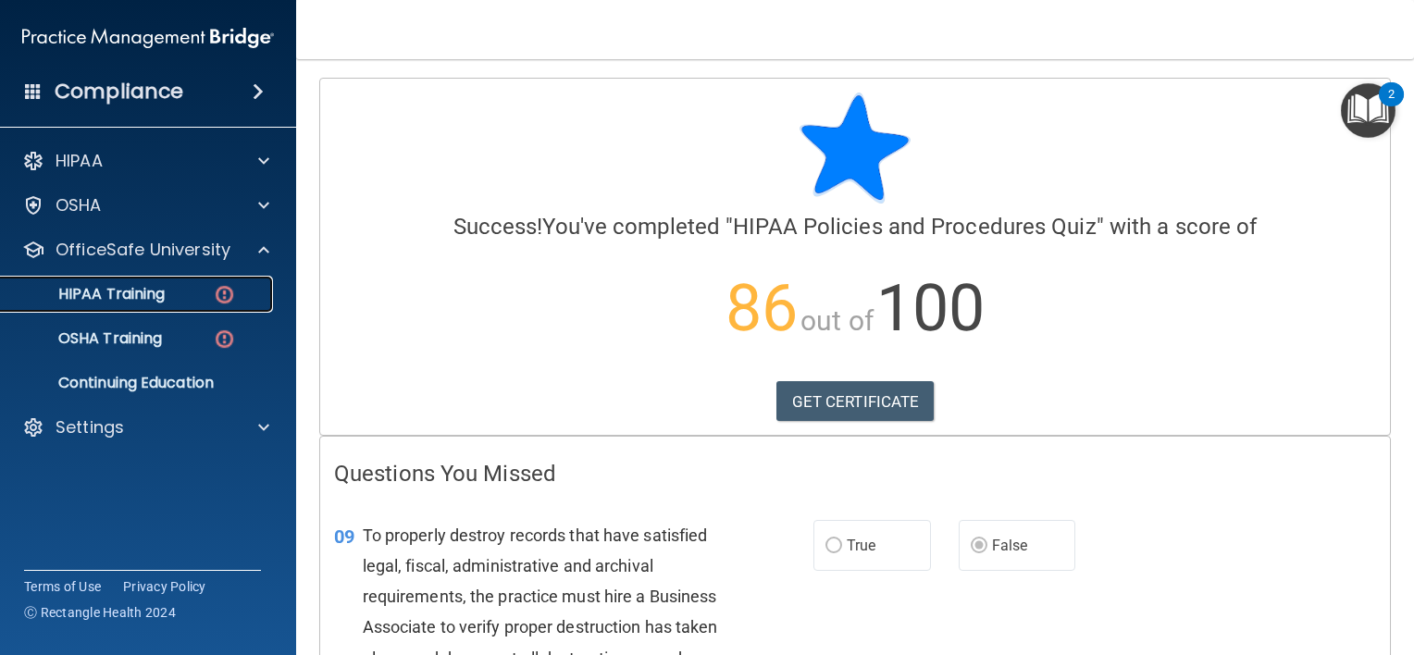
click at [144, 295] on p "HIPAA Training" at bounding box center [88, 294] width 153 height 19
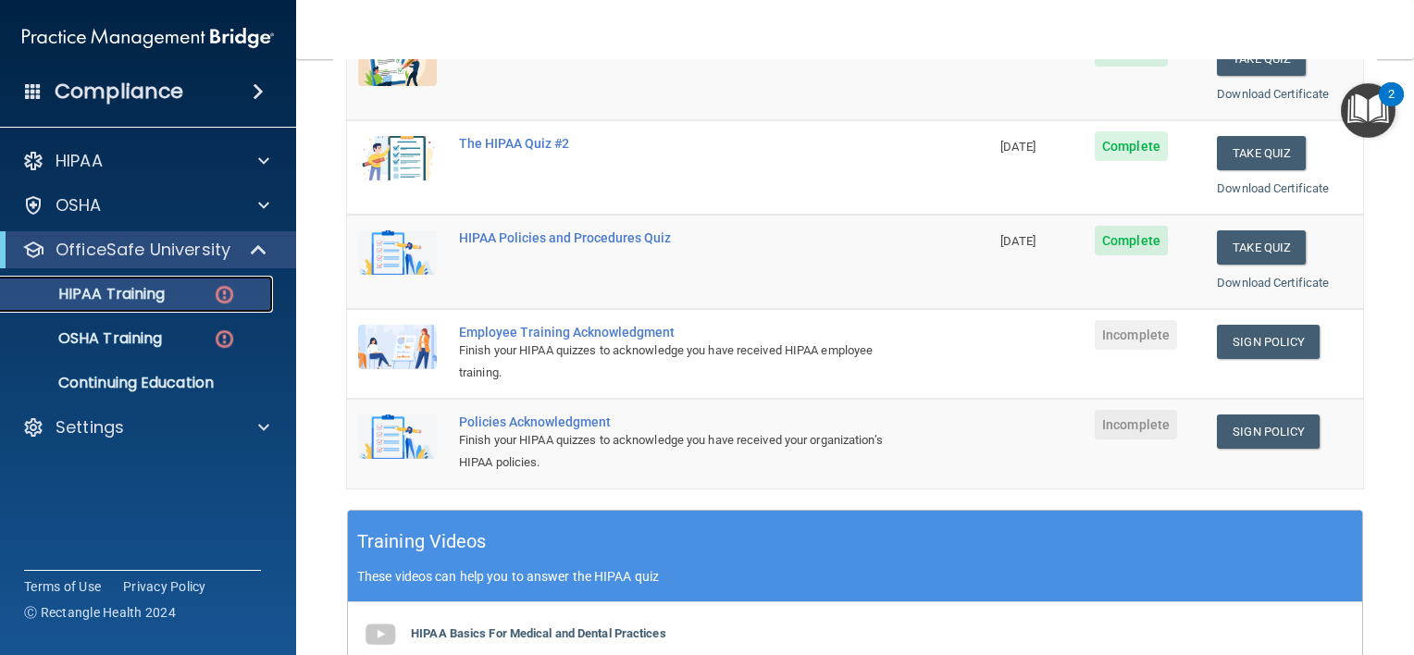
scroll to position [304, 0]
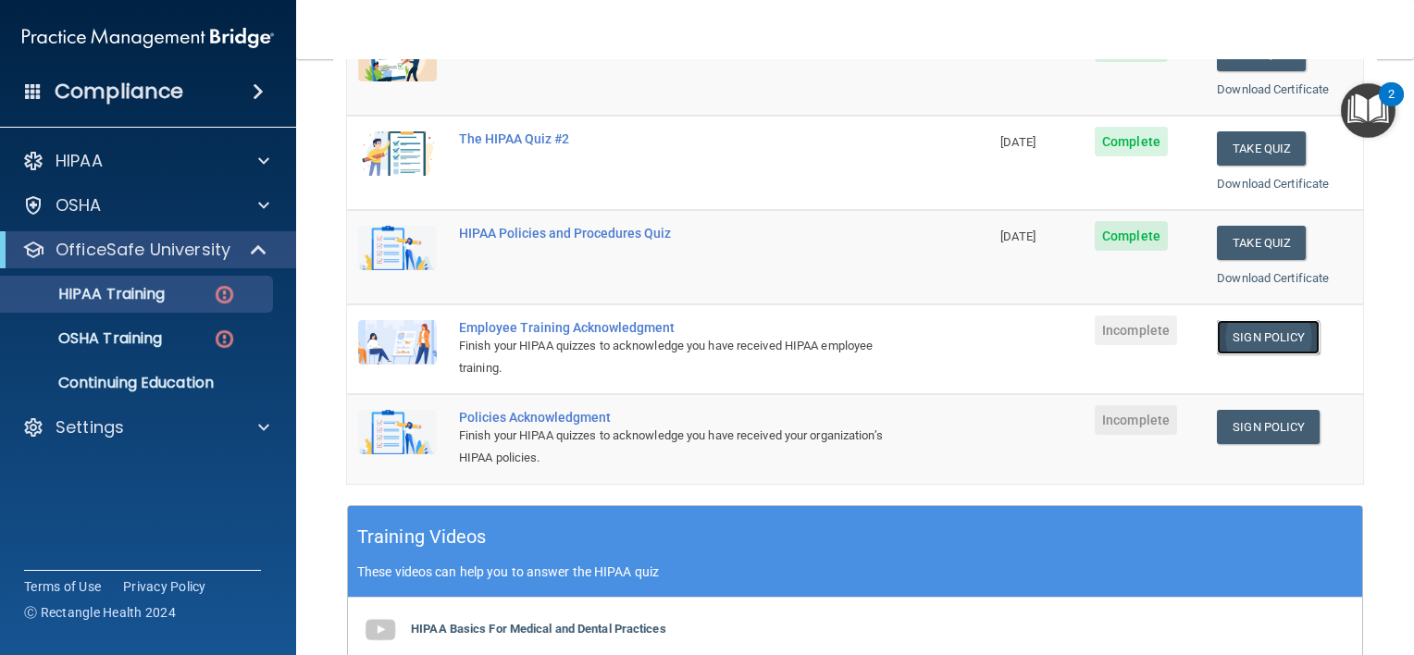
click at [1243, 337] on link "Sign Policy" at bounding box center [1268, 337] width 103 height 34
click at [1263, 426] on link "Sign Policy" at bounding box center [1268, 427] width 103 height 34
click at [166, 286] on div "HIPAA Training" at bounding box center [138, 294] width 253 height 19
click at [1277, 327] on link "Sign Policy" at bounding box center [1268, 337] width 103 height 34
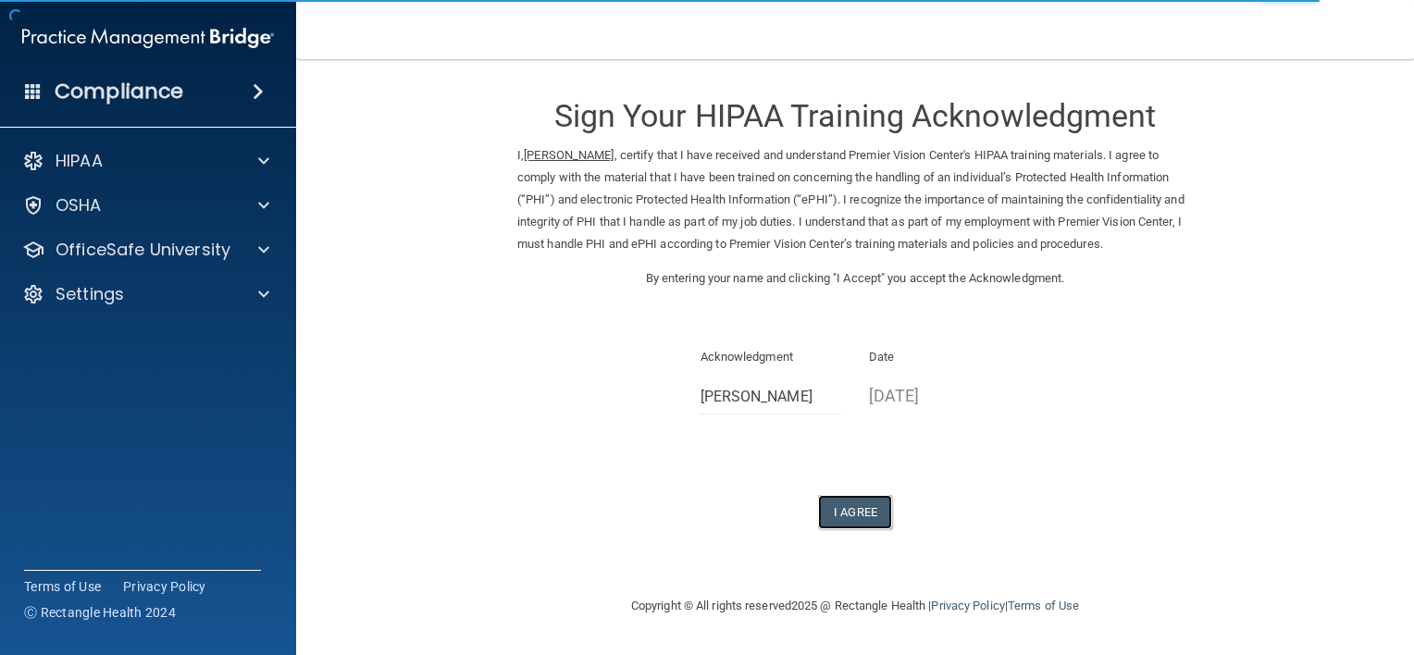
click at [861, 510] on button "I Agree" at bounding box center [855, 512] width 74 height 34
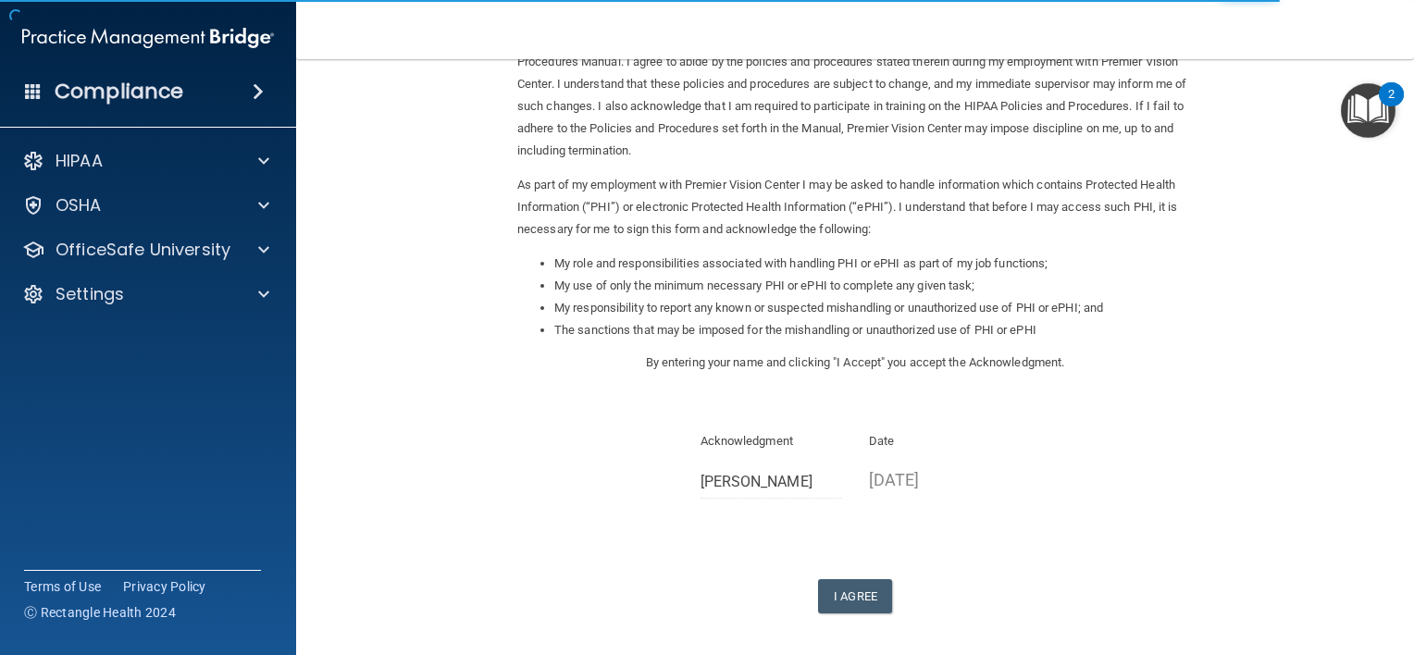
scroll to position [145, 0]
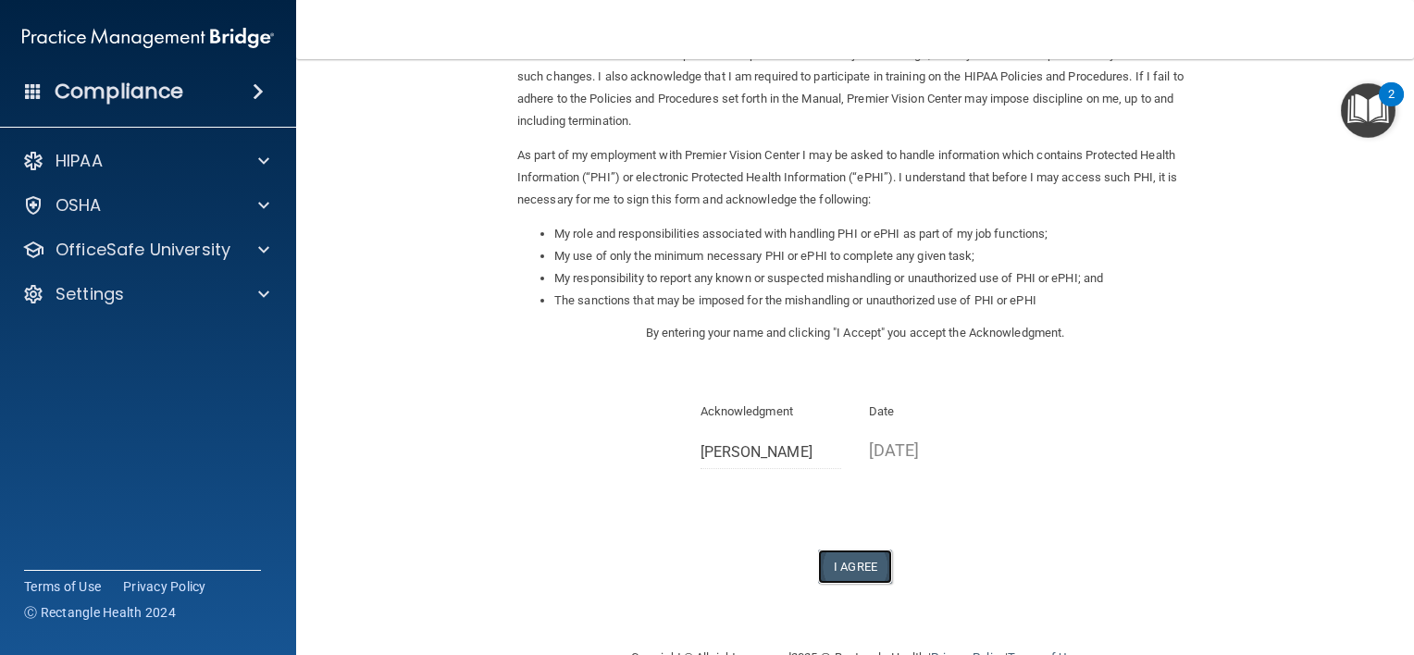
click at [858, 550] on button "I Agree" at bounding box center [855, 567] width 74 height 34
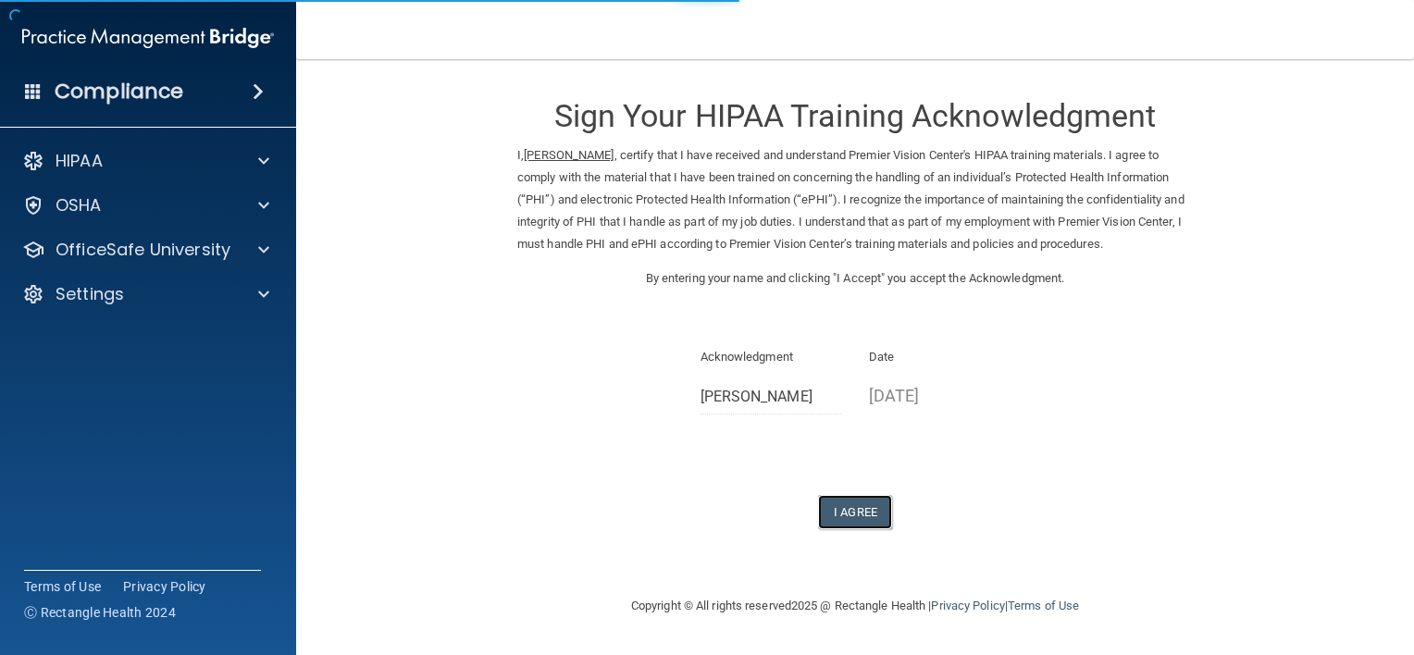
click at [855, 508] on button "I Agree" at bounding box center [855, 512] width 74 height 34
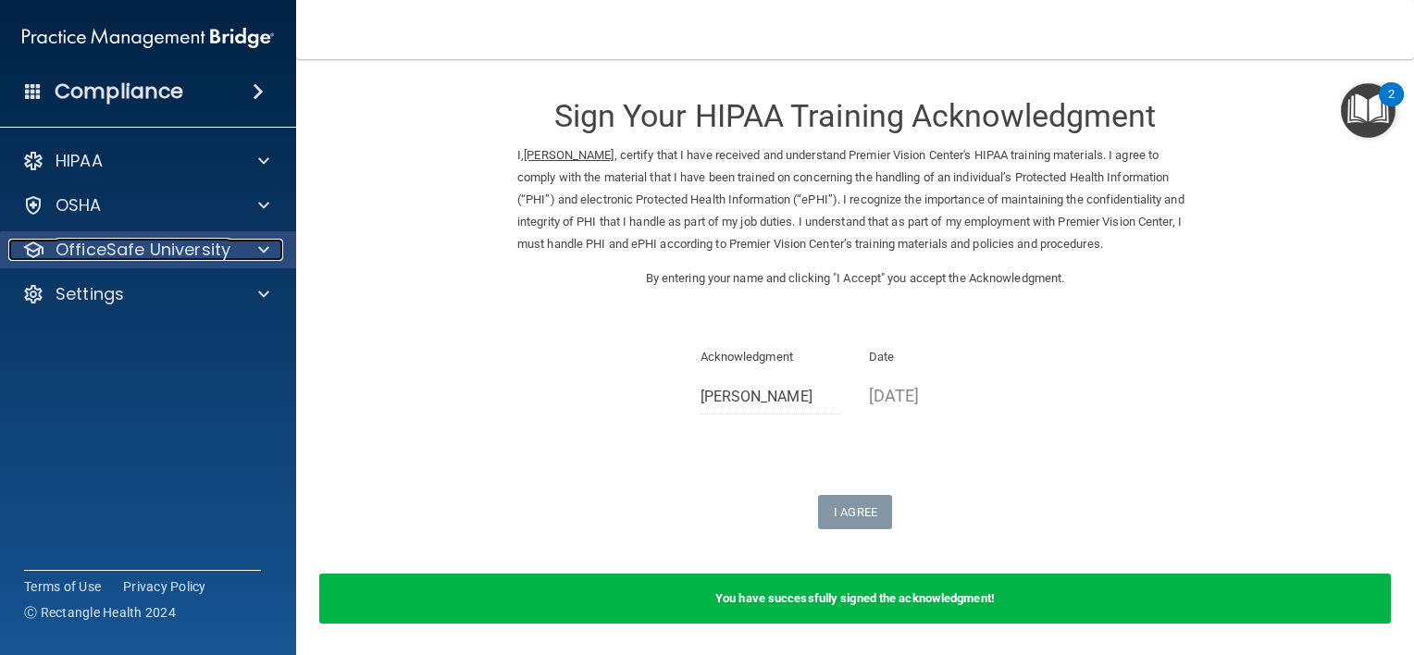
click at [238, 246] on div at bounding box center [261, 250] width 46 height 22
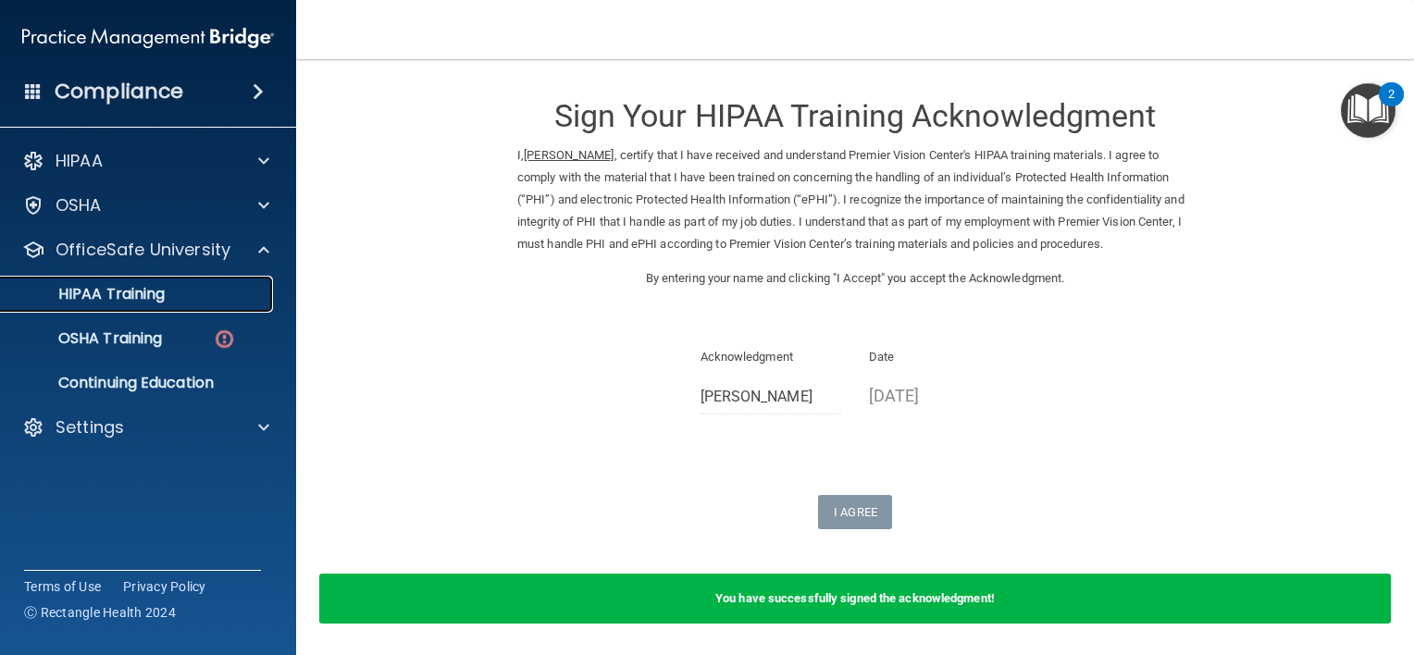
click at [175, 294] on div "HIPAA Training" at bounding box center [138, 294] width 253 height 19
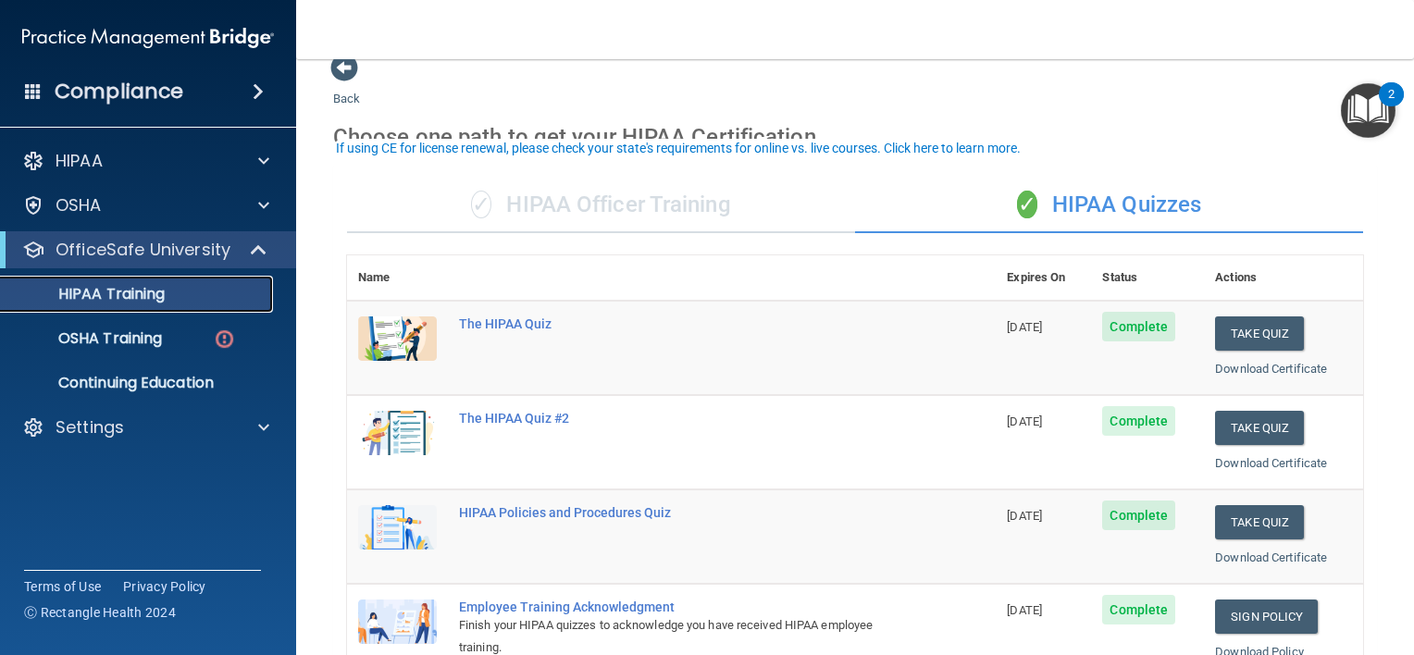
scroll to position [10, 0]
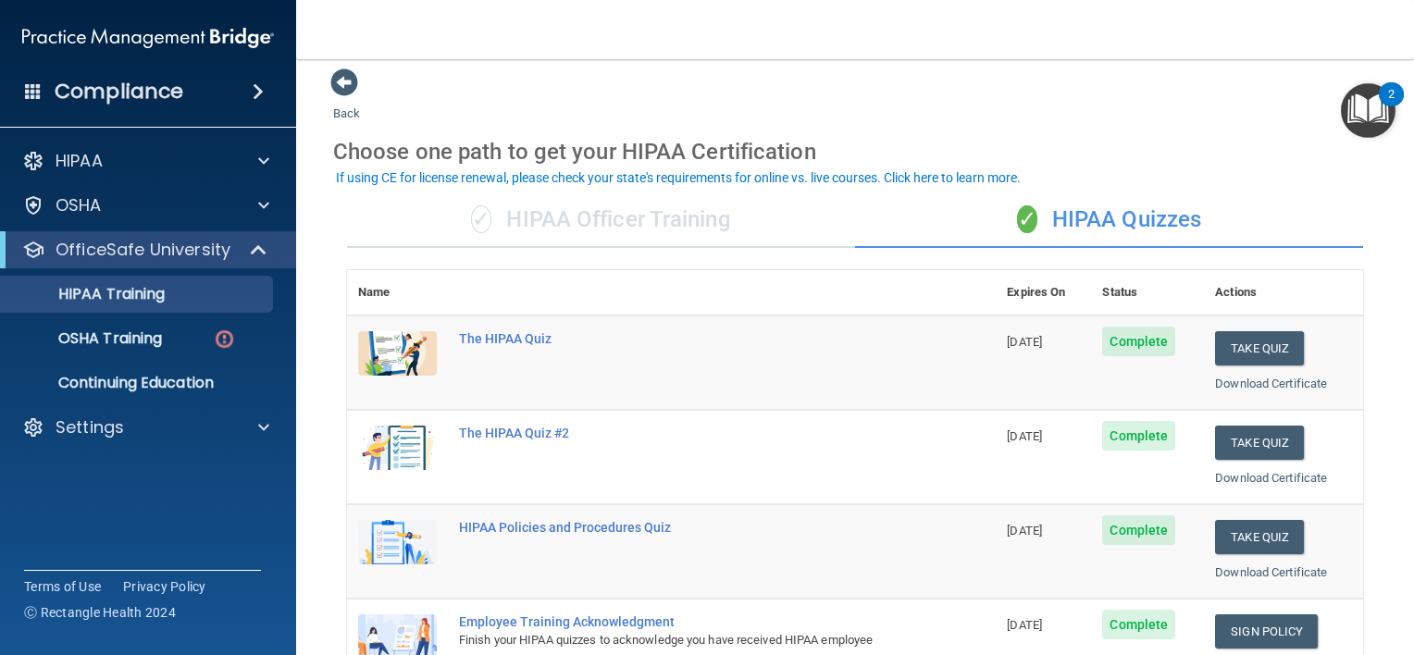
click at [607, 220] on div "✓ HIPAA Officer Training" at bounding box center [601, 220] width 508 height 56
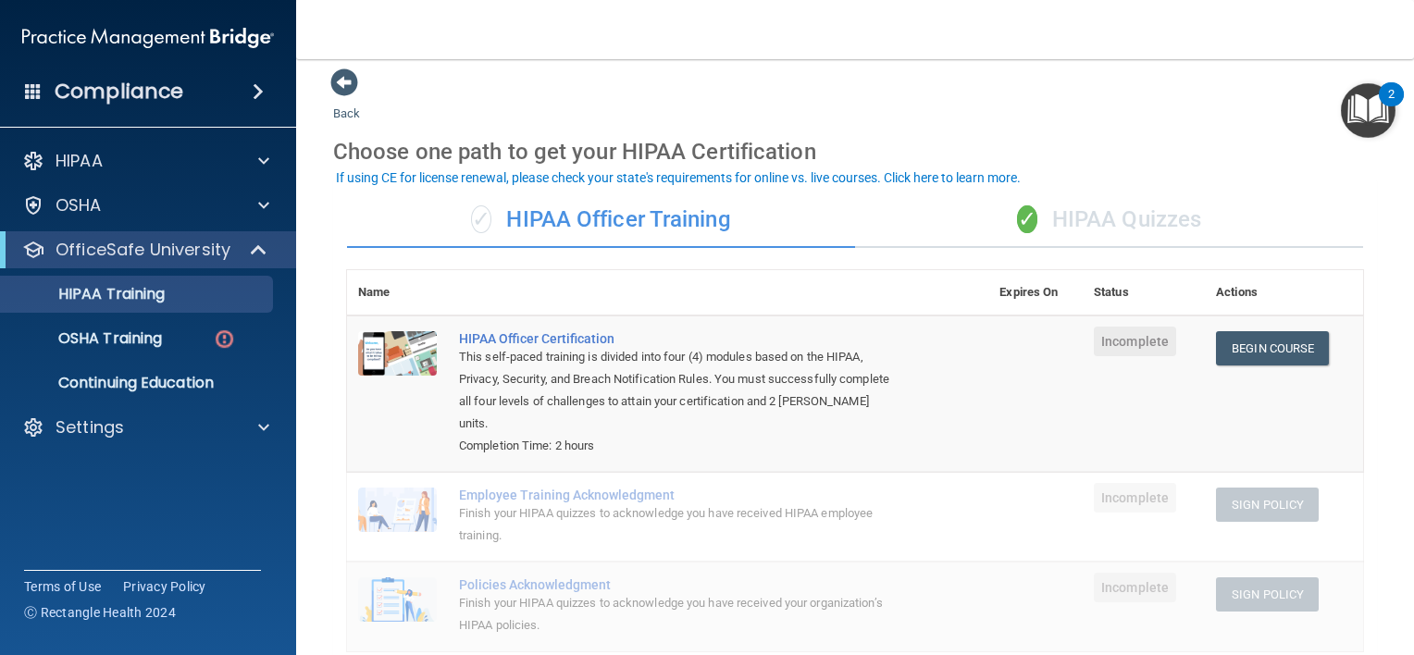
click at [1110, 222] on div "✓ HIPAA Quizzes" at bounding box center [1109, 220] width 508 height 56
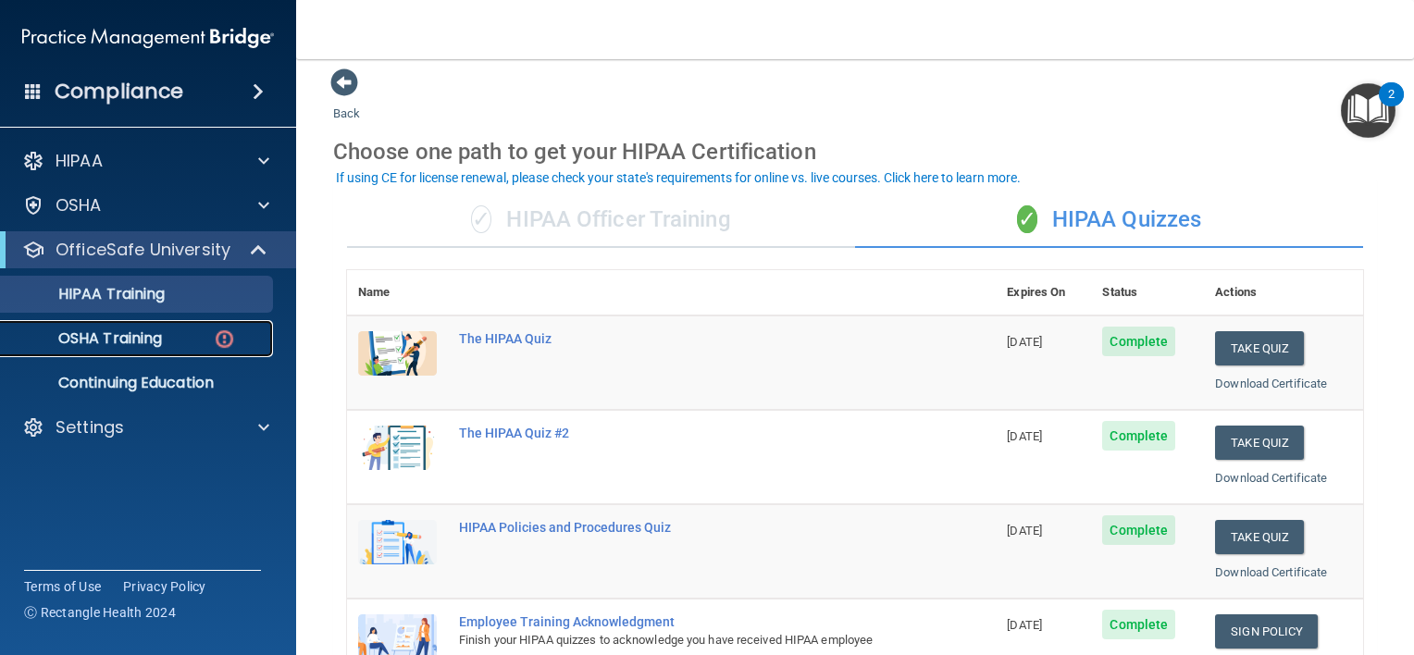
click at [144, 337] on p "OSHA Training" at bounding box center [87, 338] width 150 height 19
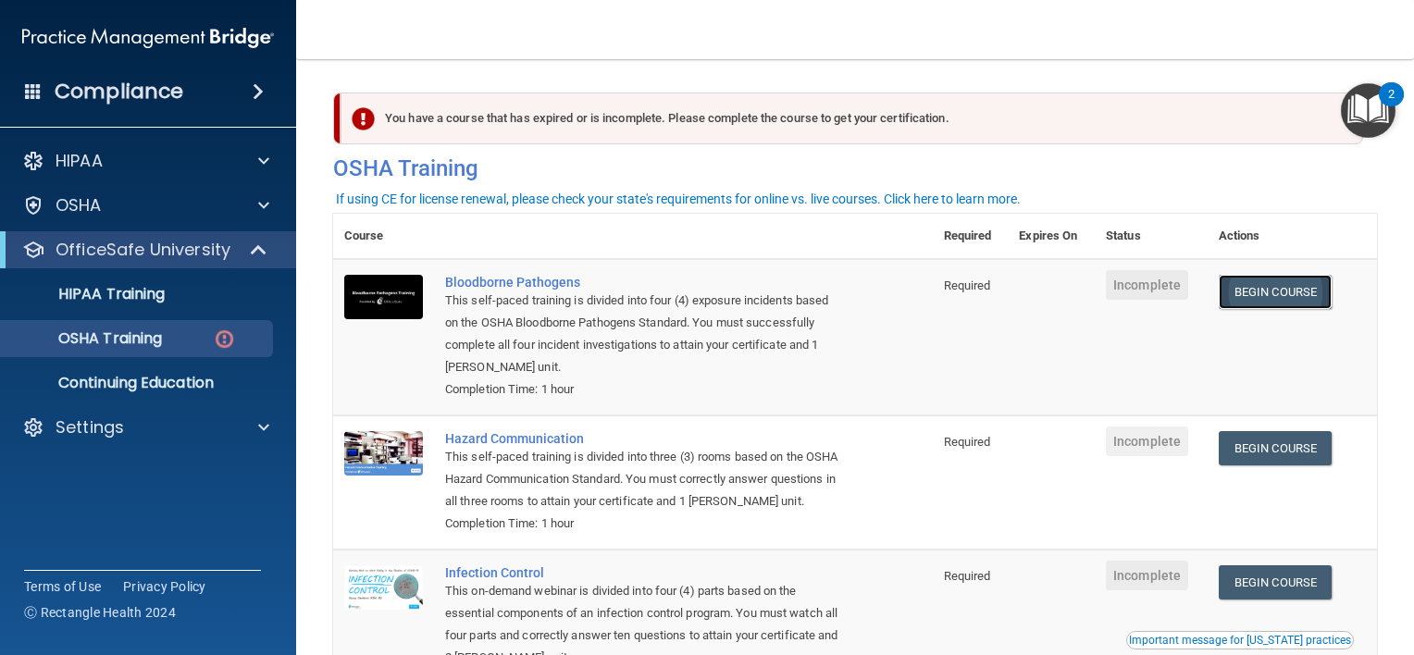
click at [1291, 292] on link "Begin Course" at bounding box center [1274, 292] width 113 height 34
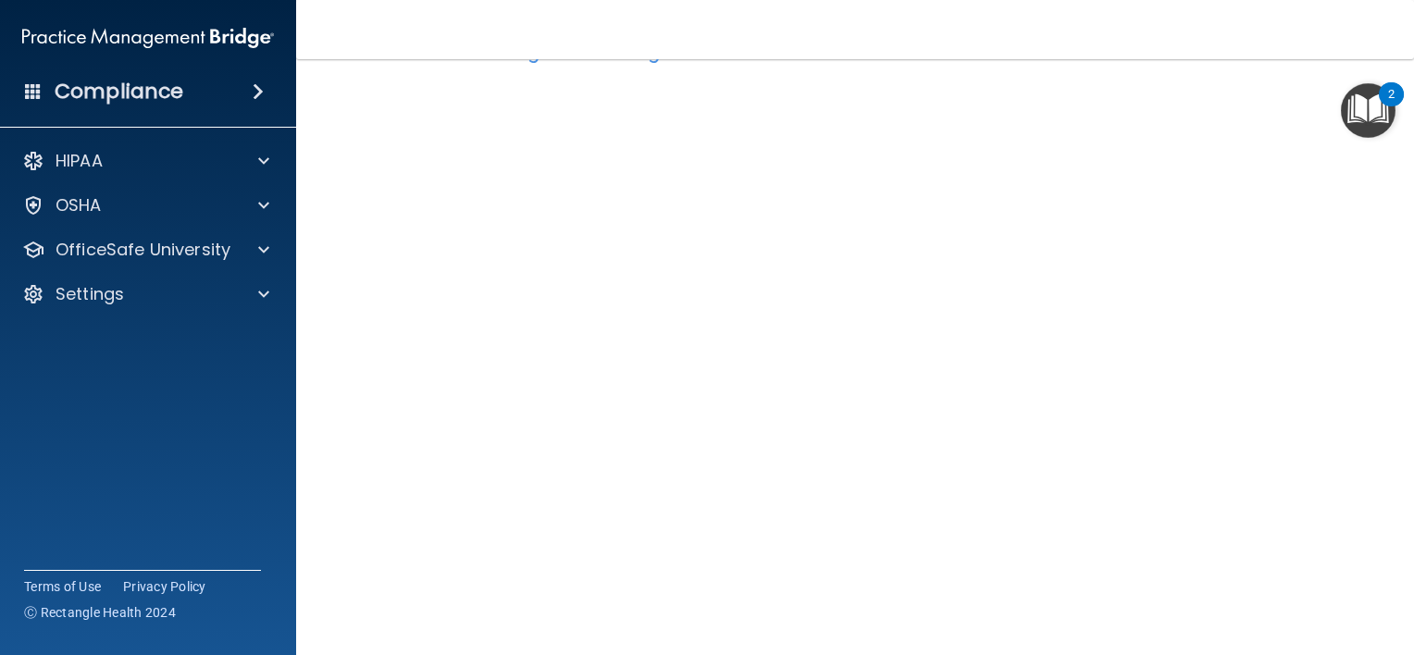
scroll to position [74, 0]
